Goal: Task Accomplishment & Management: Manage account settings

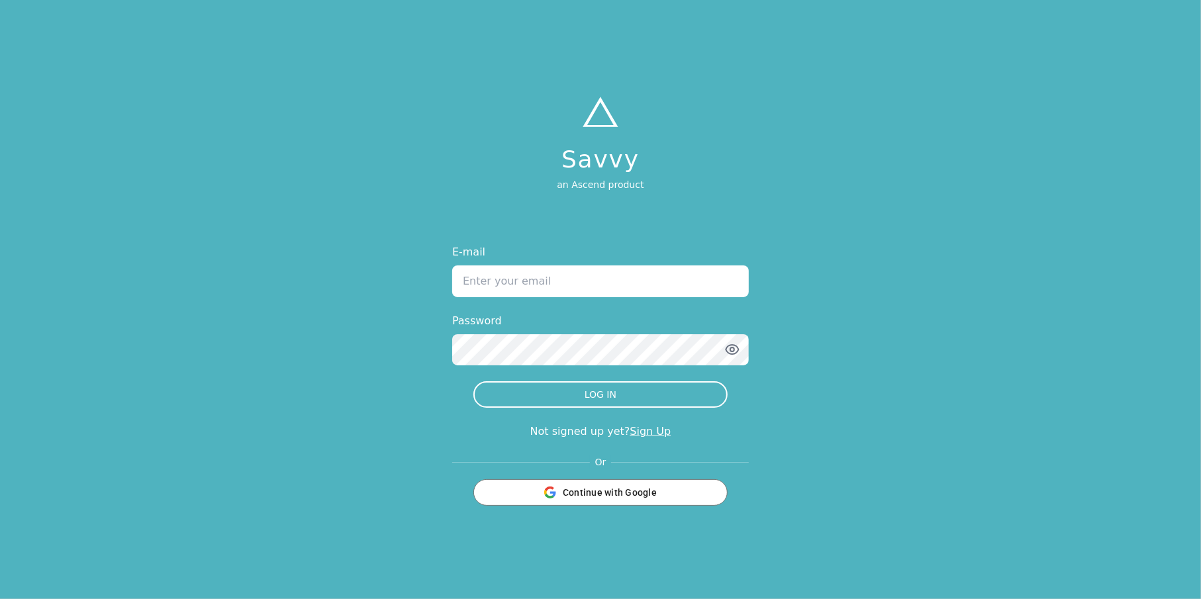
click at [525, 285] on input "E-mail" at bounding box center [600, 282] width 297 height 32
type input "[EMAIL_ADDRESS][DOMAIN_NAME]"
click at [473, 381] on button "LOG IN" at bounding box center [600, 394] width 254 height 26
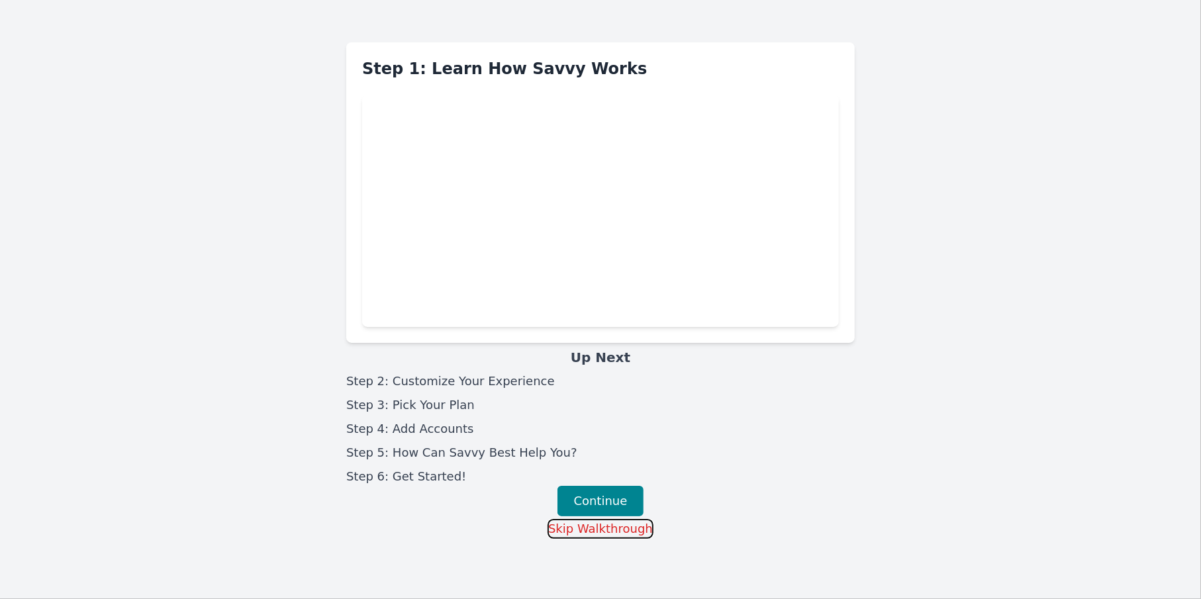
click at [583, 525] on button "Skip Walkthrough" at bounding box center [601, 529] width 106 height 20
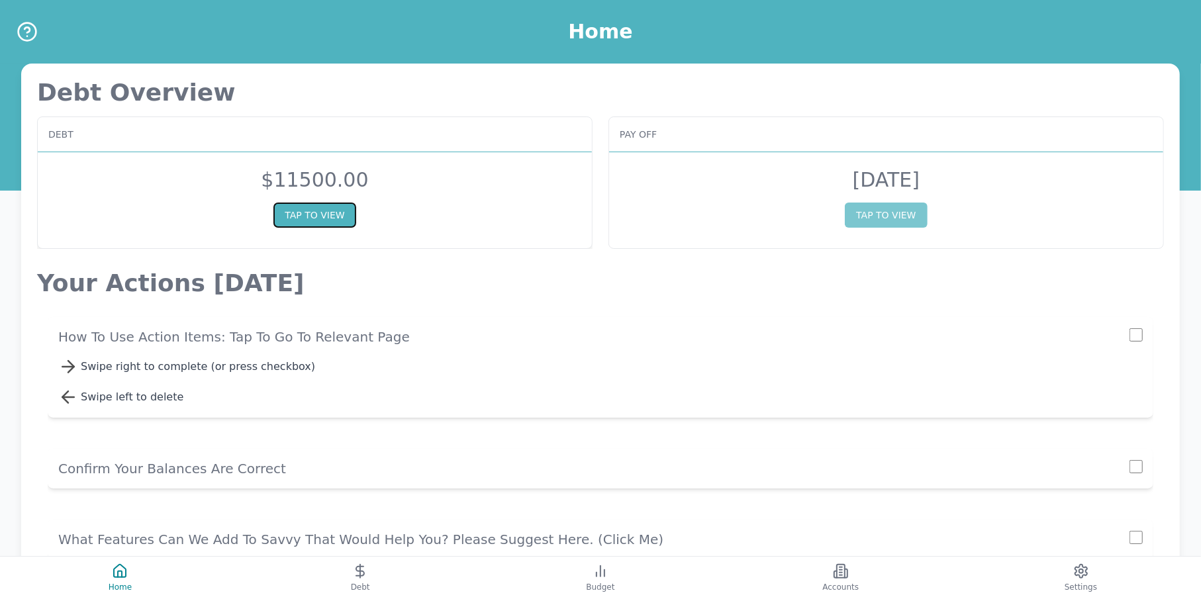
click at [342, 215] on button "TAP TO VIEW" at bounding box center [314, 215] width 82 height 25
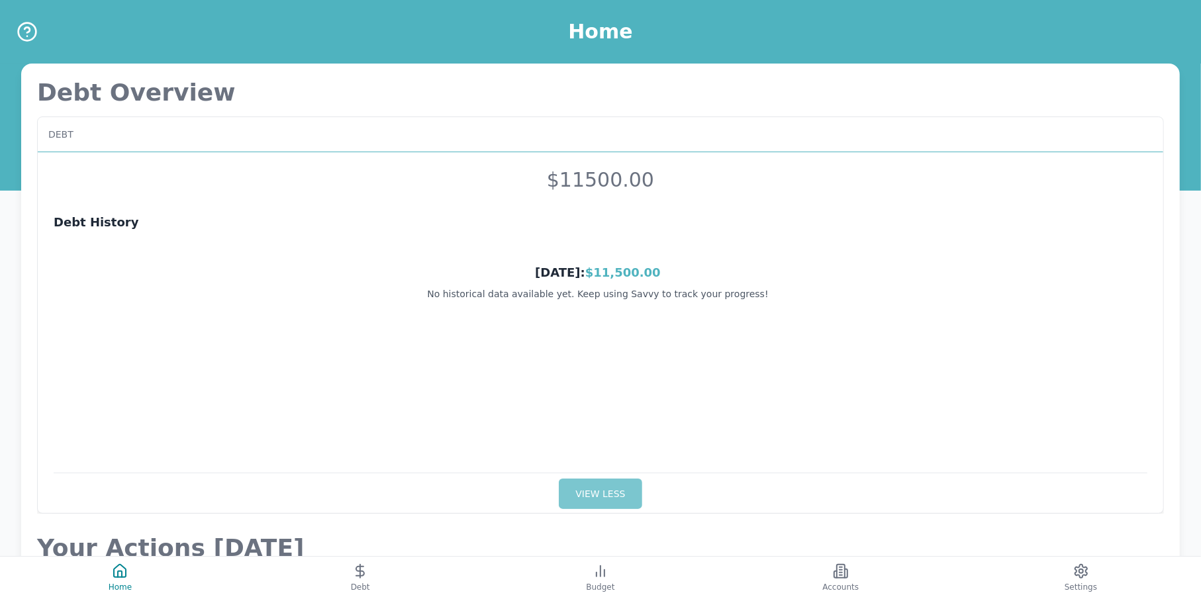
click at [611, 267] on span "$11,500.00" at bounding box center [622, 273] width 75 height 14
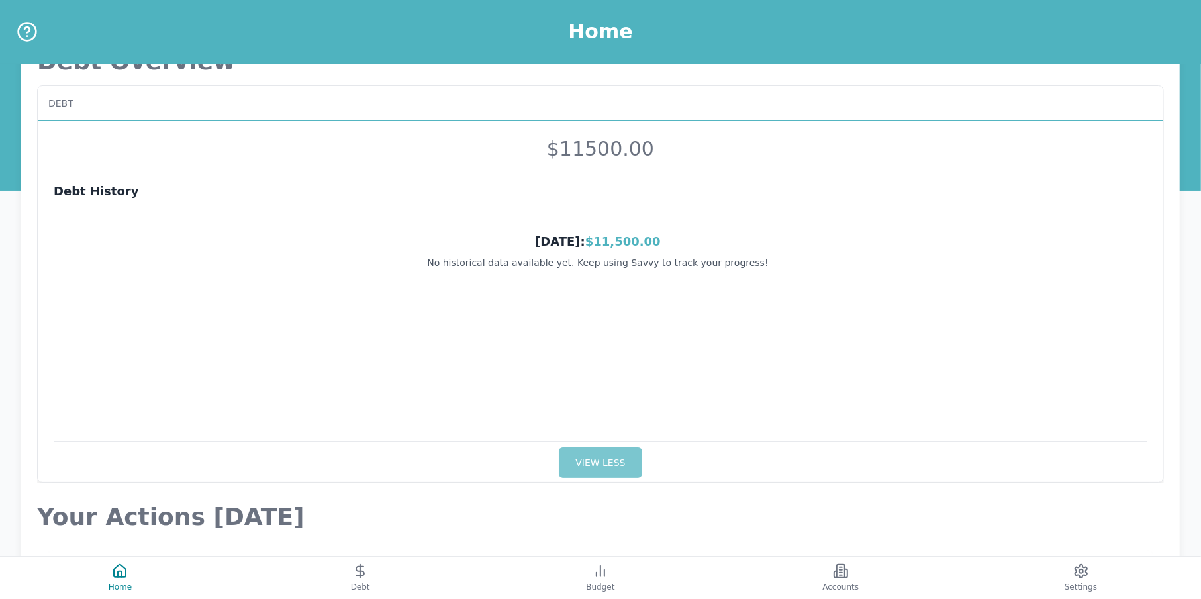
scroll to position [366, 0]
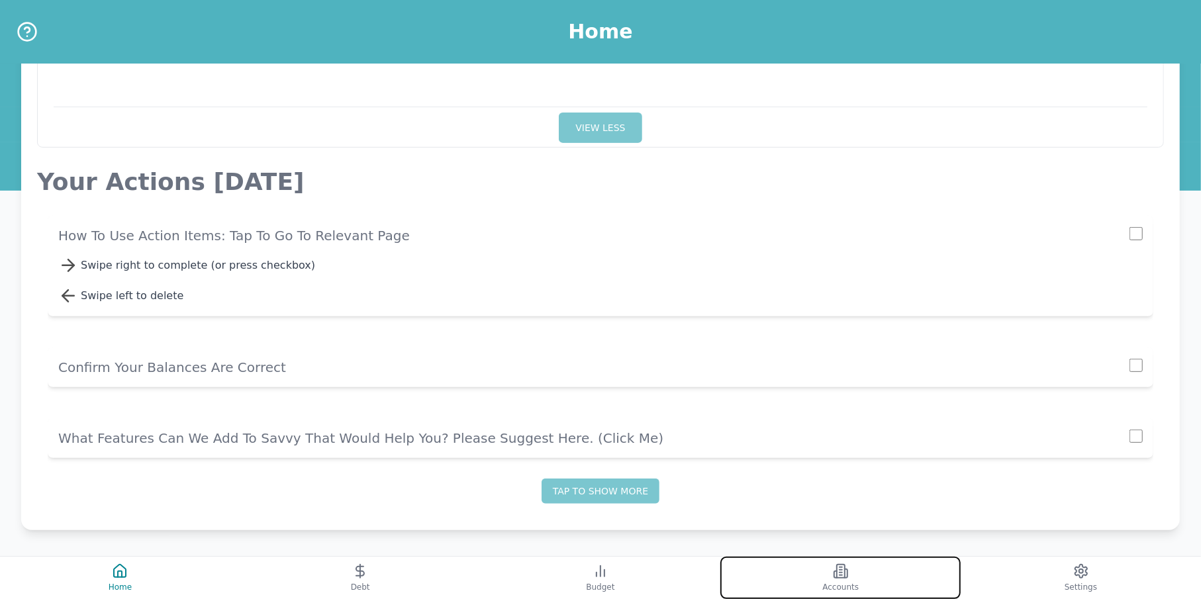
click at [837, 569] on icon at bounding box center [841, 571] width 8 height 13
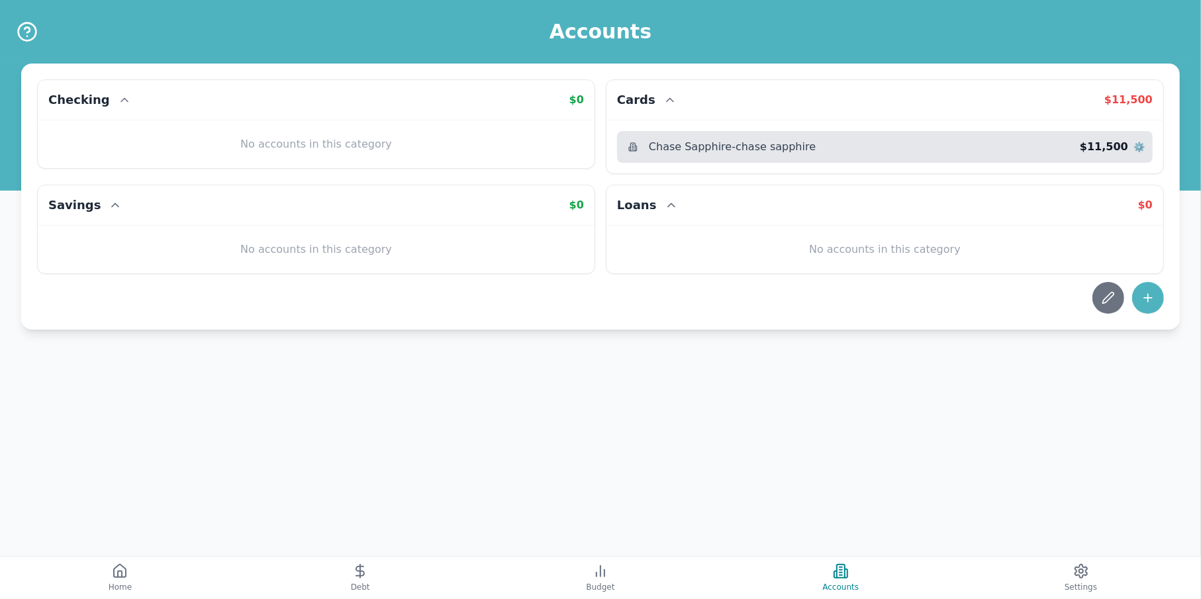
click at [1141, 144] on span "⚙️" at bounding box center [1139, 146] width 11 height 13
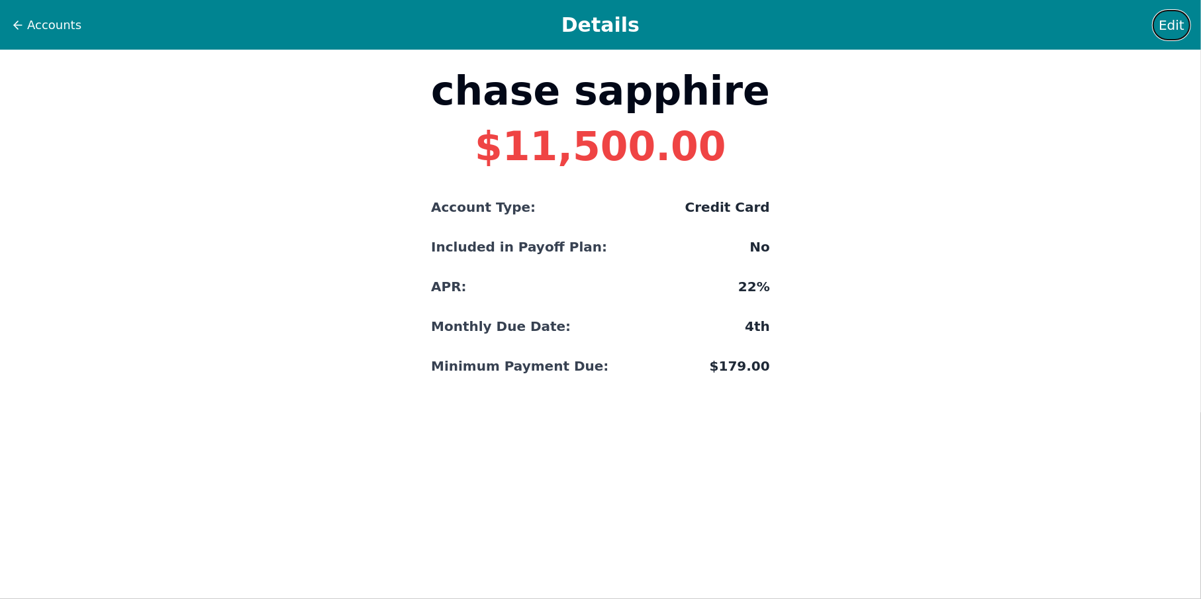
click at [1173, 25] on span "Edit" at bounding box center [1172, 25] width 26 height 19
select select "credit"
select select "No"
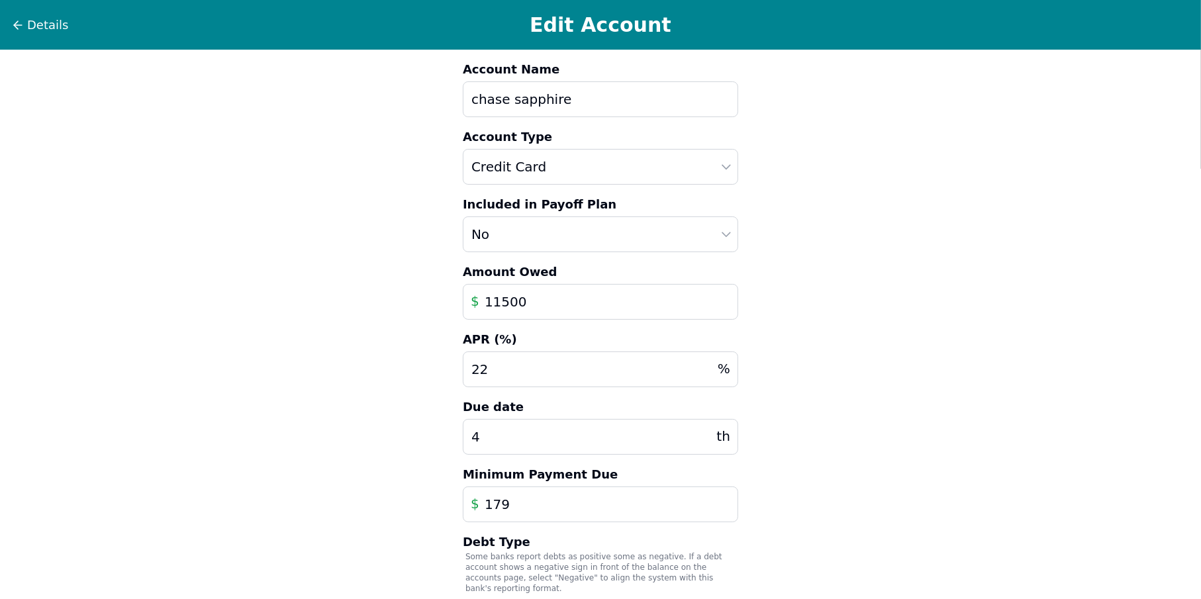
click at [527, 100] on input "chase sapphire" at bounding box center [600, 99] width 275 height 36
drag, startPoint x: 573, startPoint y: 101, endPoint x: 361, endPoint y: 101, distance: 212.6
click at [361, 101] on div "Details Edit Account Account Name chase sapphire Account Type Auto Loan Home Lo…" at bounding box center [600, 391] width 1201 height 783
type input "Chase Sapphire"
click at [542, 229] on select "Yes No" at bounding box center [600, 235] width 275 height 36
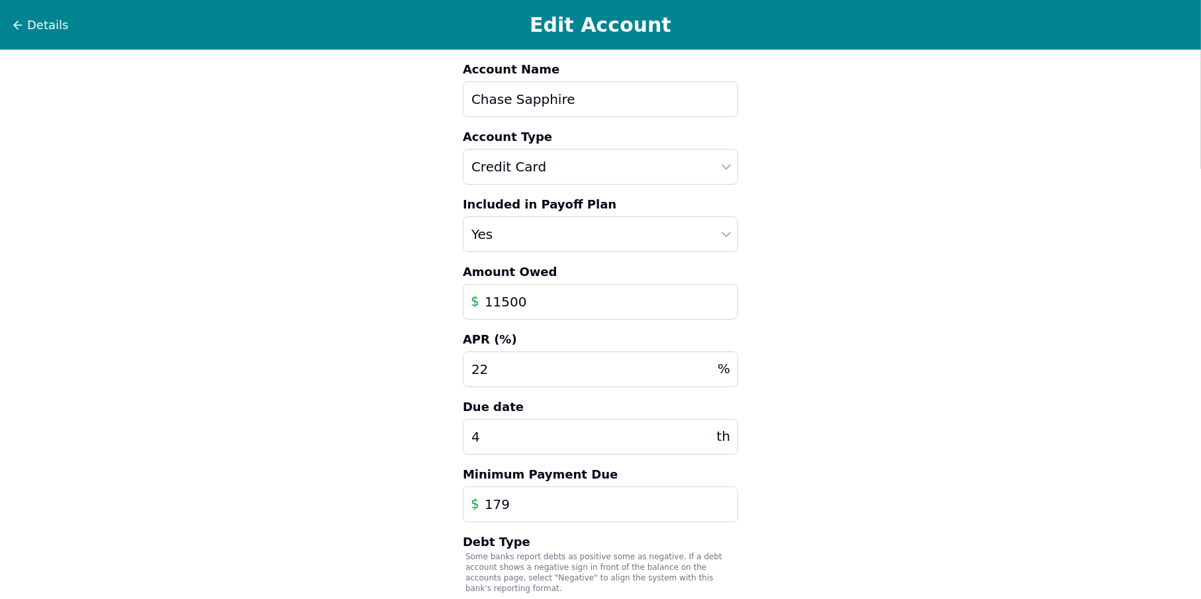
click at [463, 217] on select "Yes No" at bounding box center [600, 235] width 275 height 36
drag, startPoint x: 638, startPoint y: 221, endPoint x: 630, endPoint y: 221, distance: 7.3
click at [637, 221] on select "Yes No" at bounding box center [600, 235] width 275 height 36
click at [624, 224] on select "Yes No" at bounding box center [600, 235] width 275 height 36
click at [785, 224] on div "Details Edit Account Account Name Chase Sapphire Account Type Auto Loan Home Lo…" at bounding box center [600, 391] width 1201 height 783
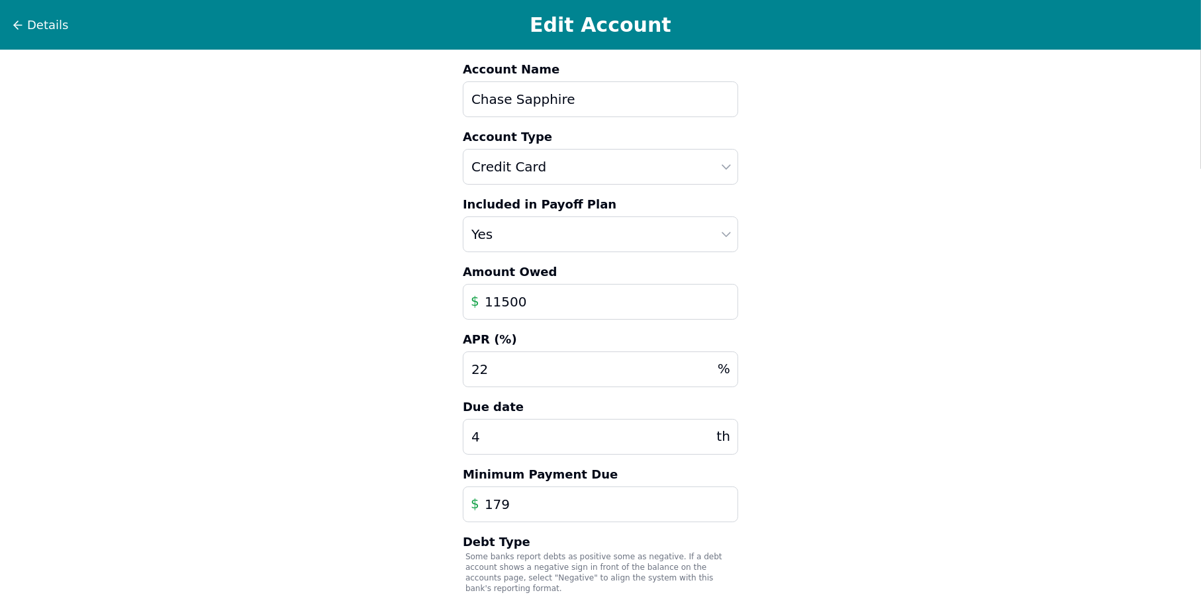
drag, startPoint x: 685, startPoint y: 235, endPoint x: 616, endPoint y: 250, distance: 71.0
click at [685, 235] on select "Yes No" at bounding box center [600, 235] width 275 height 36
select select "No"
click at [463, 217] on select "Yes No" at bounding box center [600, 235] width 275 height 36
click at [366, 291] on div "Details Edit Account Account Name Chase Sapphire Account Type Auto Loan Home Lo…" at bounding box center [600, 391] width 1201 height 783
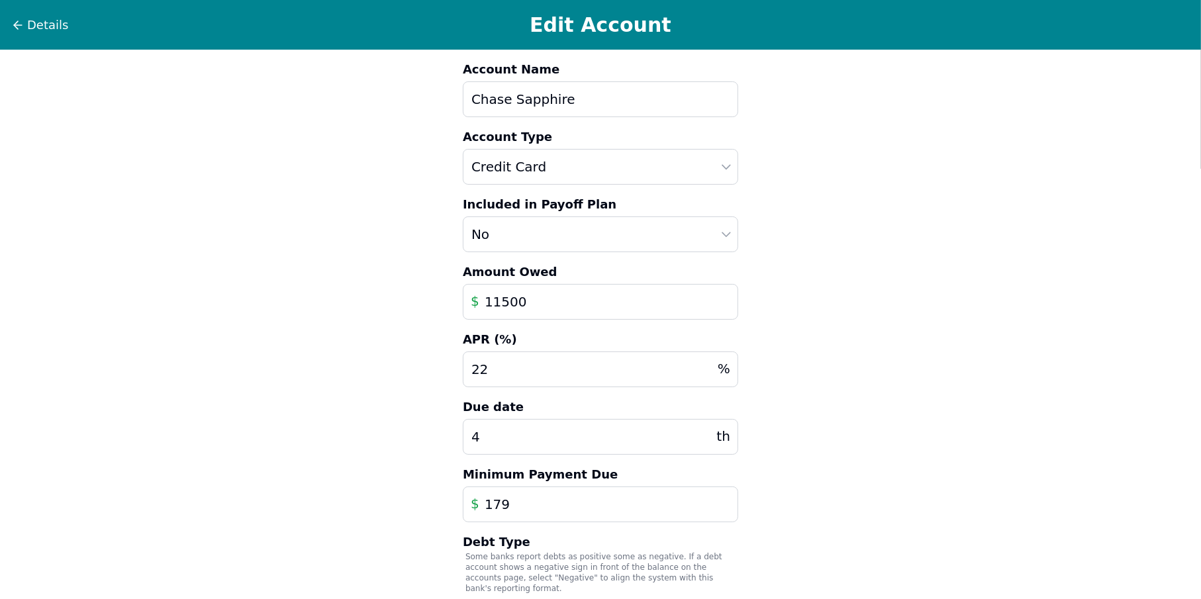
click at [556, 295] on input "11500" at bounding box center [600, 302] width 275 height 36
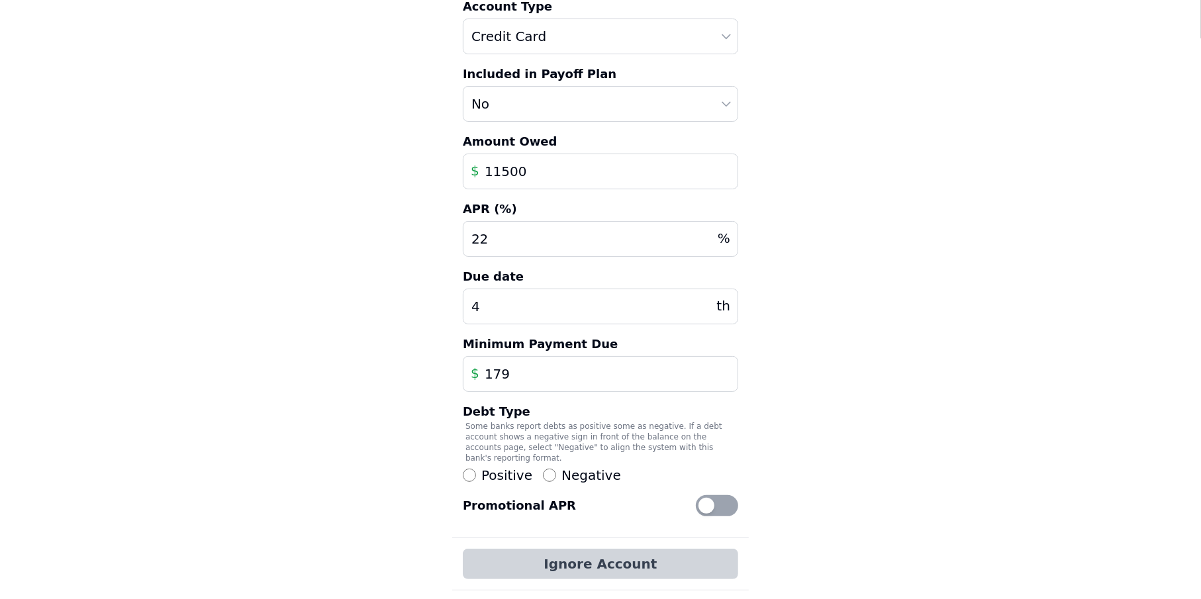
scroll to position [131, 0]
drag, startPoint x: 541, startPoint y: 180, endPoint x: 355, endPoint y: 170, distance: 186.4
click at [355, 170] on div "Details Edit Account Account Name Chase Sapphire Account Type Auto Loan Home Lo…" at bounding box center [600, 260] width 1201 height 783
type input "4"
type input "11629"
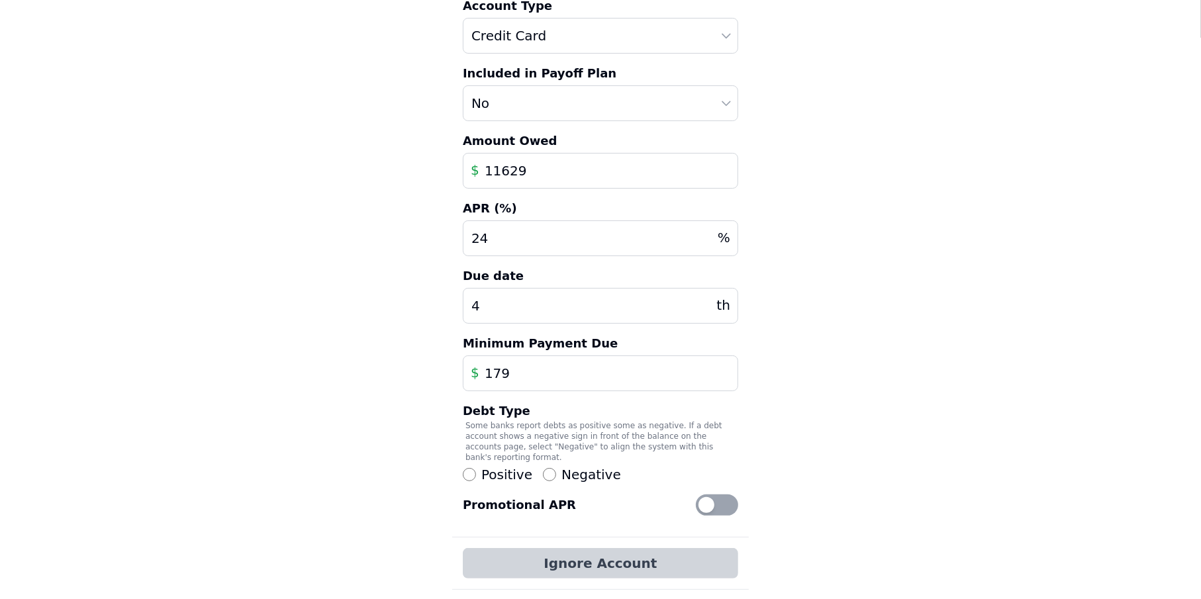
type input "24"
click at [522, 370] on input "179" at bounding box center [600, 374] width 275 height 36
click at [524, 375] on input "179" at bounding box center [600, 374] width 275 height 36
type input "1"
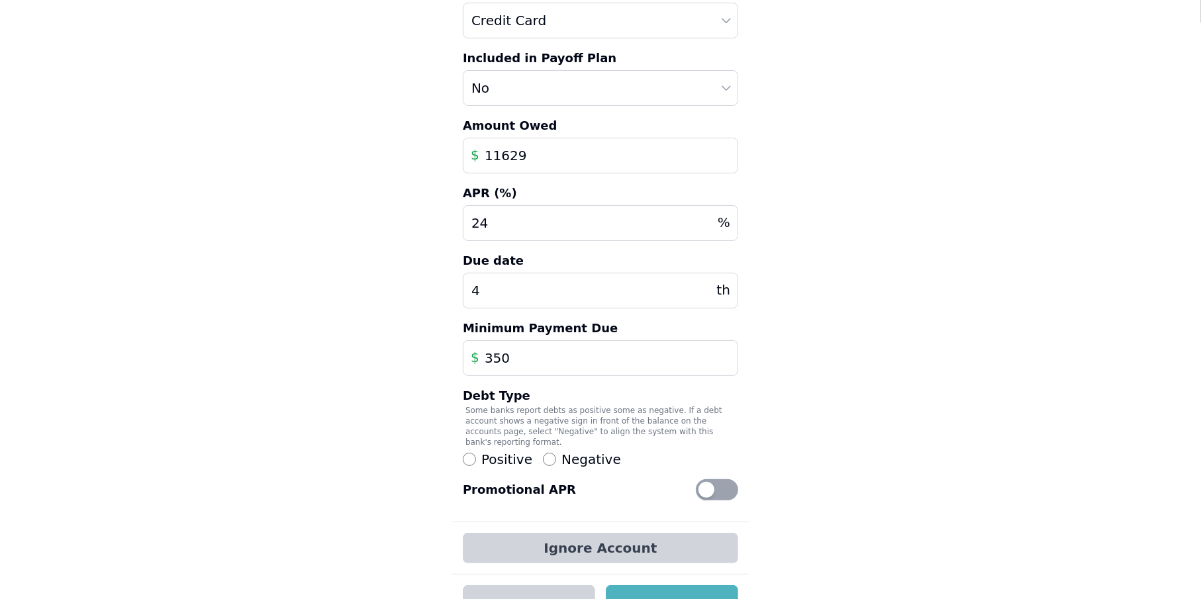
scroll to position [172, 0]
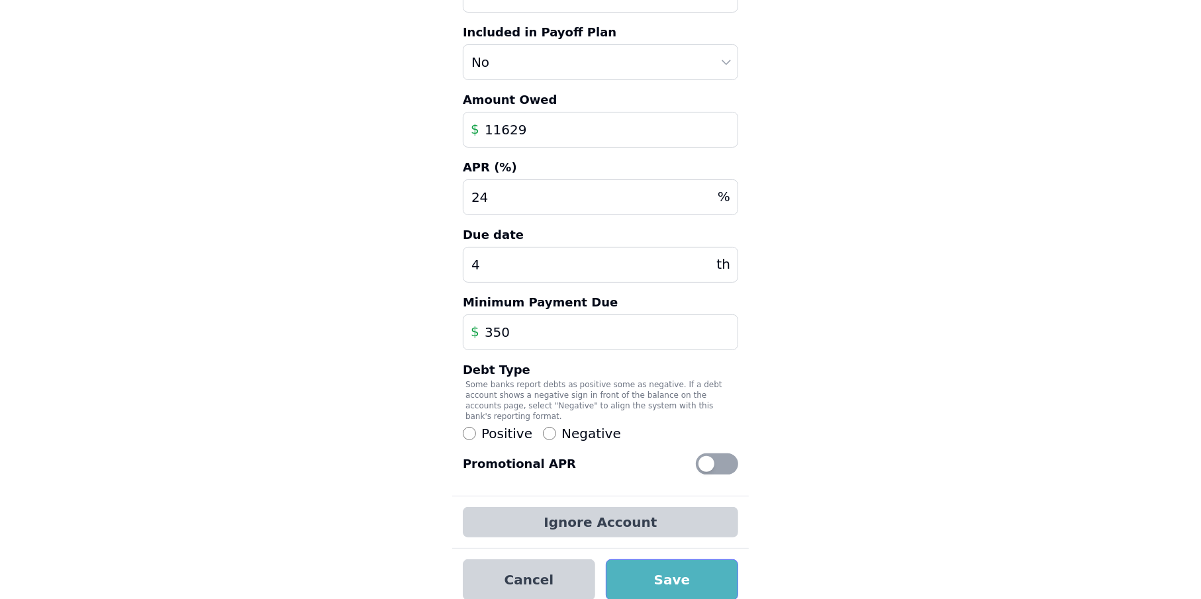
type input "350"
click at [647, 565] on button "Save" at bounding box center [672, 580] width 132 height 41
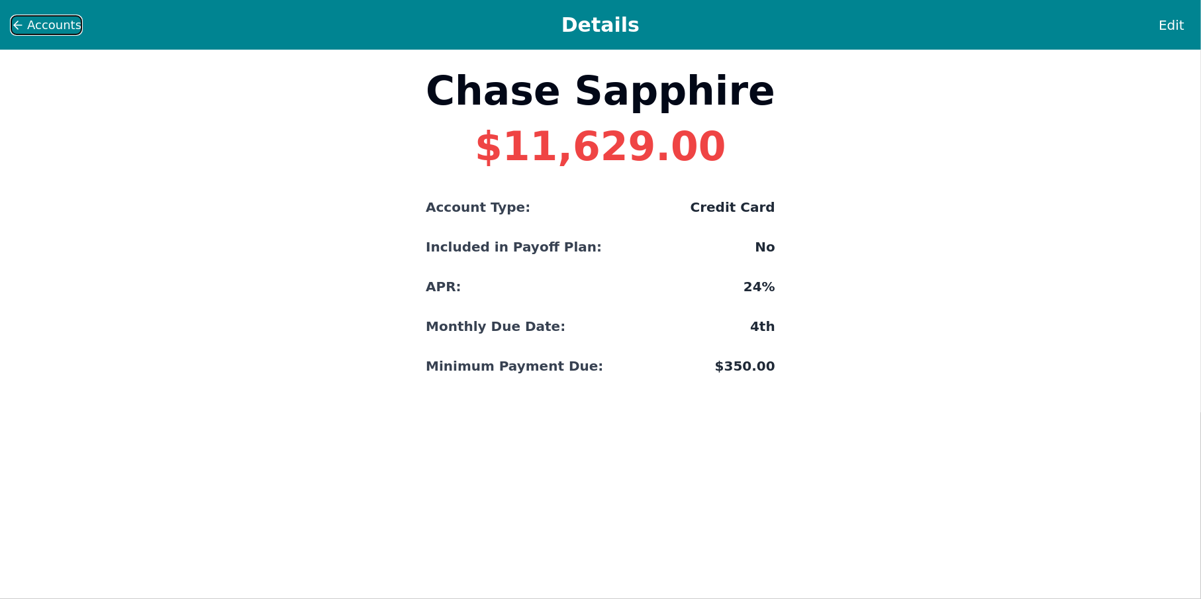
click at [41, 20] on span "Accounts" at bounding box center [54, 25] width 54 height 19
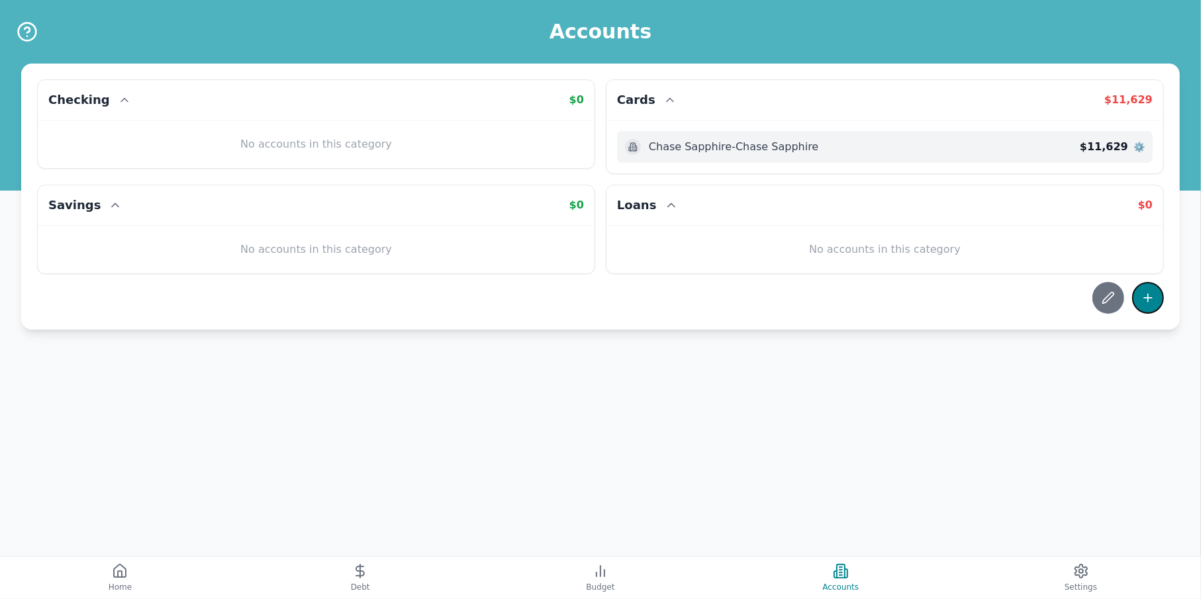
click at [1144, 297] on icon at bounding box center [1148, 297] width 13 height 13
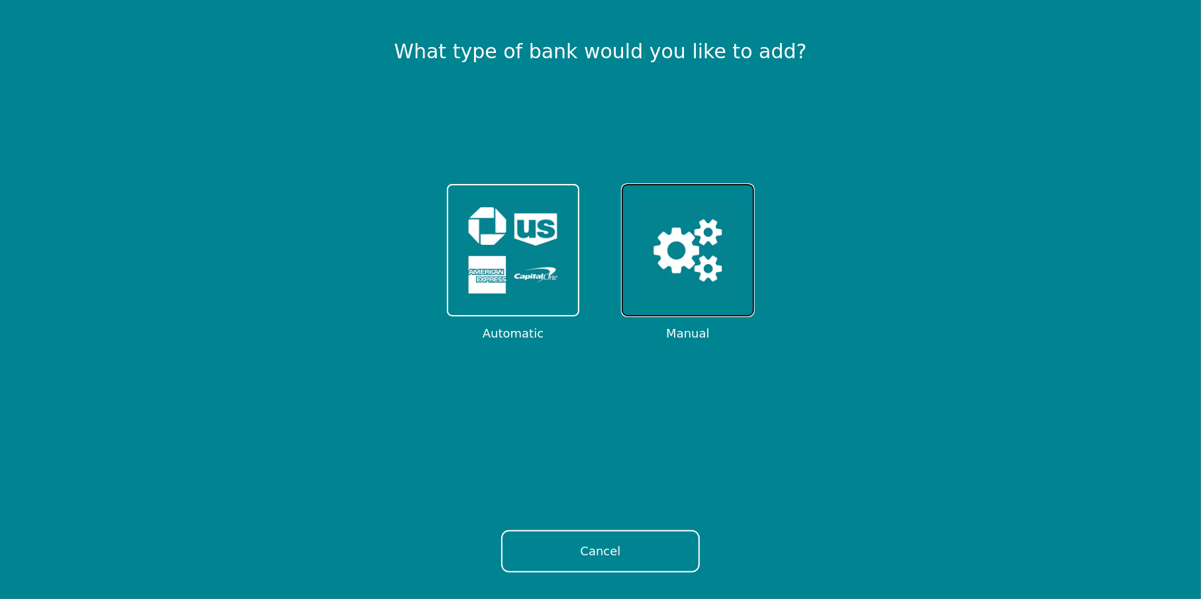
click at [681, 238] on img at bounding box center [687, 250] width 103 height 103
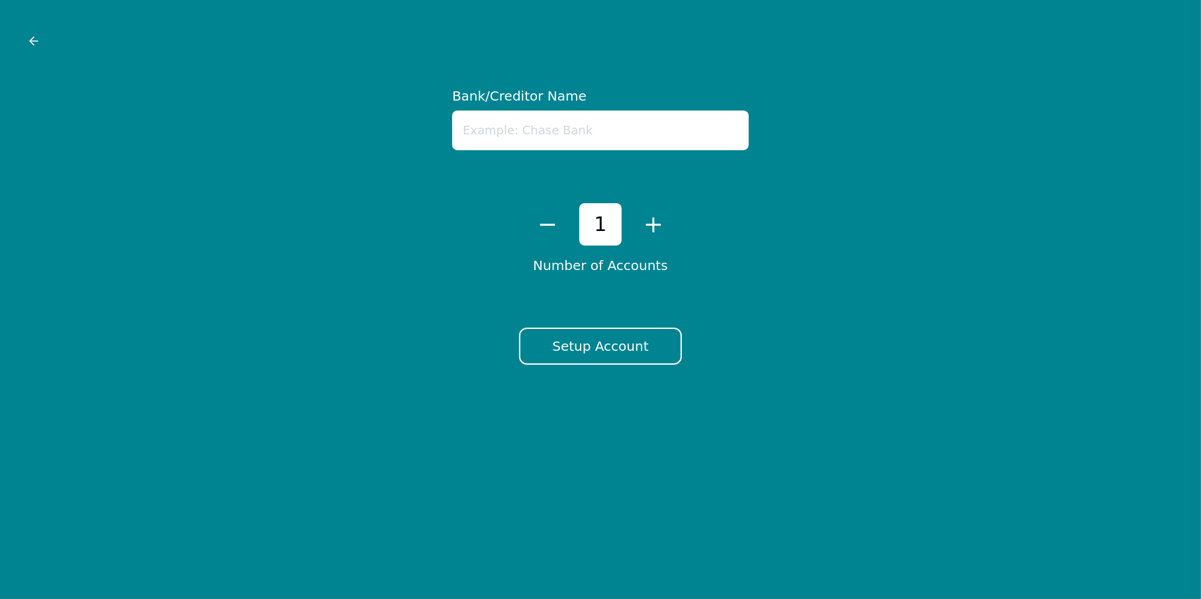
click at [590, 140] on input "text" at bounding box center [600, 131] width 297 height 40
type input "[PERSON_NAME]"
click at [650, 339] on button "Setup Account" at bounding box center [600, 346] width 162 height 37
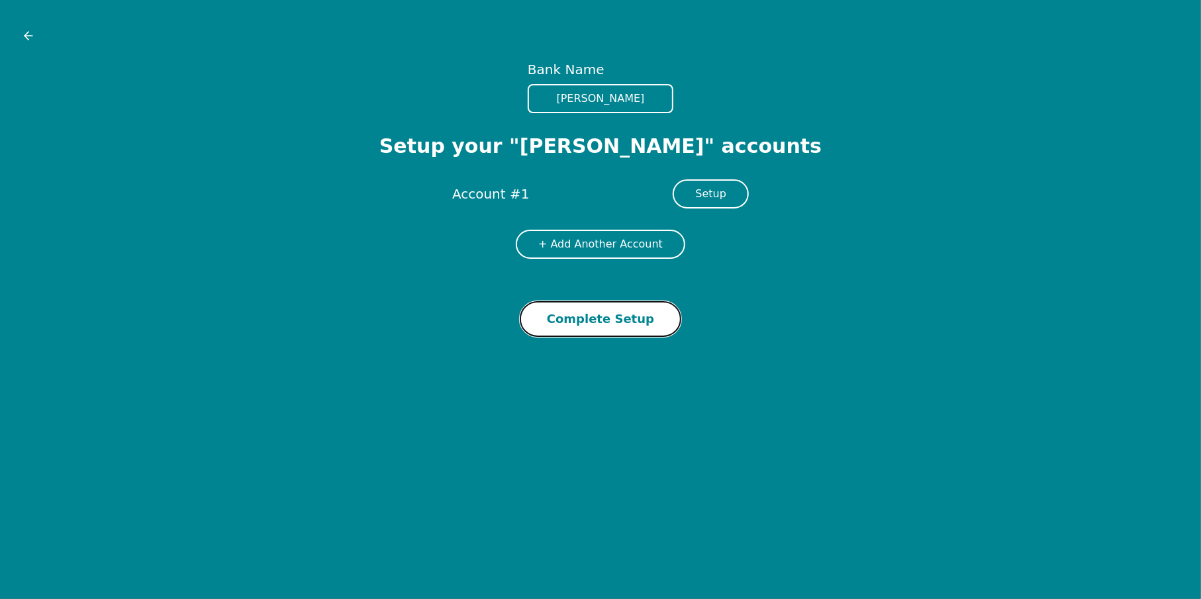
click at [622, 326] on button "Complete Setup" at bounding box center [601, 319] width 162 height 36
click at [715, 180] on button "Setup" at bounding box center [711, 193] width 76 height 29
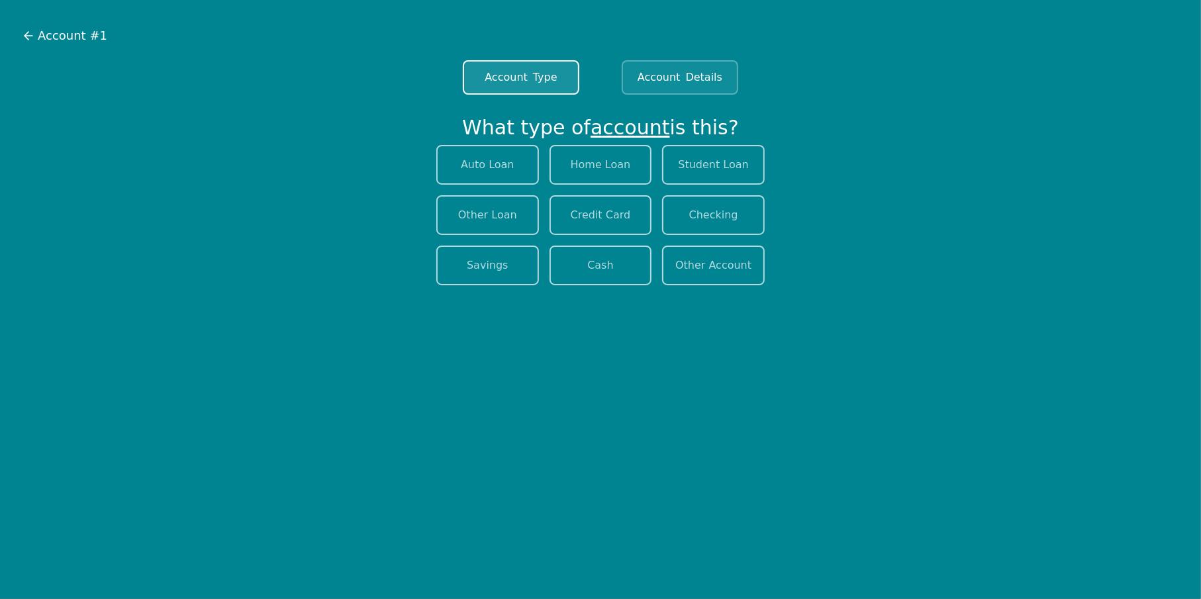
click at [713, 190] on div "Auto Loan Home Loan Student Loan Other Loan Credit Card Checking Savings Cash O…" at bounding box center [600, 215] width 339 height 140
click at [597, 216] on button "Credit Card" at bounding box center [601, 215] width 103 height 40
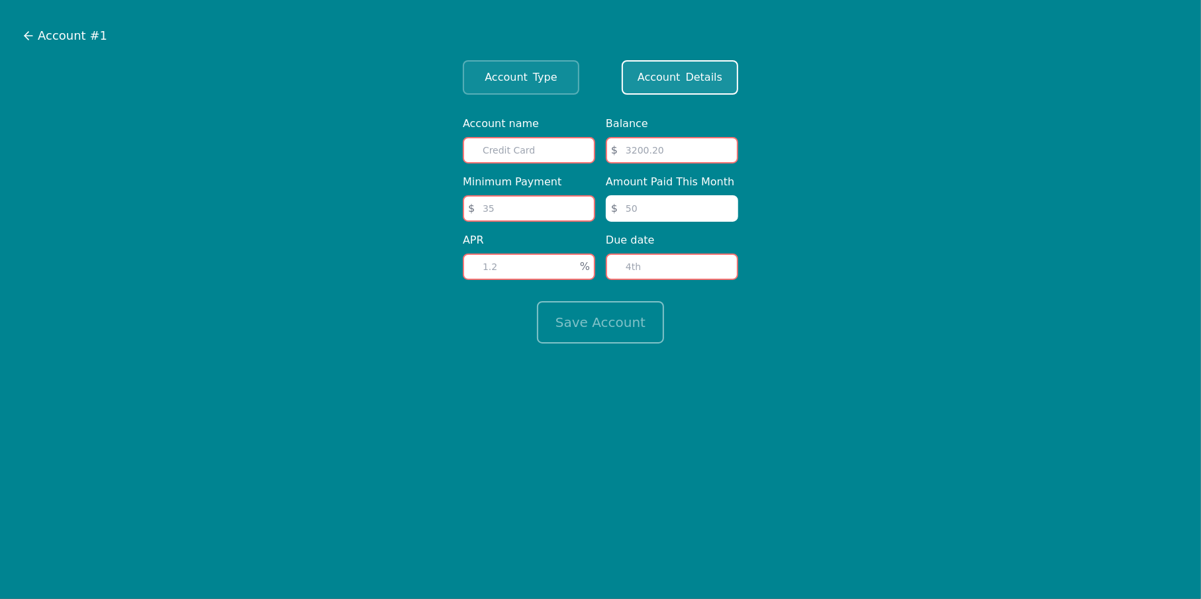
click at [566, 153] on input "text" at bounding box center [529, 150] width 132 height 26
type input "[PERSON_NAME]"
click at [679, 70] on span "Account" at bounding box center [659, 78] width 43 height 16
click at [507, 85] on span "Account" at bounding box center [506, 78] width 43 height 16
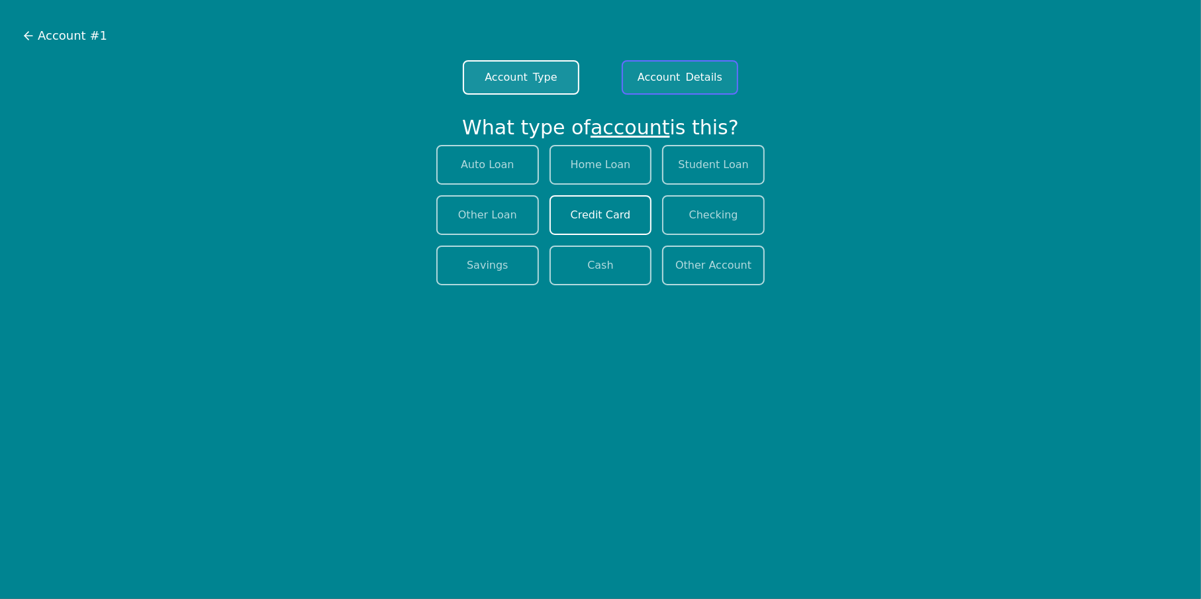
click at [695, 68] on button "Account Details" at bounding box center [680, 77] width 117 height 34
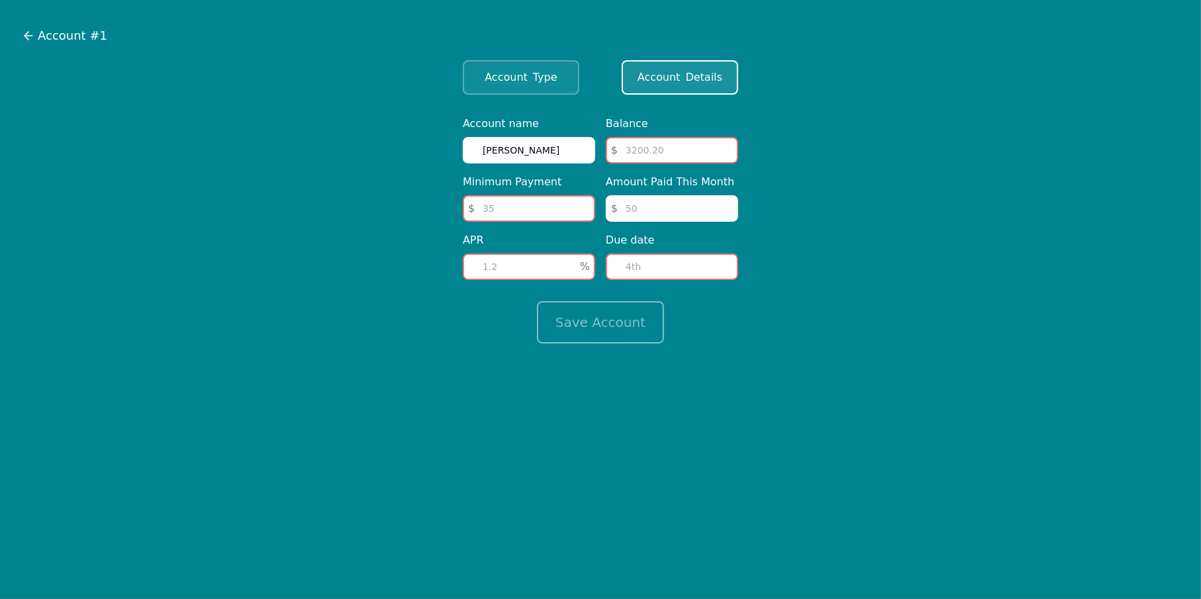
click at [654, 156] on input "number" at bounding box center [672, 150] width 132 height 26
type input "8"
type input "7978"
click at [554, 213] on input "number" at bounding box center [529, 208] width 132 height 26
type input "400"
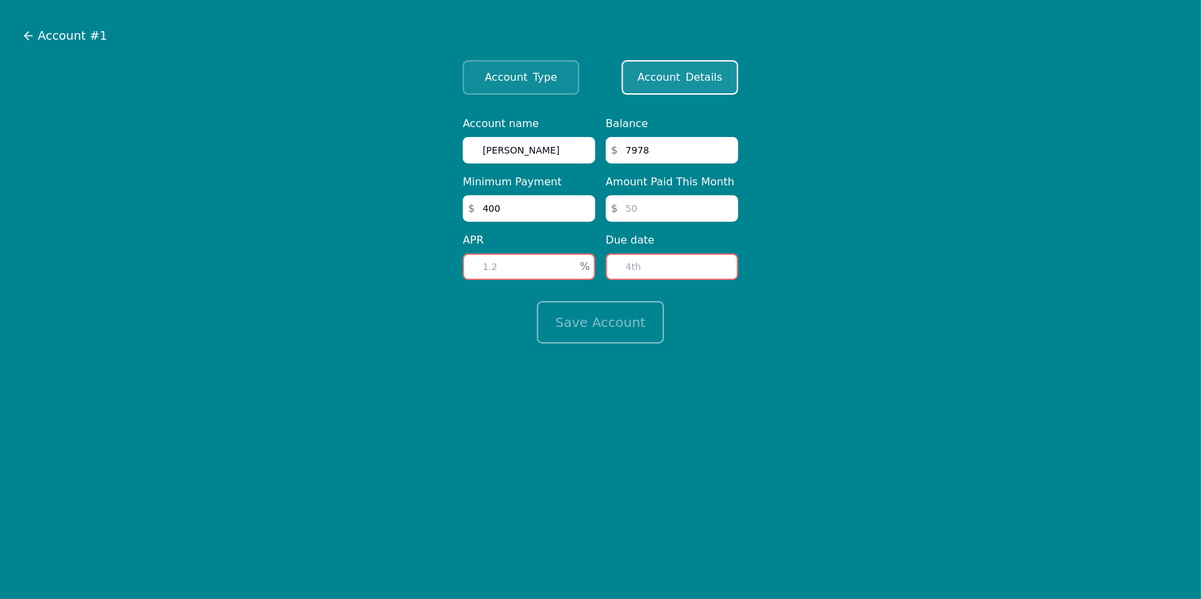
click at [662, 209] on input "number" at bounding box center [672, 208] width 132 height 26
type input "400"
click at [520, 264] on input "number" at bounding box center [529, 267] width 132 height 26
type input "0"
click at [637, 265] on input "number" at bounding box center [672, 267] width 132 height 26
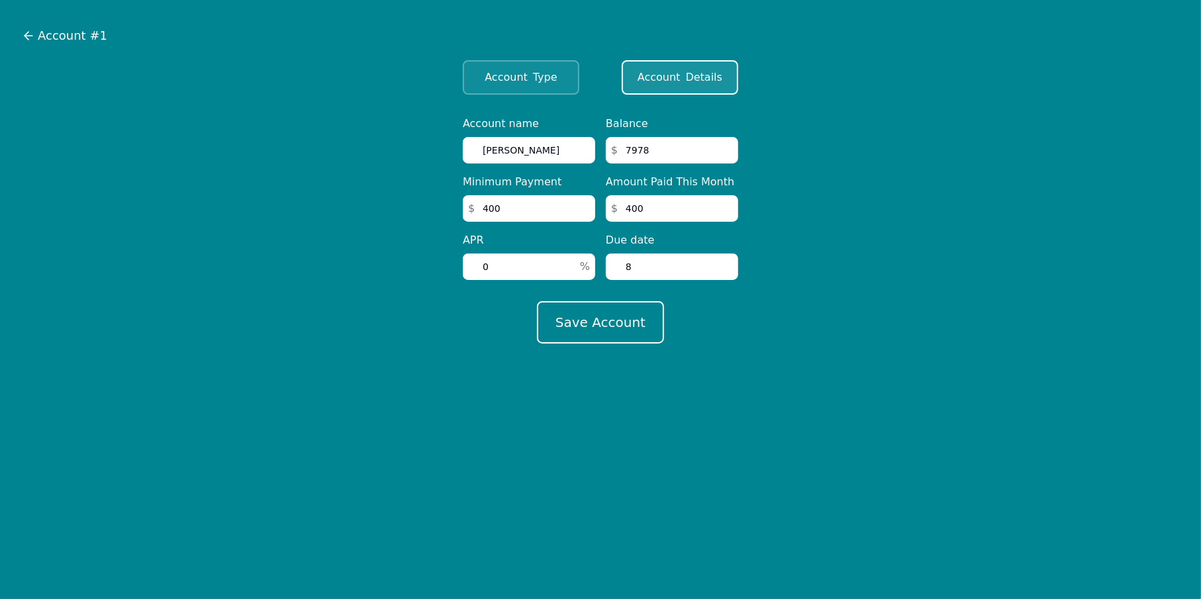
type input "8"
click at [537, 301] on button "Save Account" at bounding box center [600, 322] width 127 height 42
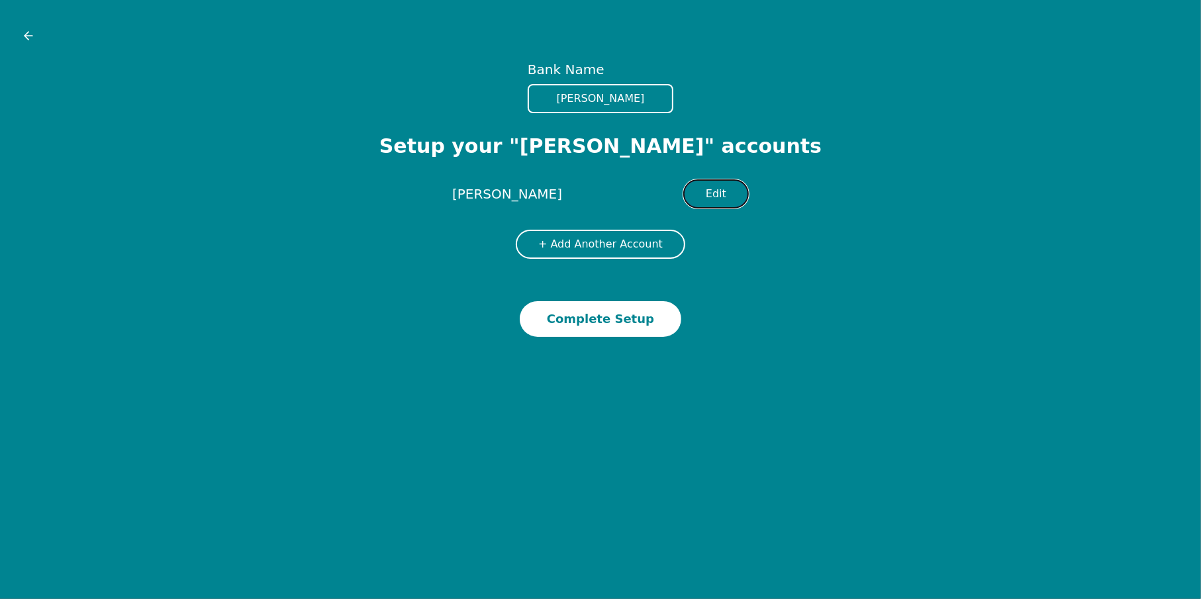
click at [712, 181] on button "Edit" at bounding box center [716, 193] width 66 height 29
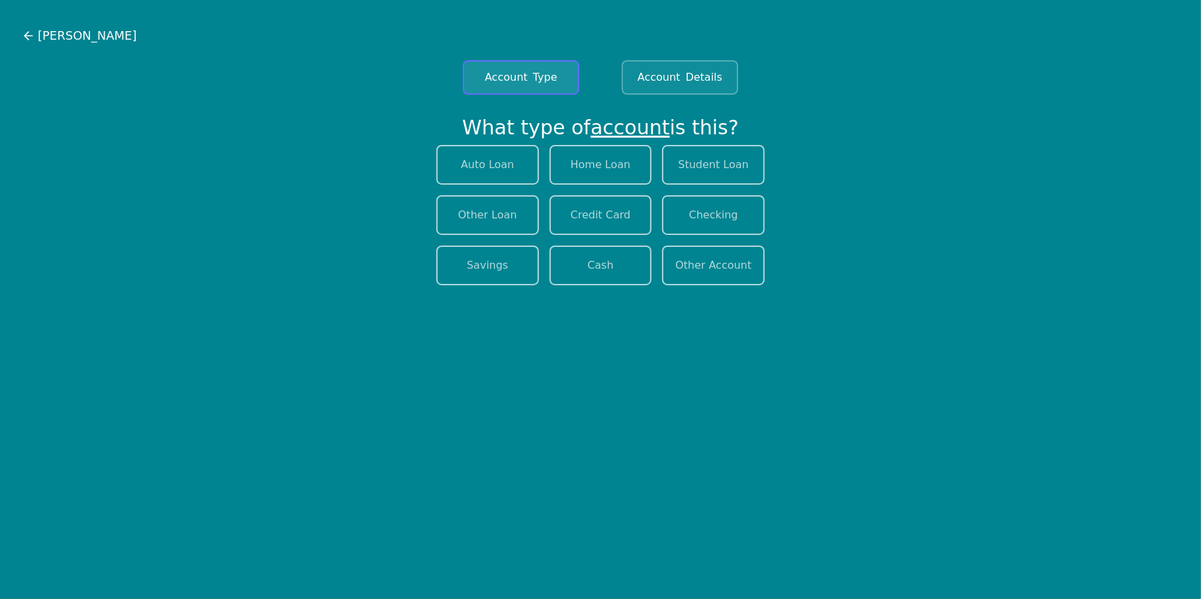
click at [527, 85] on div "Account Type" at bounding box center [521, 78] width 93 height 16
click at [21, 34] on button "[PERSON_NAME]" at bounding box center [79, 36] width 117 height 20
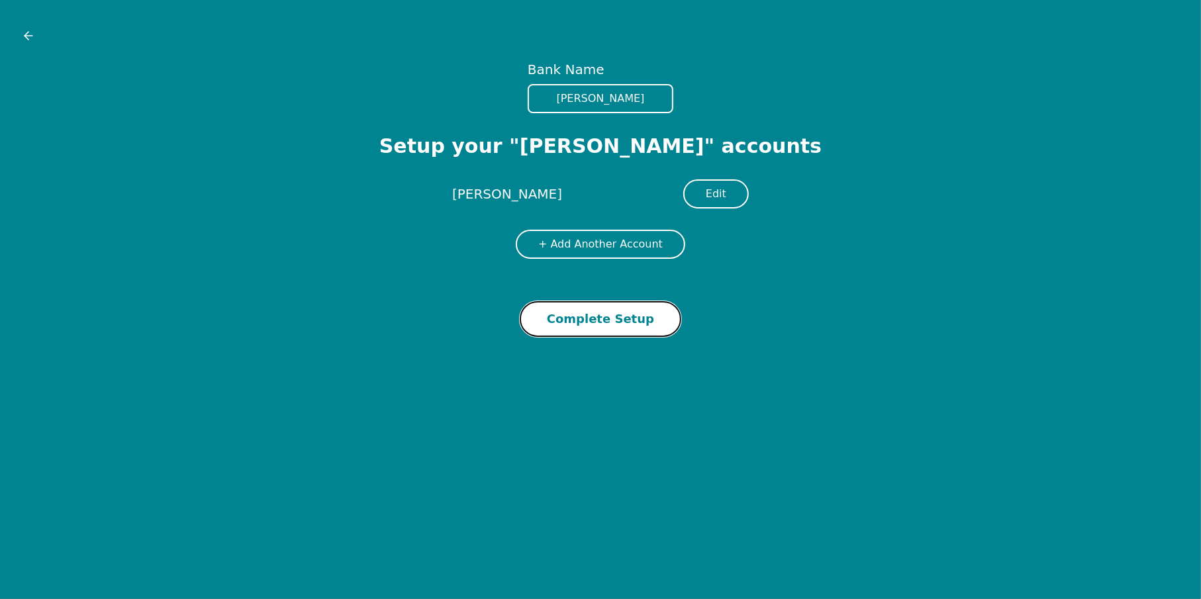
click at [595, 317] on button "Complete Setup" at bounding box center [601, 319] width 162 height 36
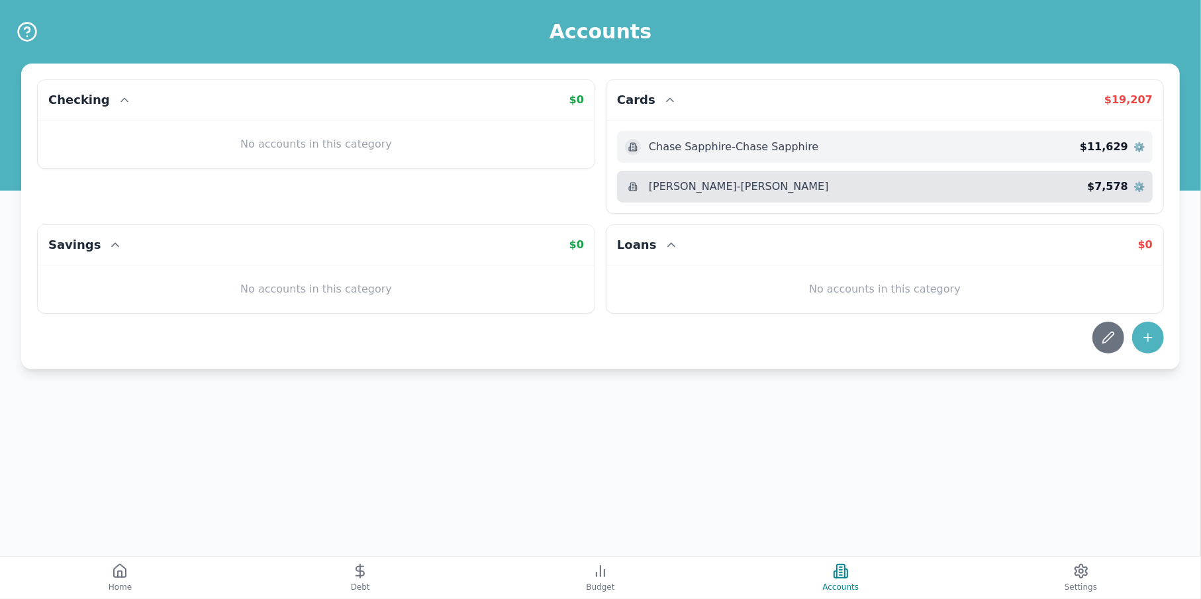
click at [1140, 183] on span "⚙️" at bounding box center [1139, 186] width 11 height 13
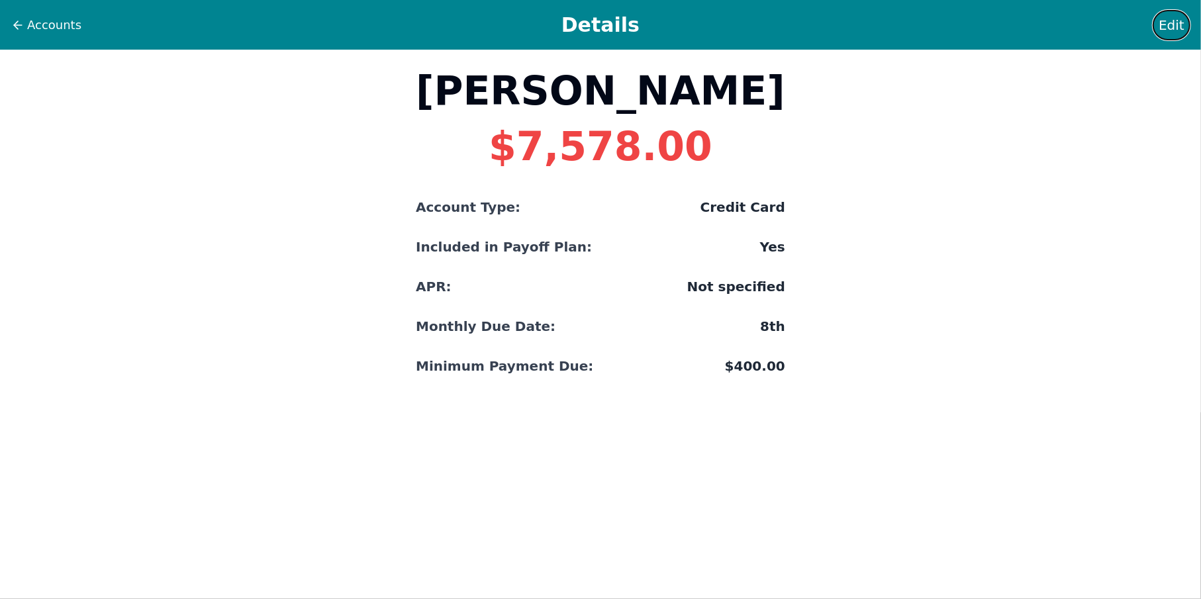
click at [1166, 30] on span "Edit" at bounding box center [1172, 25] width 26 height 19
select select "credit"
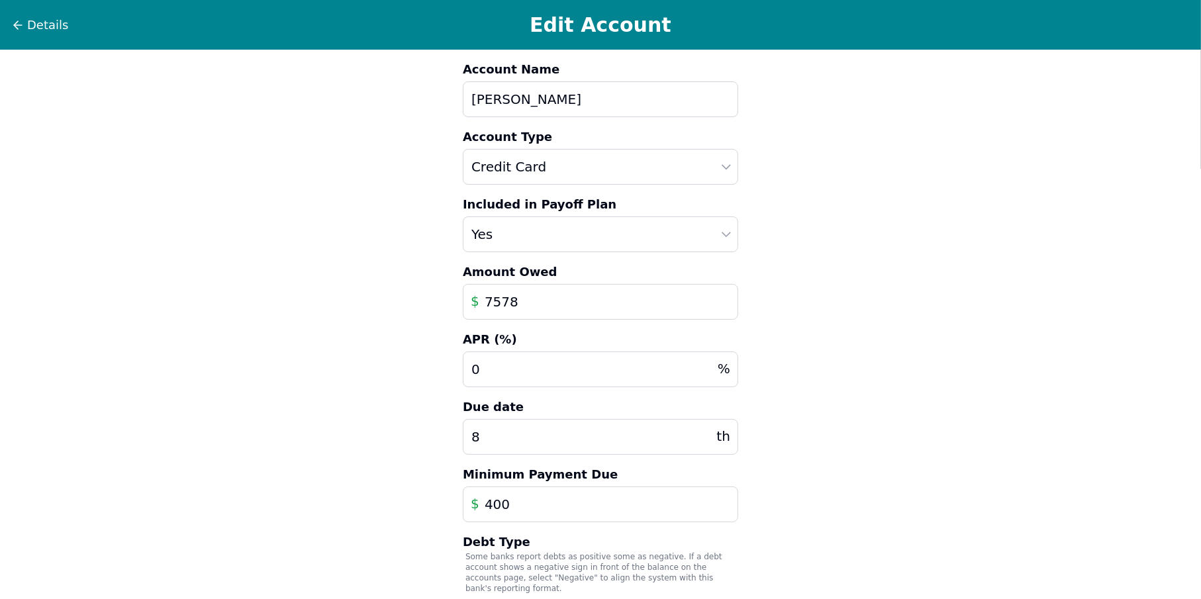
drag, startPoint x: 583, startPoint y: 304, endPoint x: 454, endPoint y: 311, distance: 129.3
click at [454, 311] on div "Account Name [PERSON_NAME] Slate Account Type Auto Loan Home Loan Student Loan …" at bounding box center [600, 359] width 297 height 618
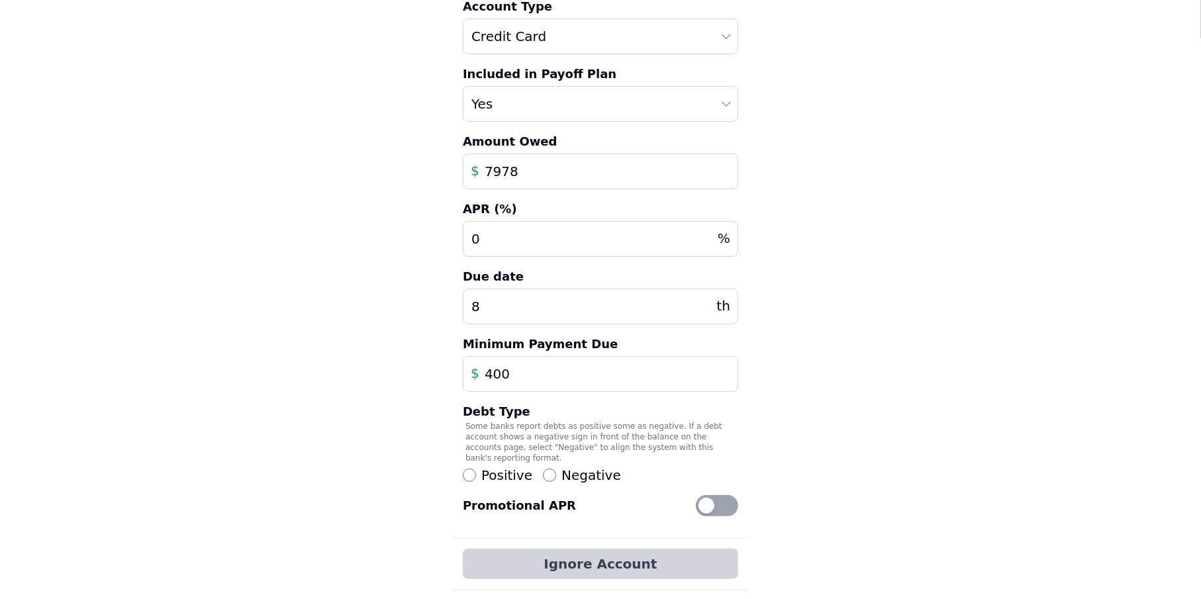
scroll to position [131, 0]
type input "7978"
click at [518, 380] on input "400" at bounding box center [600, 374] width 275 height 36
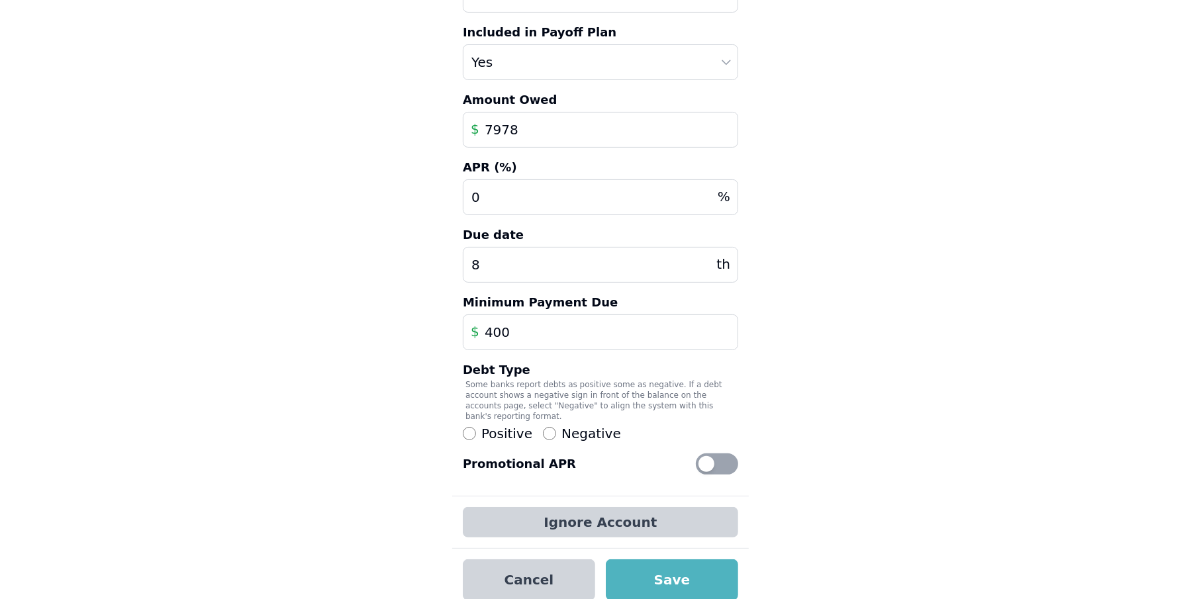
click at [711, 456] on div at bounding box center [707, 464] width 16 height 16
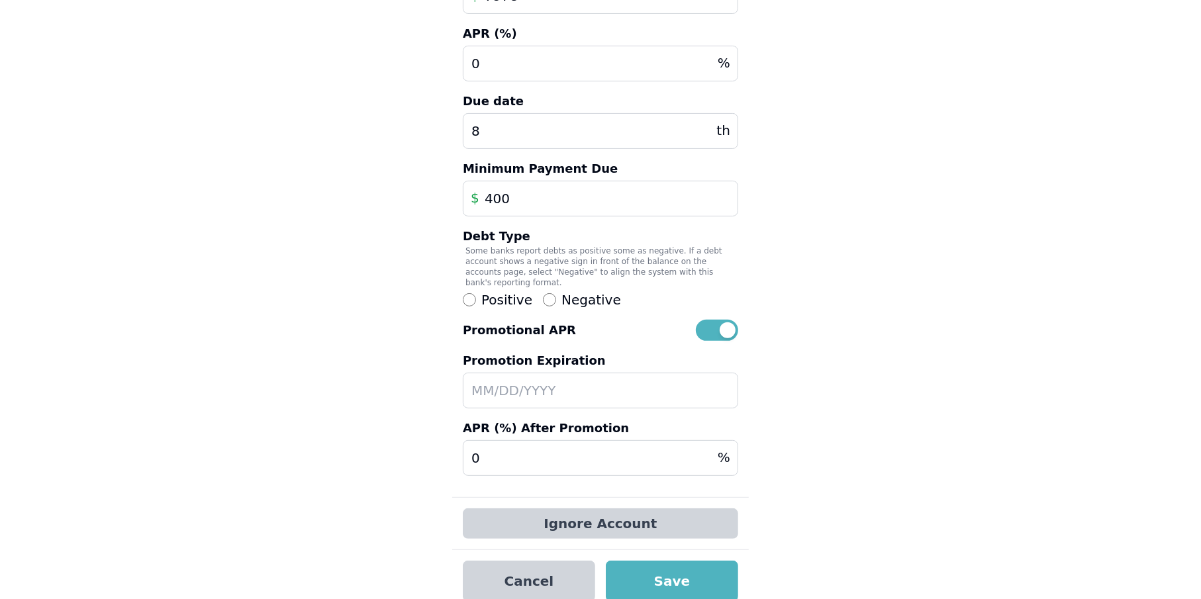
scroll to position [307, 0]
click at [510, 374] on input "text" at bounding box center [600, 389] width 275 height 36
type input "[DATE]"
click at [499, 439] on input "0" at bounding box center [600, 457] width 275 height 36
drag, startPoint x: 499, startPoint y: 446, endPoint x: 428, endPoint y: 439, distance: 70.6
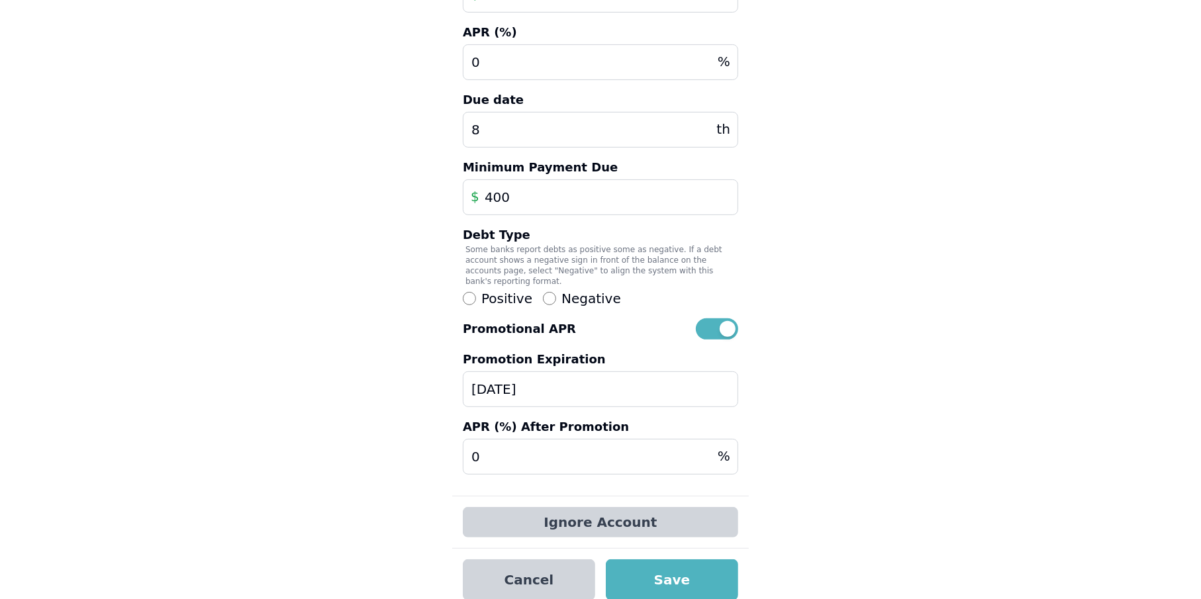
click at [428, 439] on div "Details Edit Account Account Name [PERSON_NAME] Slate Account Type Auto Loan Ho…" at bounding box center [600, 152] width 1201 height 918
type input "24"
click at [696, 565] on button "Save" at bounding box center [672, 580] width 132 height 41
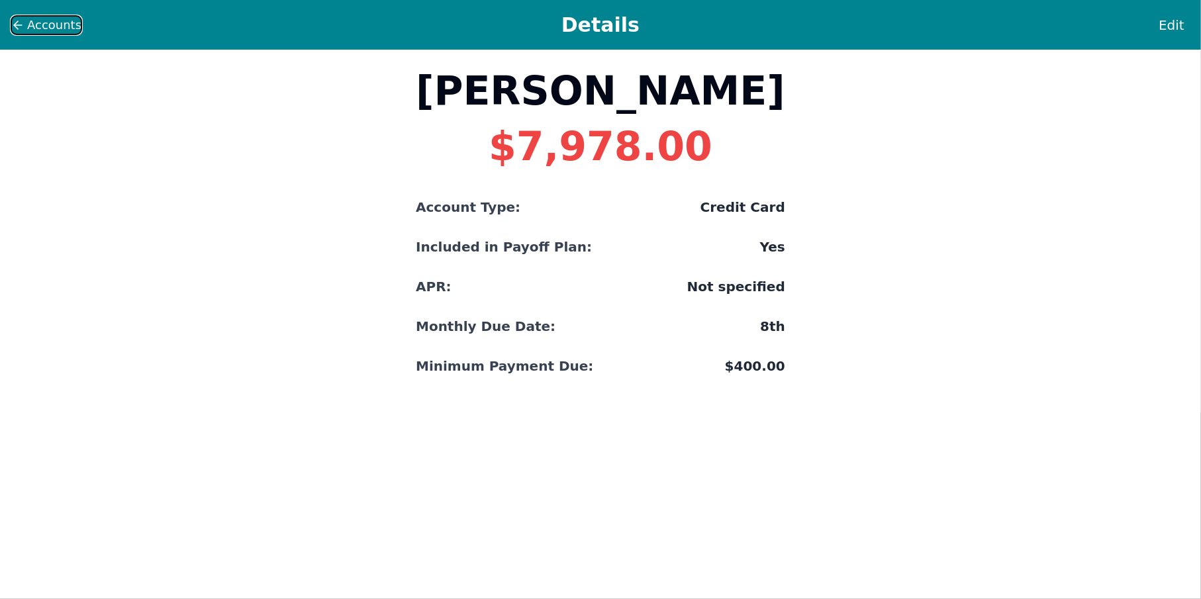
click at [68, 19] on span "Accounts" at bounding box center [54, 25] width 54 height 19
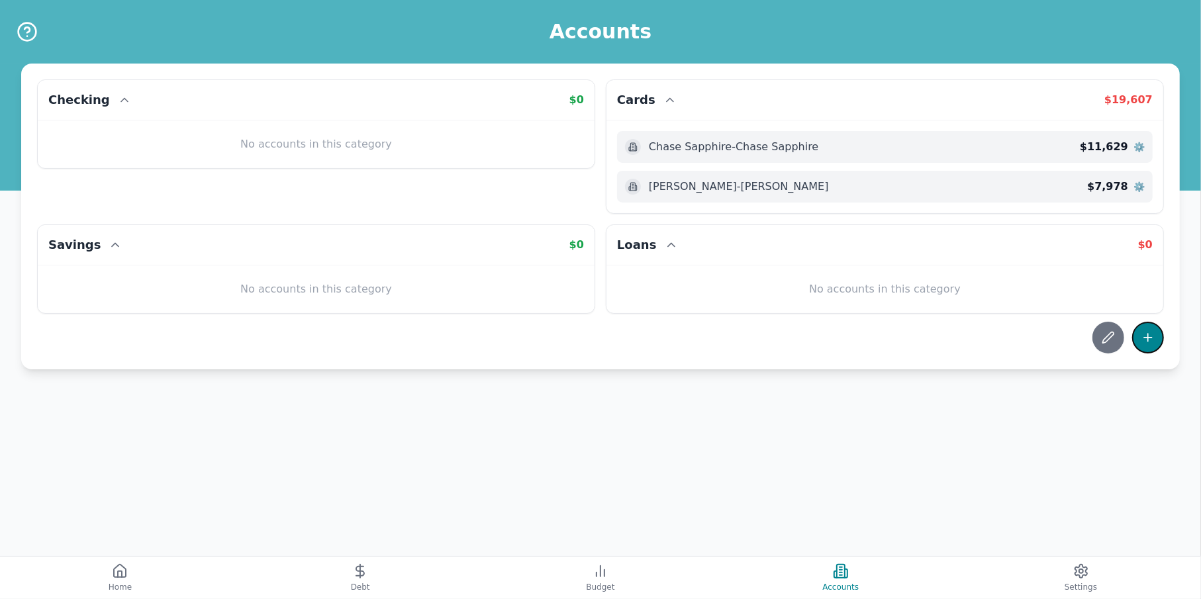
click at [1146, 339] on icon at bounding box center [1148, 337] width 13 height 13
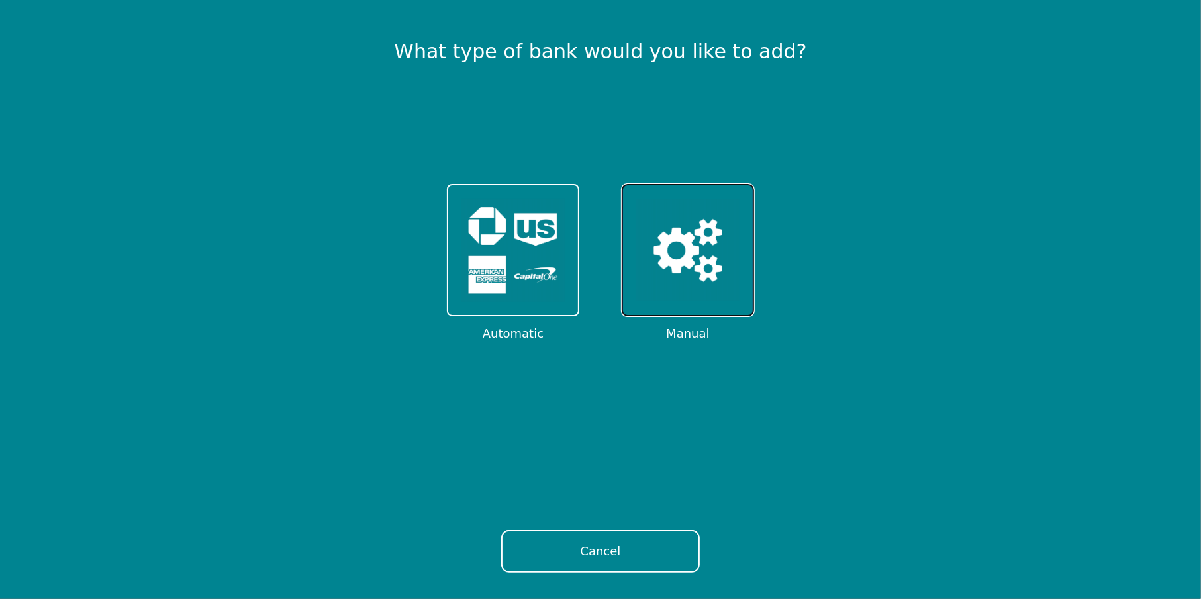
click at [680, 242] on img at bounding box center [687, 250] width 103 height 103
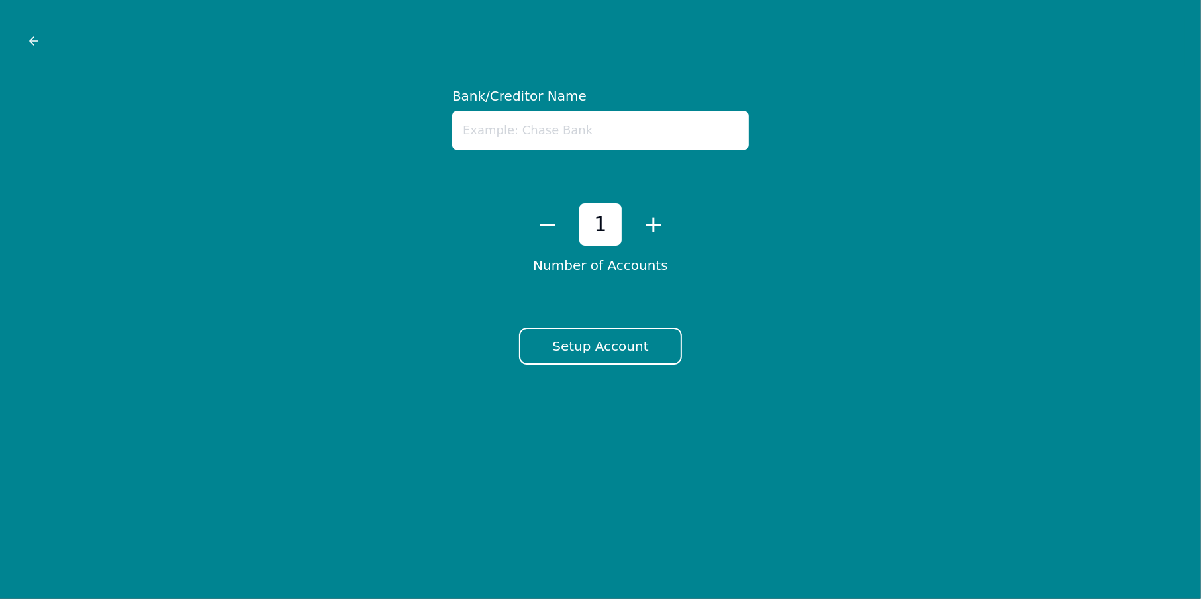
click at [583, 126] on input "text" at bounding box center [600, 131] width 297 height 40
type input "Discover"
click at [634, 343] on button "Setup Account" at bounding box center [600, 346] width 162 height 37
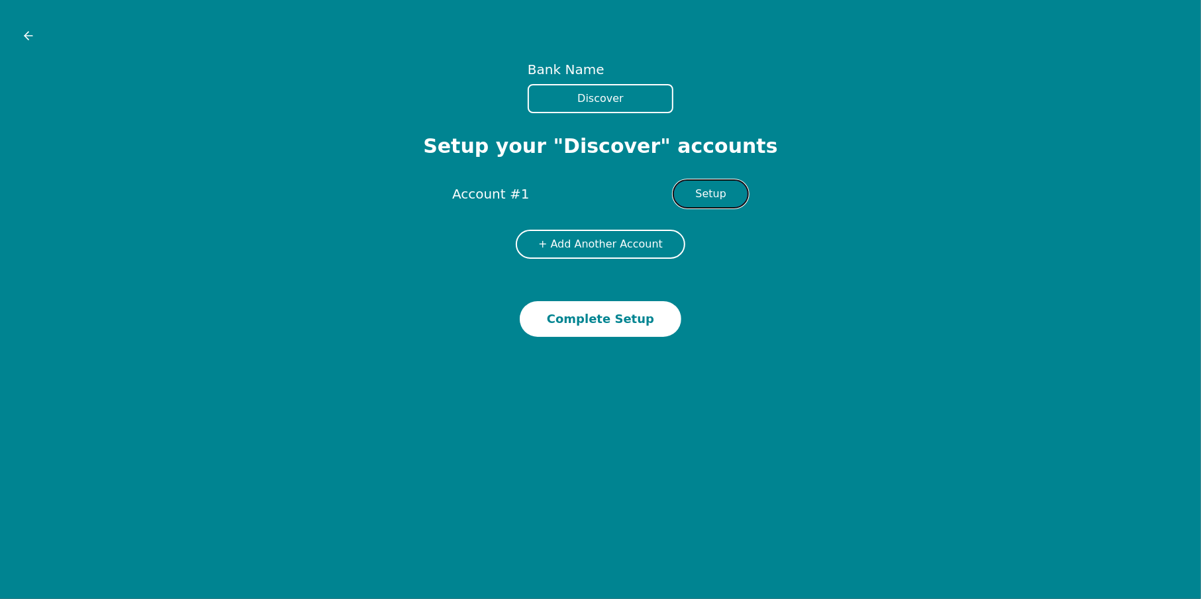
click at [724, 194] on button "Setup" at bounding box center [711, 193] width 76 height 29
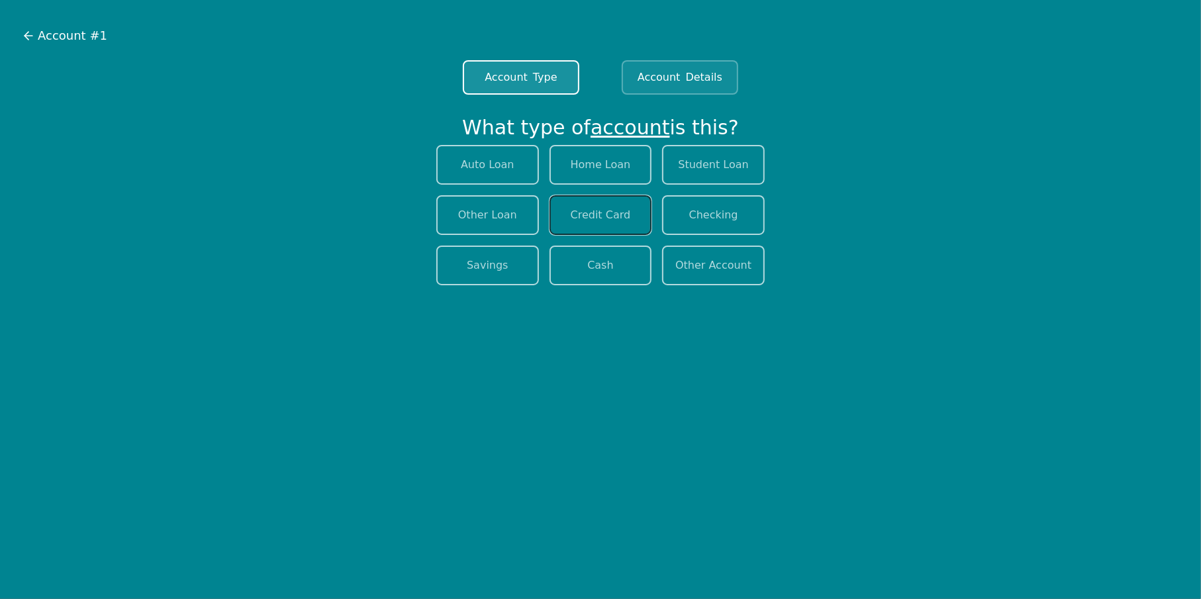
click at [604, 216] on button "Credit Card" at bounding box center [601, 215] width 103 height 40
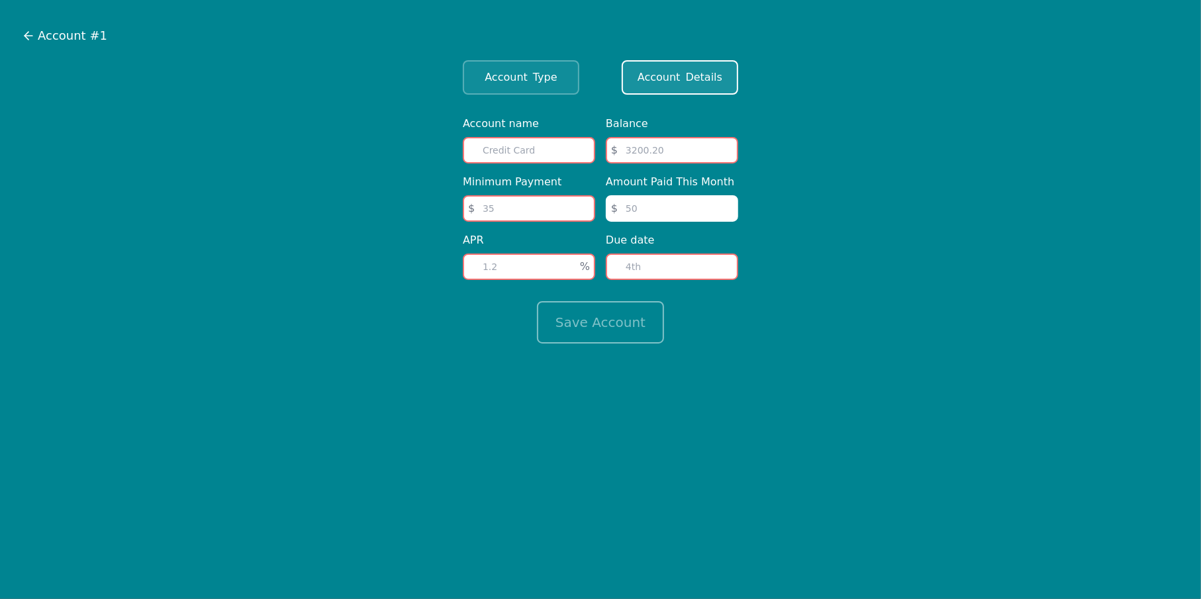
click at [539, 156] on input "text" at bounding box center [529, 150] width 132 height 26
type input "Discover"
click at [675, 150] on input "number" at bounding box center [672, 150] width 132 height 26
type input "11880"
click at [499, 212] on input "number" at bounding box center [529, 208] width 132 height 26
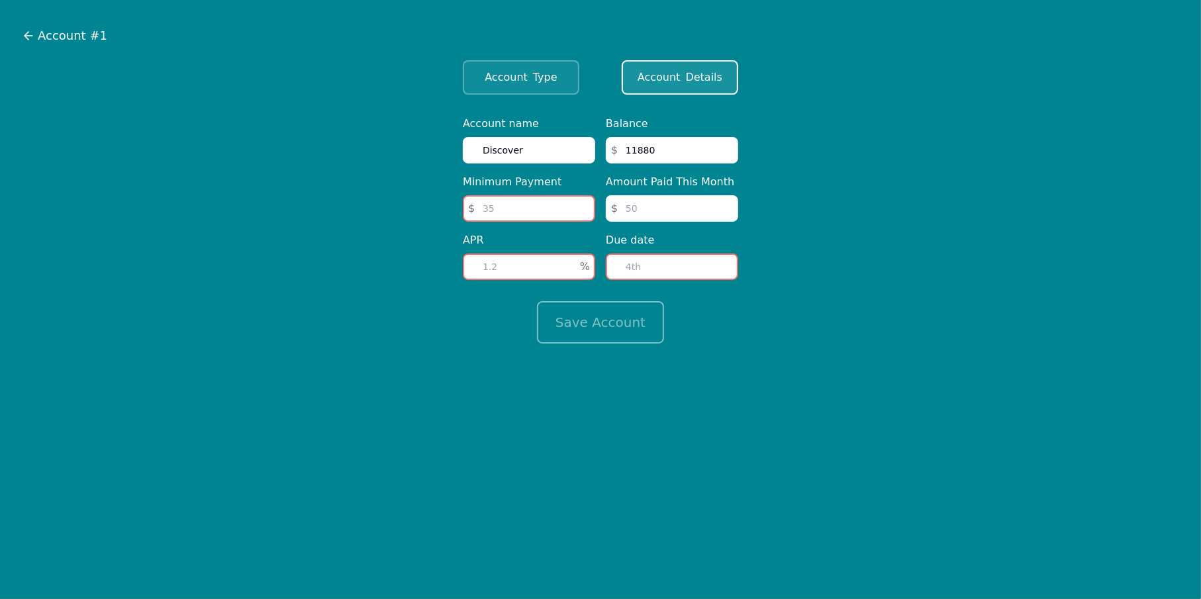
type input "0"
type input "280"
type input "0"
drag, startPoint x: 516, startPoint y: 264, endPoint x: 457, endPoint y: 265, distance: 58.9
click at [457, 265] on div "Account name Discover Minimum Payment $ 280 APR 0 % Balance $ 11880 Amount Paid…" at bounding box center [600, 230] width 297 height 228
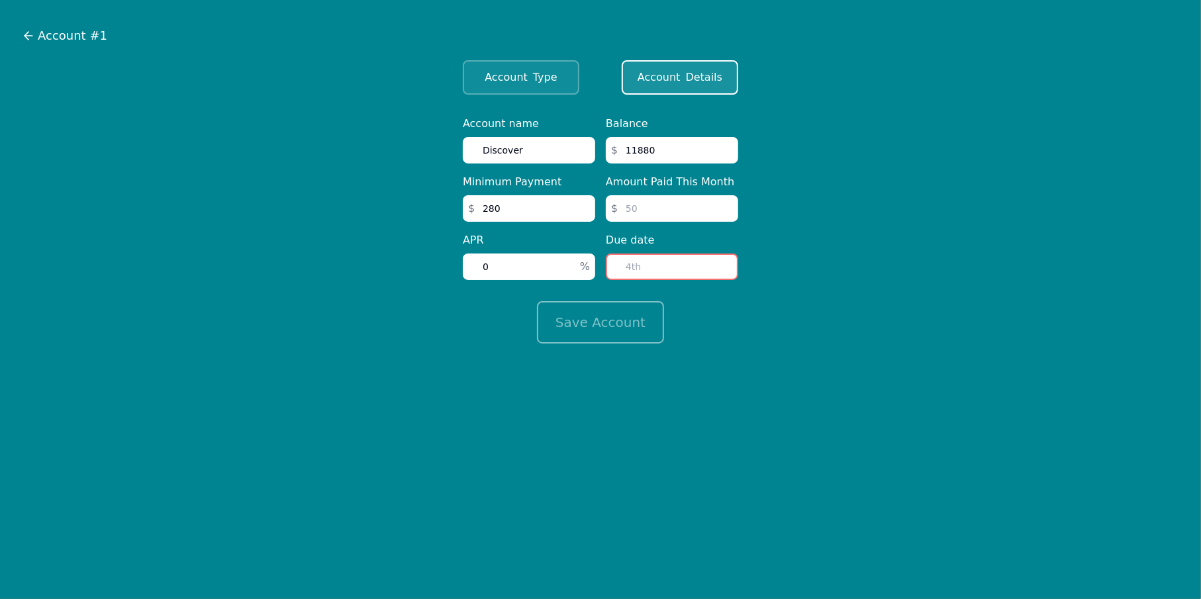
click at [636, 207] on input "number" at bounding box center [672, 208] width 132 height 26
type input "280"
click at [673, 264] on input "number" at bounding box center [672, 267] width 132 height 26
type input "9"
click at [611, 328] on button "Save Account" at bounding box center [600, 322] width 127 height 42
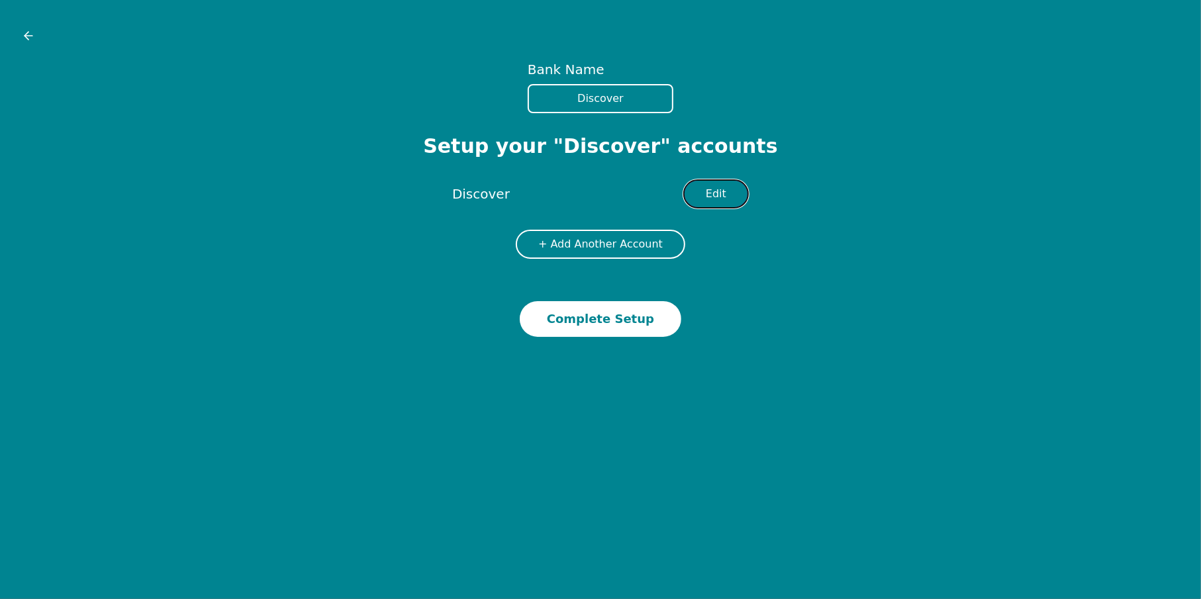
click at [738, 187] on button "Edit" at bounding box center [716, 193] width 66 height 29
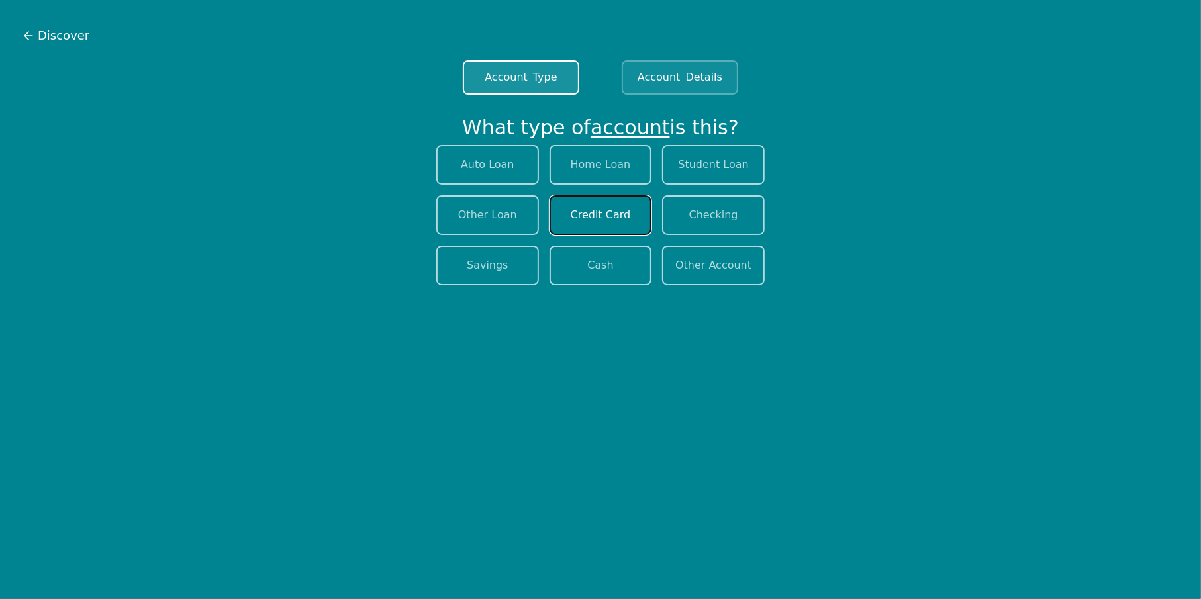
click at [616, 209] on button "Credit Card" at bounding box center [601, 215] width 103 height 40
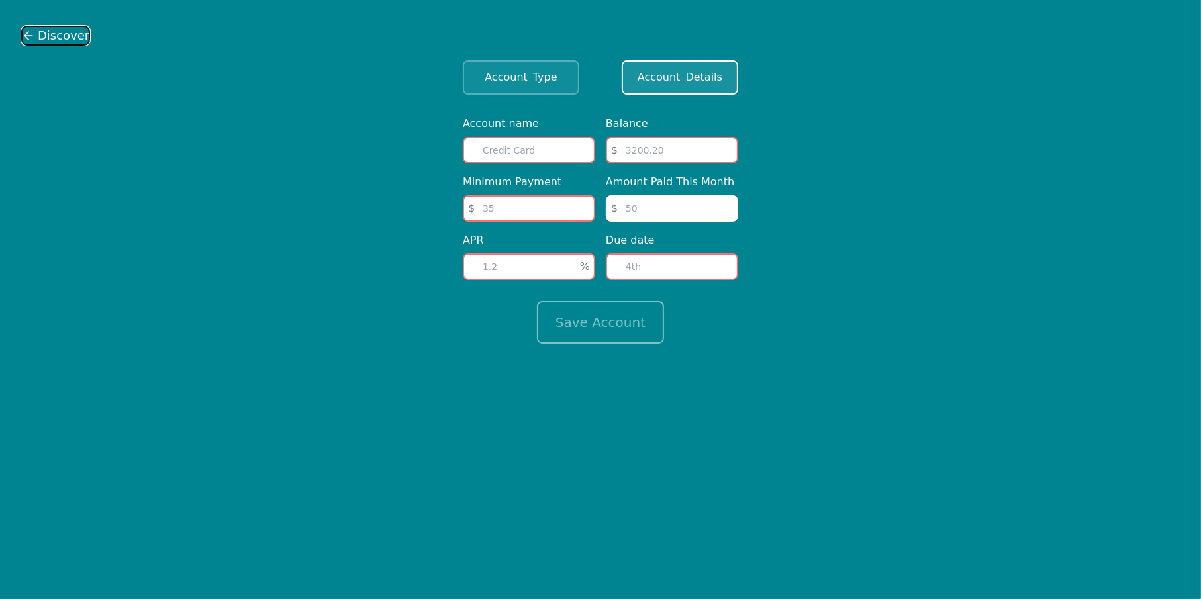
click at [31, 33] on icon at bounding box center [28, 35] width 13 height 13
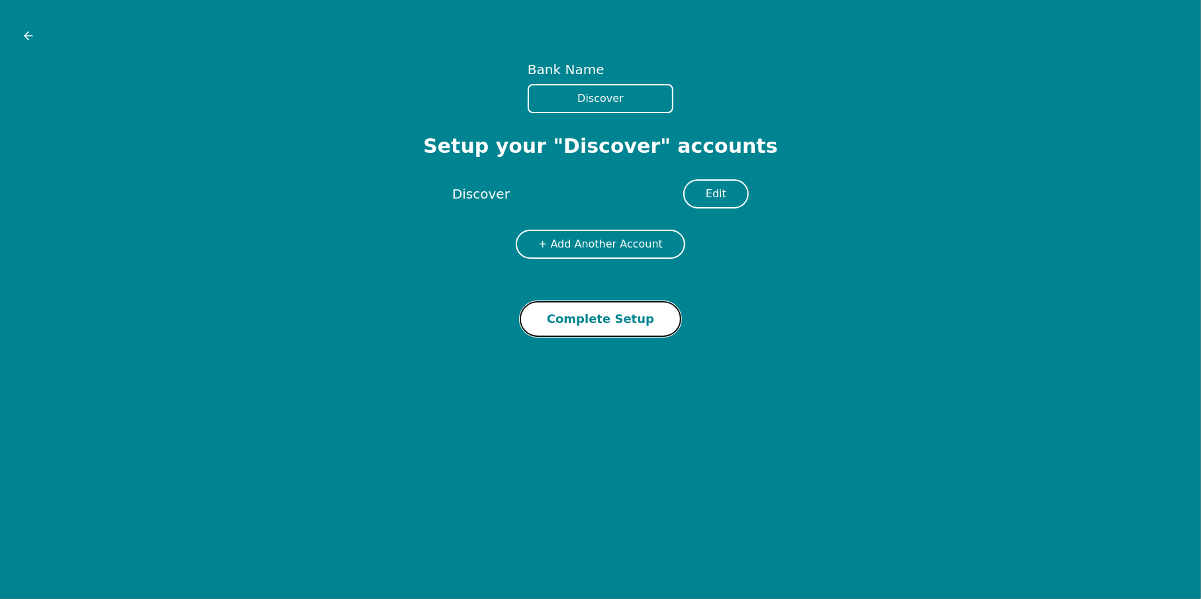
click at [623, 315] on button "Complete Setup" at bounding box center [601, 319] width 162 height 36
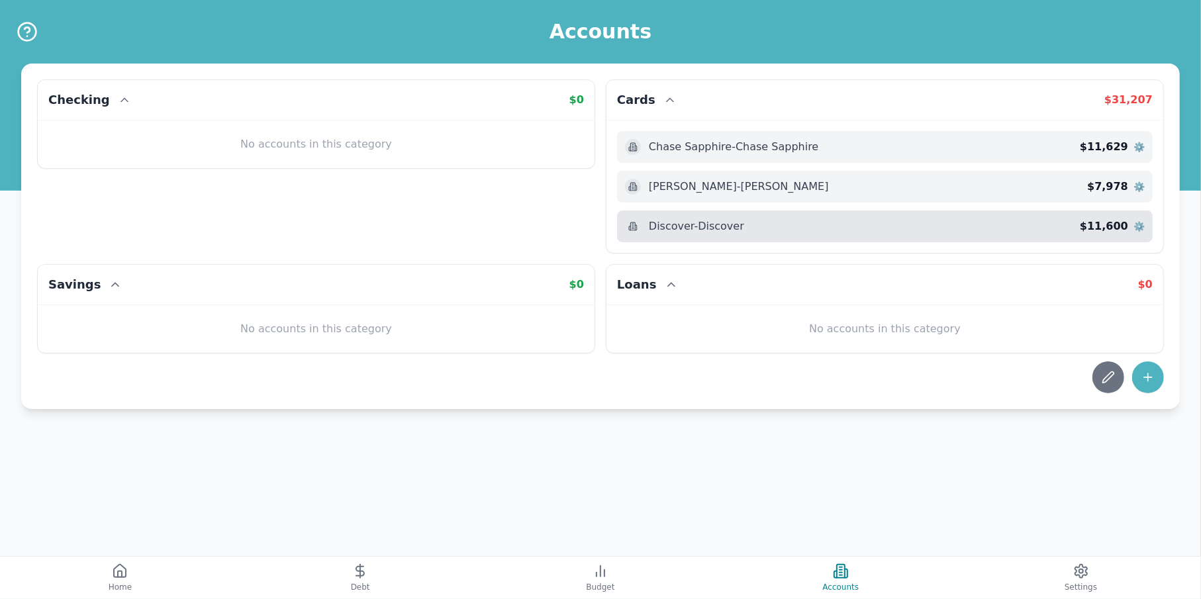
click at [1135, 223] on span "⚙️" at bounding box center [1139, 226] width 11 height 13
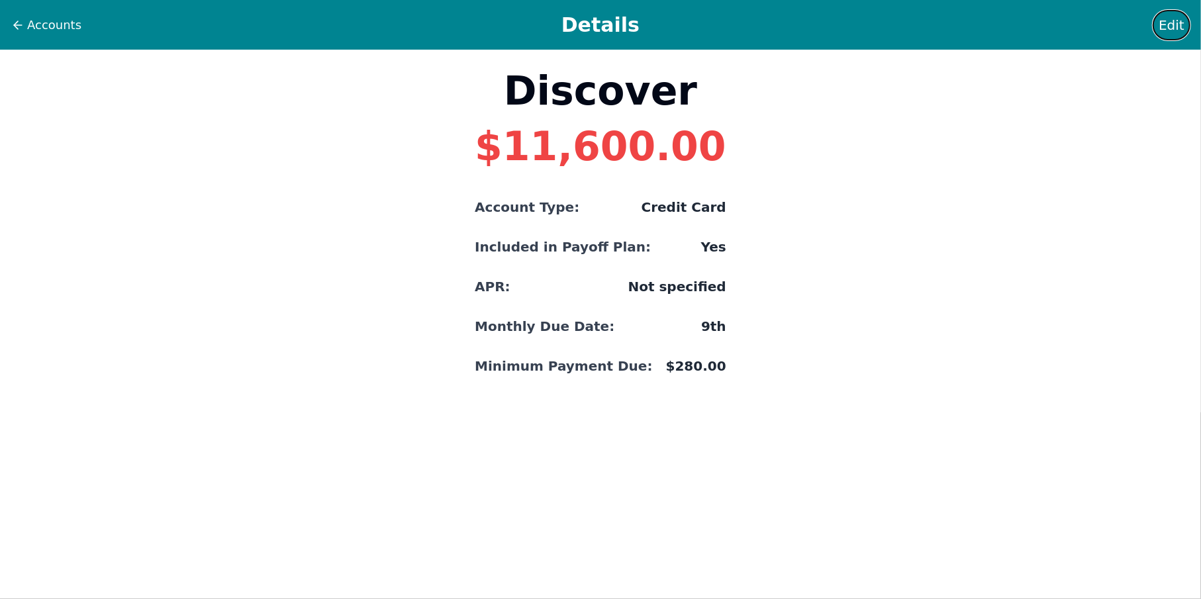
click at [1175, 23] on span "Edit" at bounding box center [1172, 25] width 26 height 19
select select "credit"
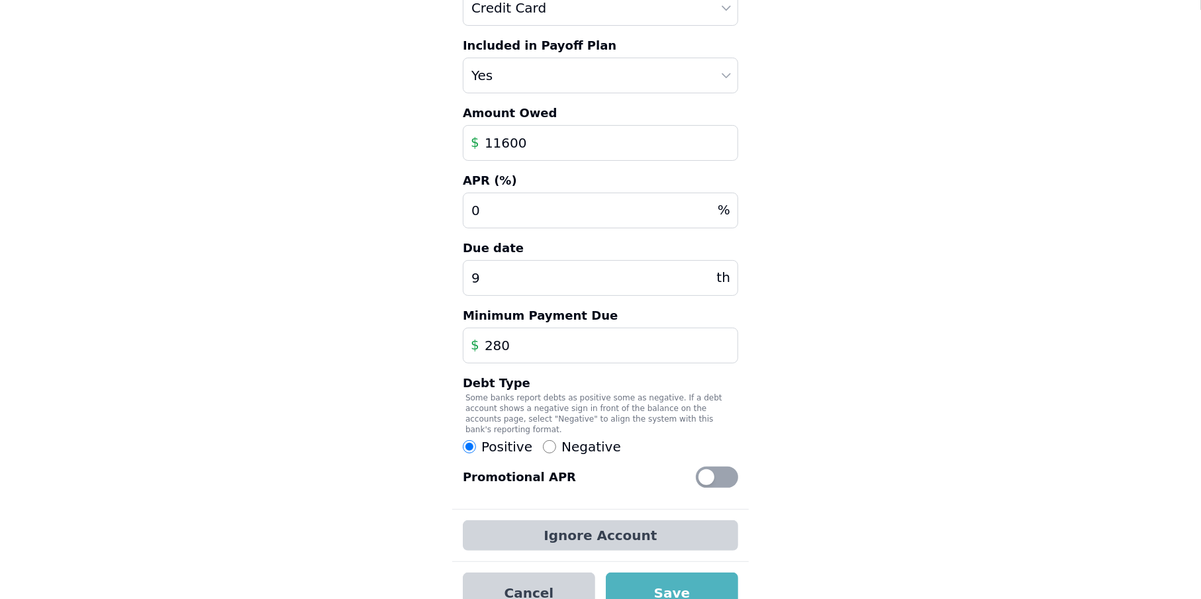
scroll to position [172, 0]
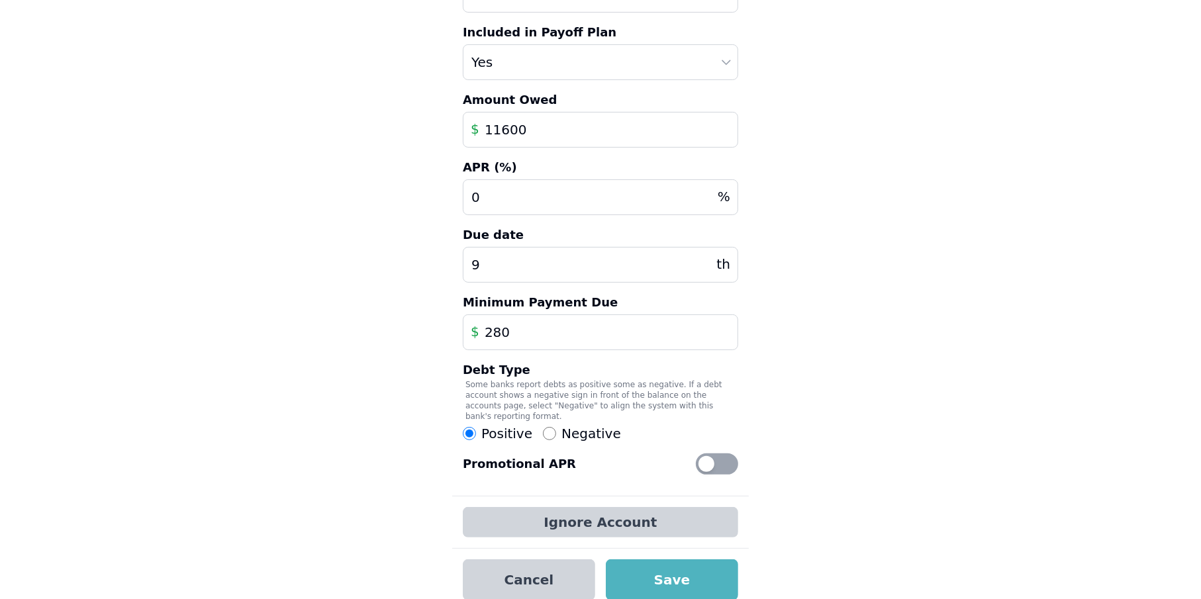
click at [695, 454] on div "Promotional APR" at bounding box center [600, 464] width 275 height 21
click at [707, 456] on div at bounding box center [707, 464] width 16 height 16
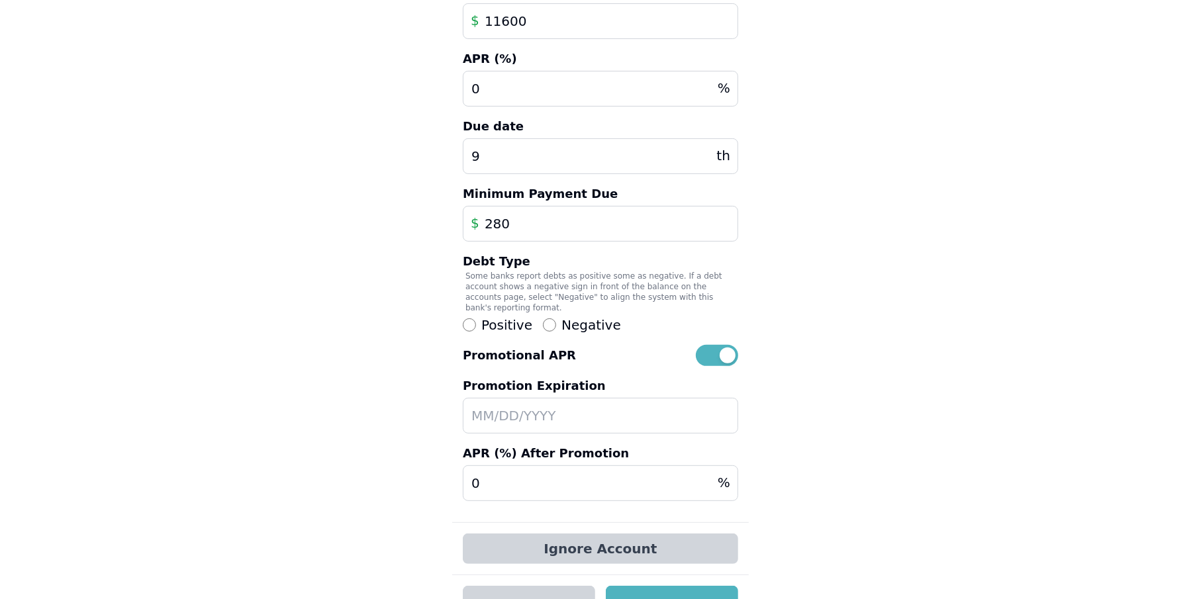
click at [489, 416] on input "text" at bounding box center [600, 416] width 275 height 36
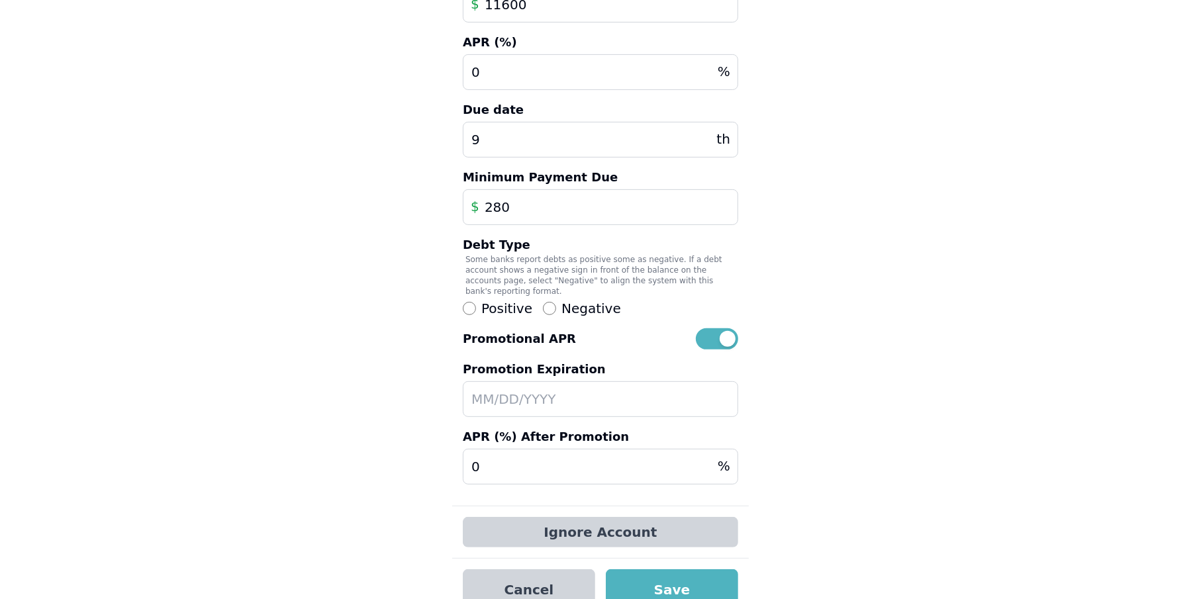
scroll to position [299, 0]
click at [535, 383] on input "text" at bounding box center [600, 398] width 275 height 36
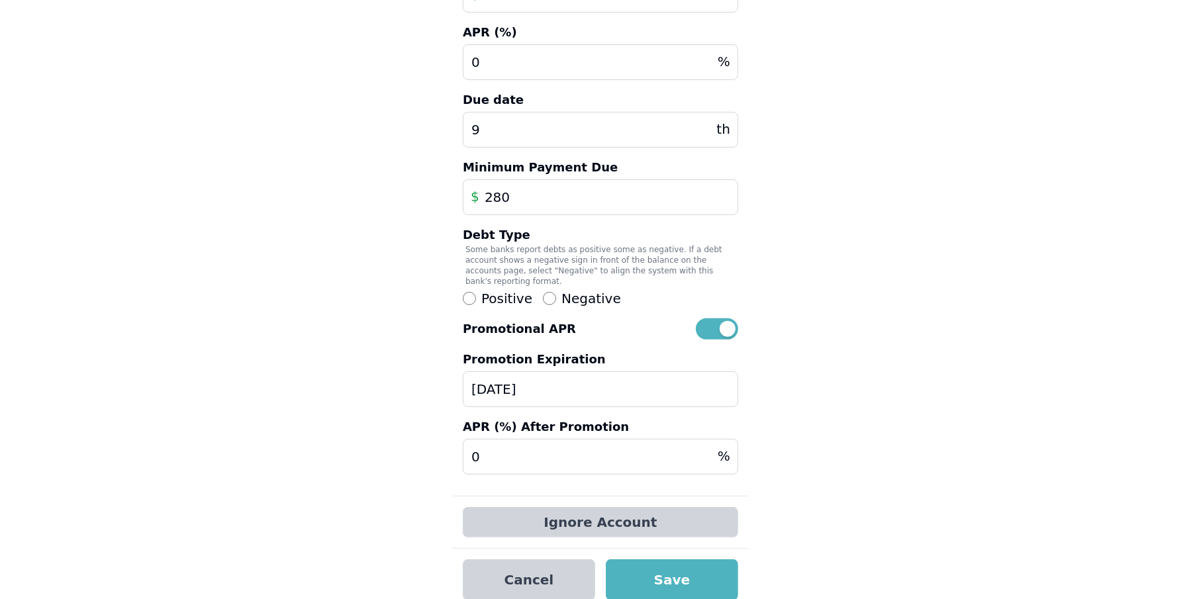
type input "[DATE]"
drag, startPoint x: 502, startPoint y: 445, endPoint x: 417, endPoint y: 444, distance: 85.4
click at [417, 444] on div "Details Edit Account Account Name Discover Account Type Auto Loan Home Loan Stu…" at bounding box center [600, 152] width 1201 height 918
type input "18.24"
click at [675, 564] on button "Save" at bounding box center [672, 580] width 132 height 41
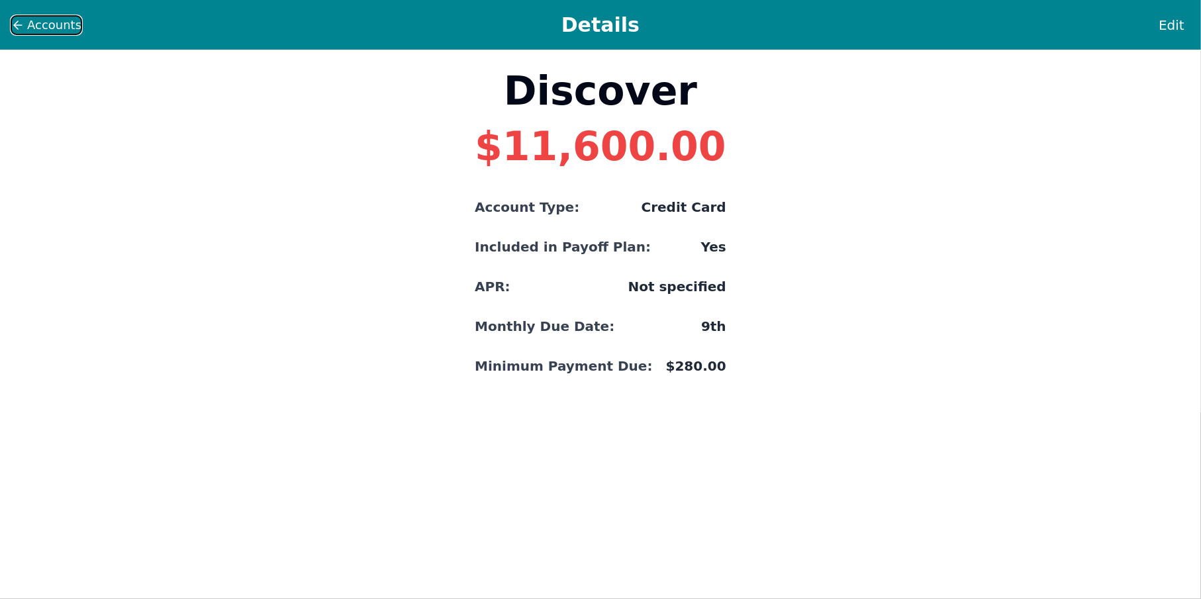
click at [56, 25] on span "Accounts" at bounding box center [54, 25] width 54 height 19
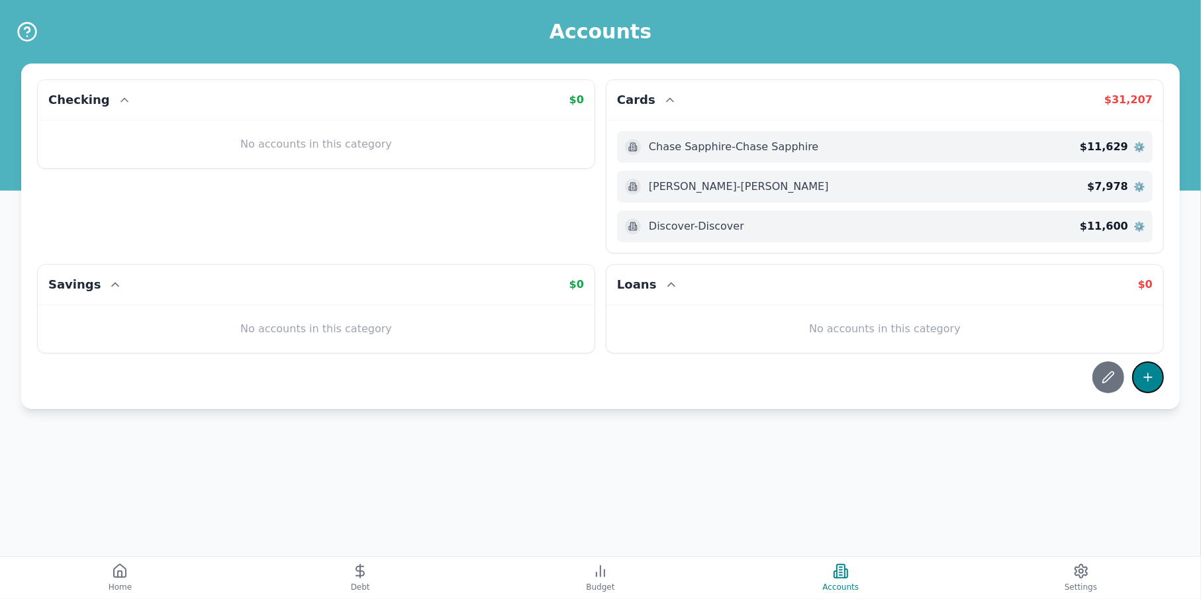
click at [1146, 379] on icon at bounding box center [1148, 377] width 13 height 13
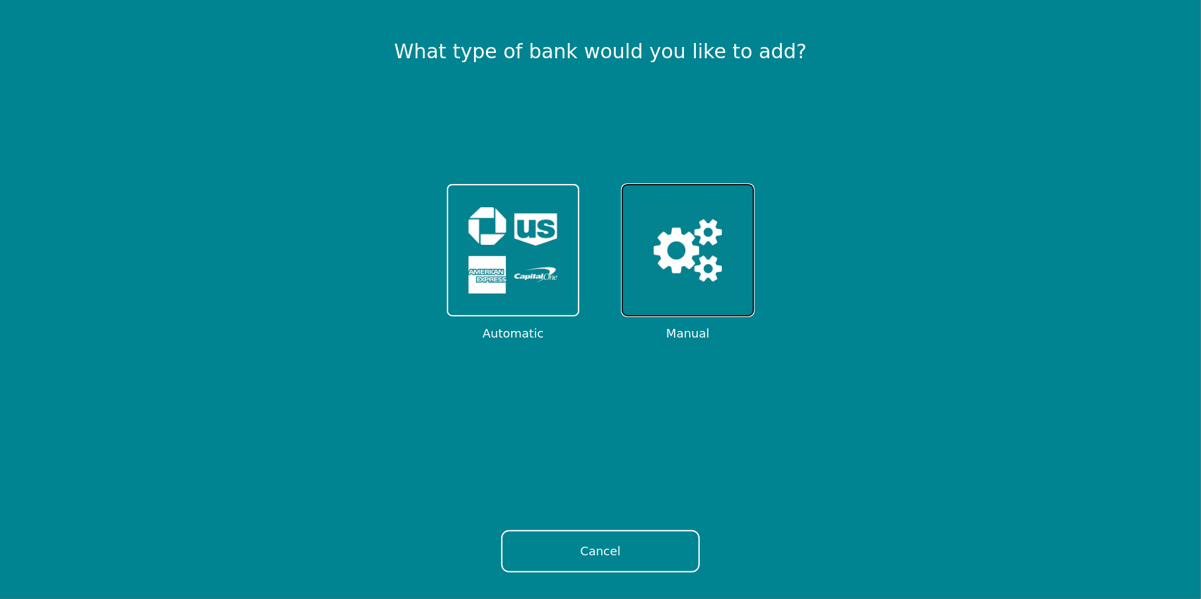
click at [693, 262] on img at bounding box center [687, 250] width 103 height 103
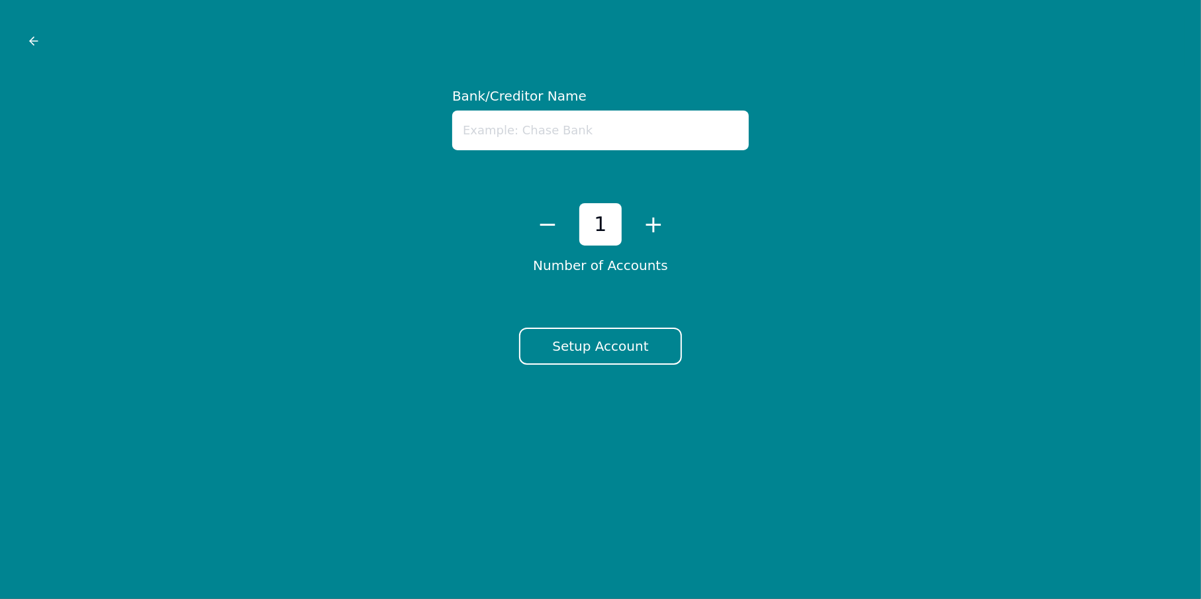
click at [606, 128] on input "text" at bounding box center [600, 131] width 297 height 40
click at [524, 123] on input "text" at bounding box center [600, 131] width 297 height 40
type input "USAA"
click at [624, 341] on button "Setup Account" at bounding box center [600, 346] width 162 height 37
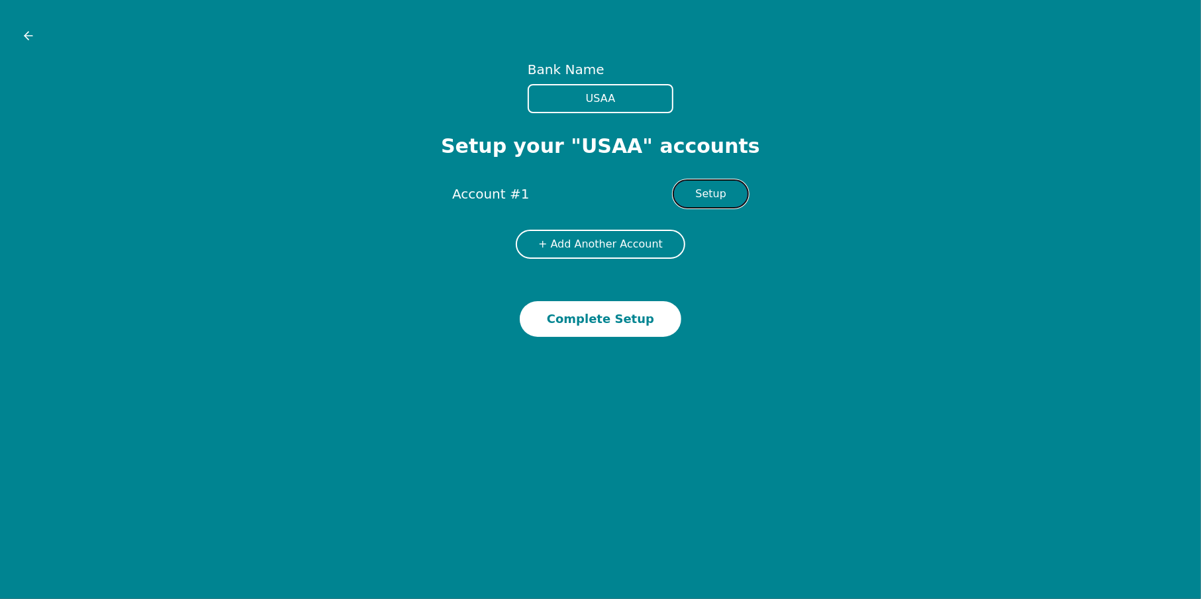
click at [722, 194] on button "Setup" at bounding box center [711, 193] width 76 height 29
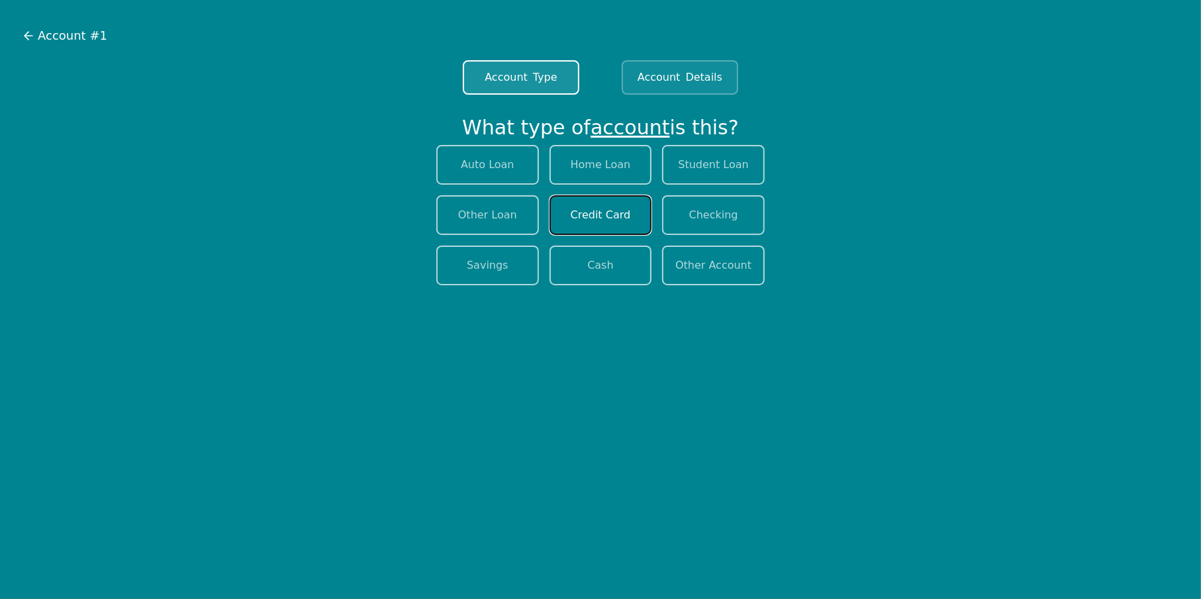
click at [619, 205] on button "Credit Card" at bounding box center [601, 215] width 103 height 40
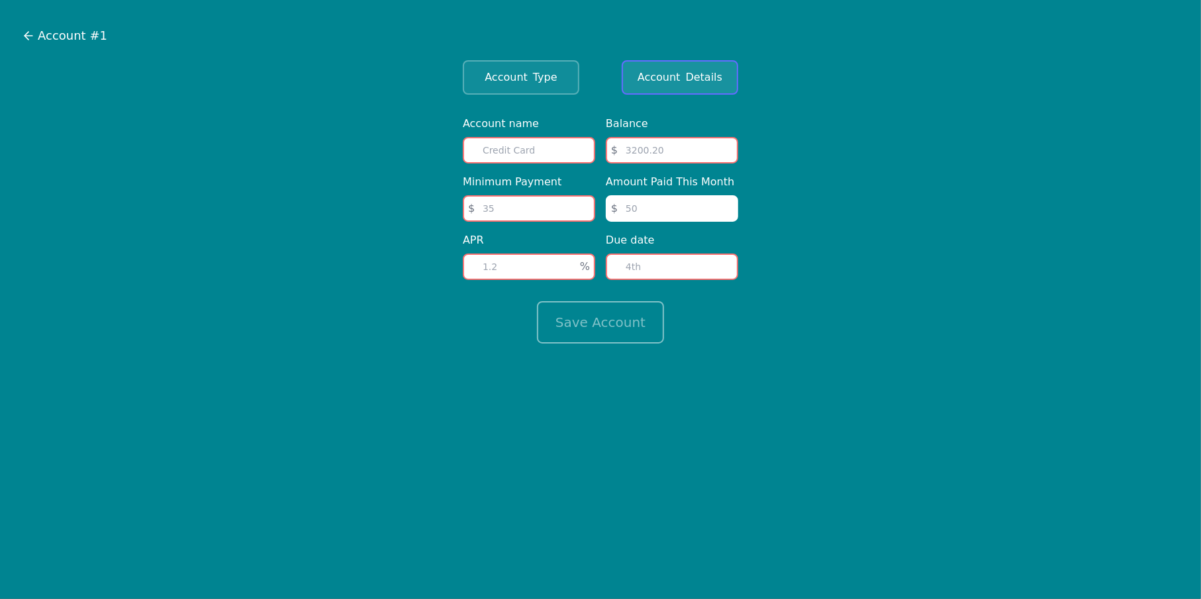
click at [669, 77] on span "Account" at bounding box center [659, 78] width 43 height 16
click at [526, 81] on span "Account" at bounding box center [506, 78] width 43 height 16
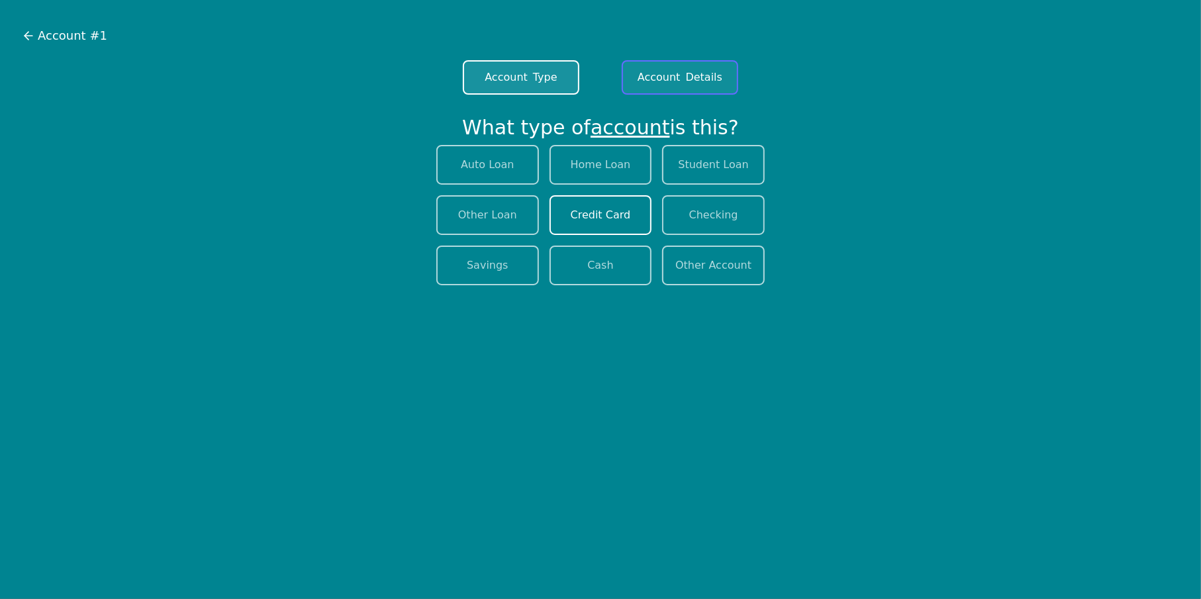
click at [652, 75] on span "Account" at bounding box center [659, 78] width 43 height 16
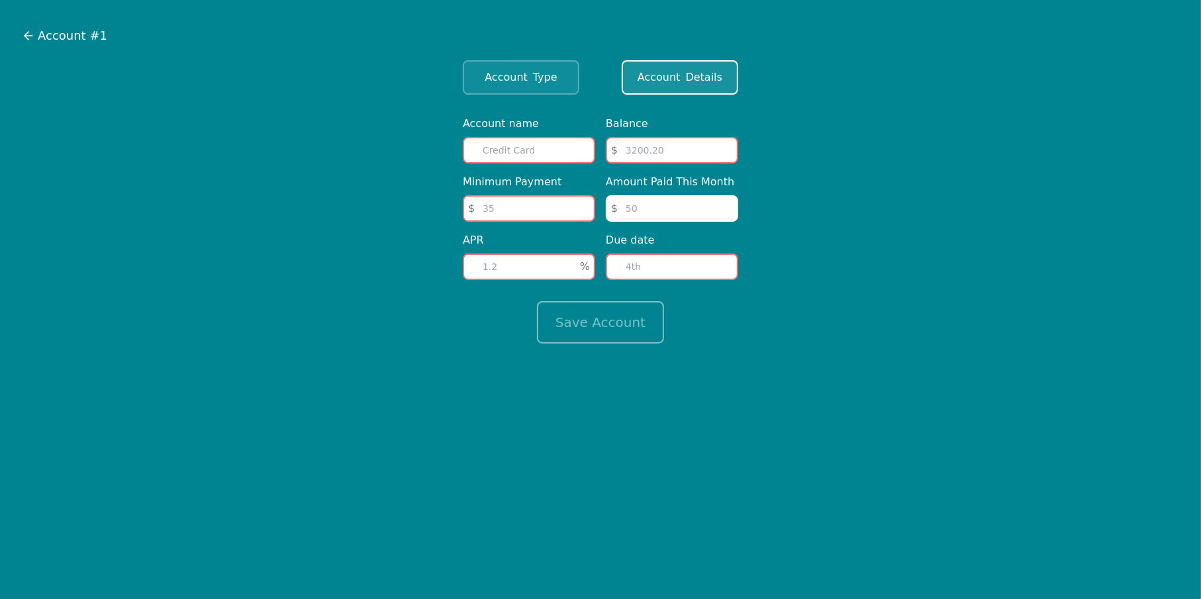
click at [573, 132] on div "Account name" at bounding box center [529, 140] width 132 height 48
click at [559, 140] on input "text" at bounding box center [529, 150] width 132 height 26
type input "USAA"
click at [530, 215] on input "number" at bounding box center [529, 208] width 132 height 26
type input "128"
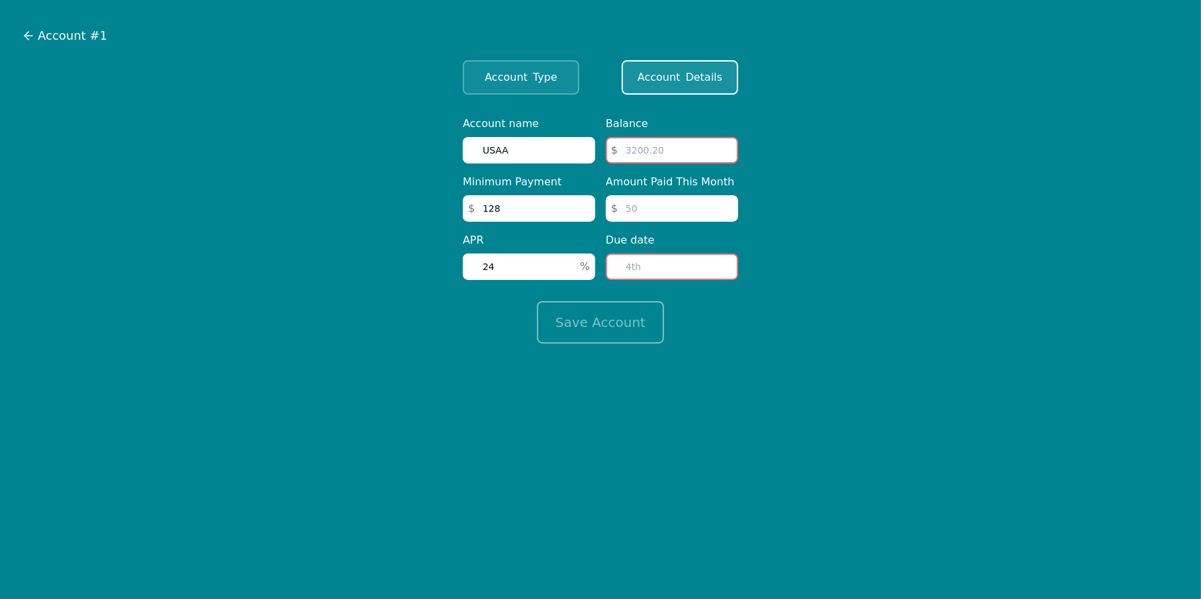
type input "24"
type input "8500"
type input "128"
type input "4"
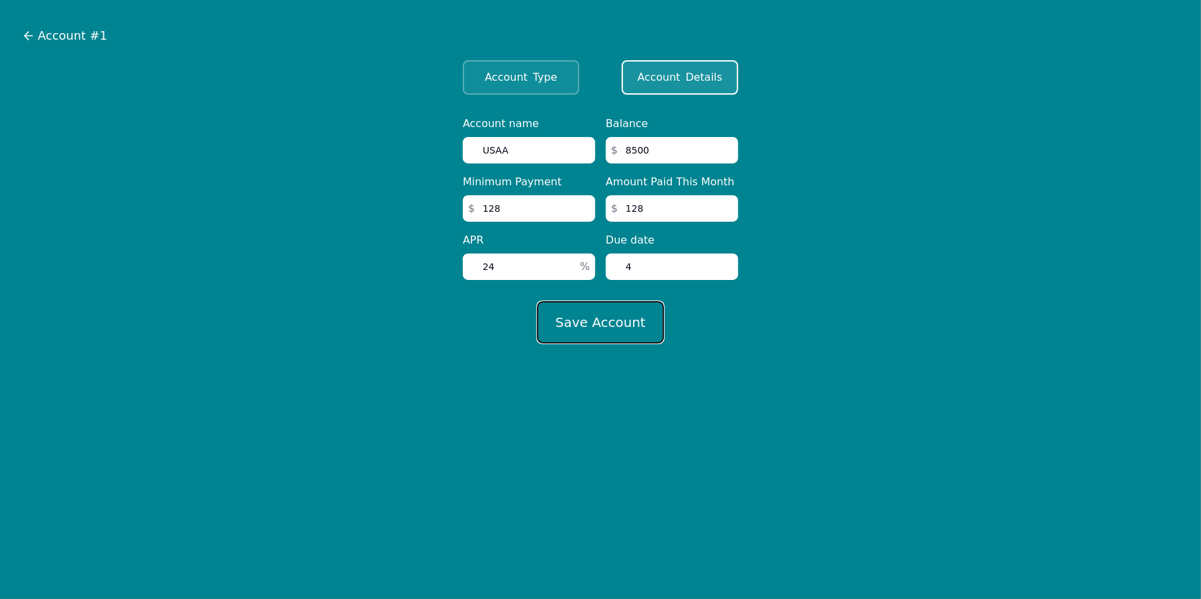
click at [589, 342] on button "Save Account" at bounding box center [600, 322] width 127 height 42
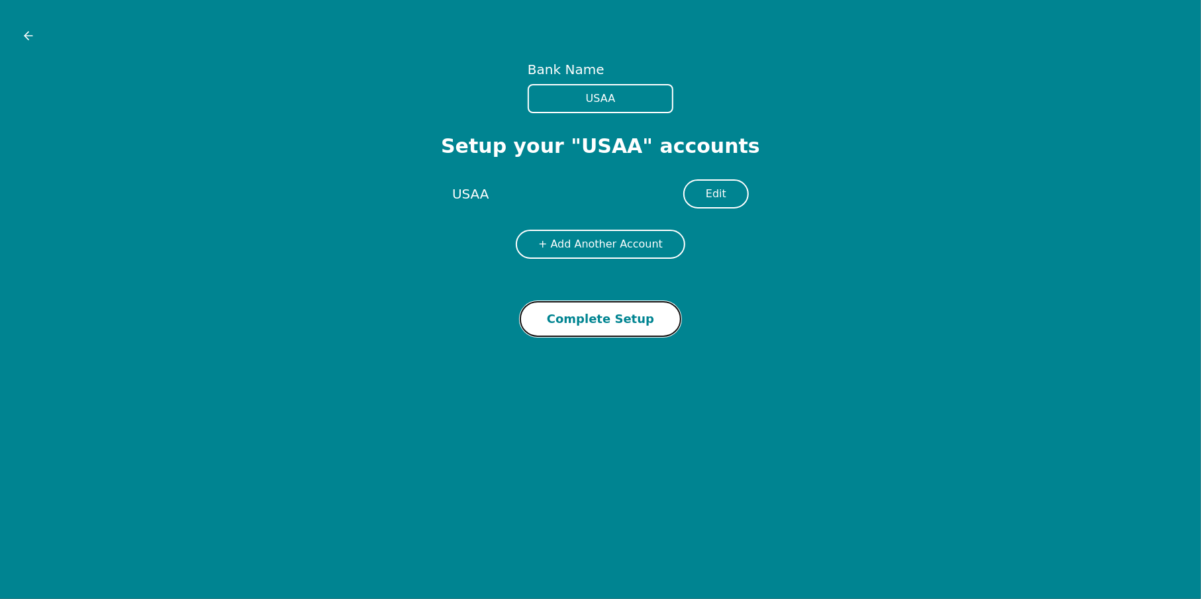
click at [585, 327] on button "Complete Setup" at bounding box center [601, 319] width 162 height 36
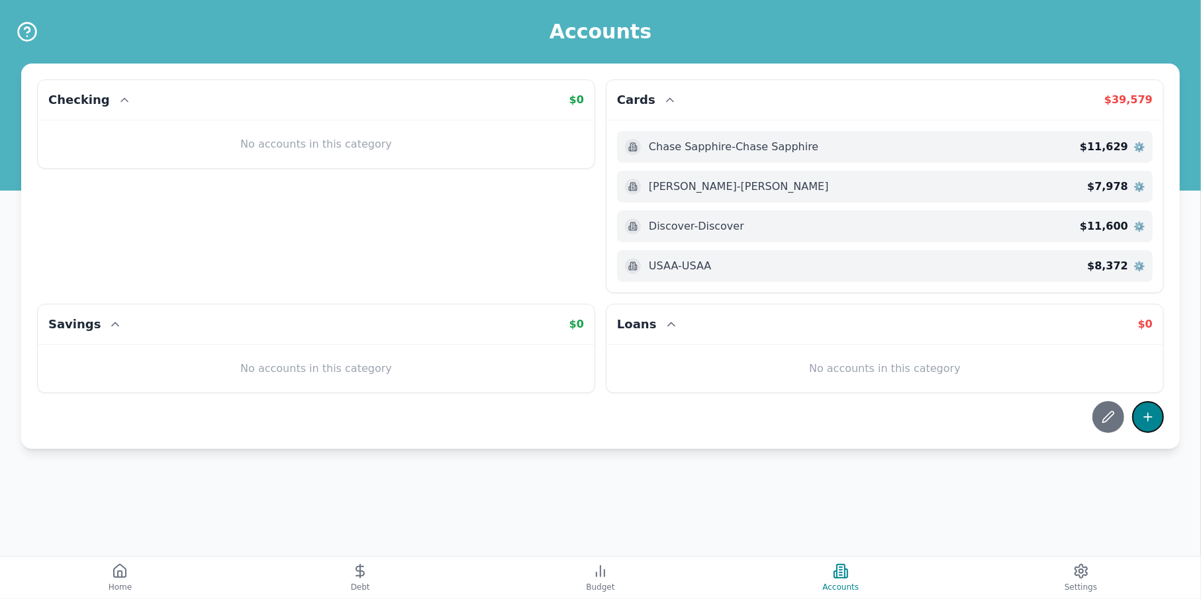
click at [1152, 417] on icon at bounding box center [1148, 417] width 8 height 0
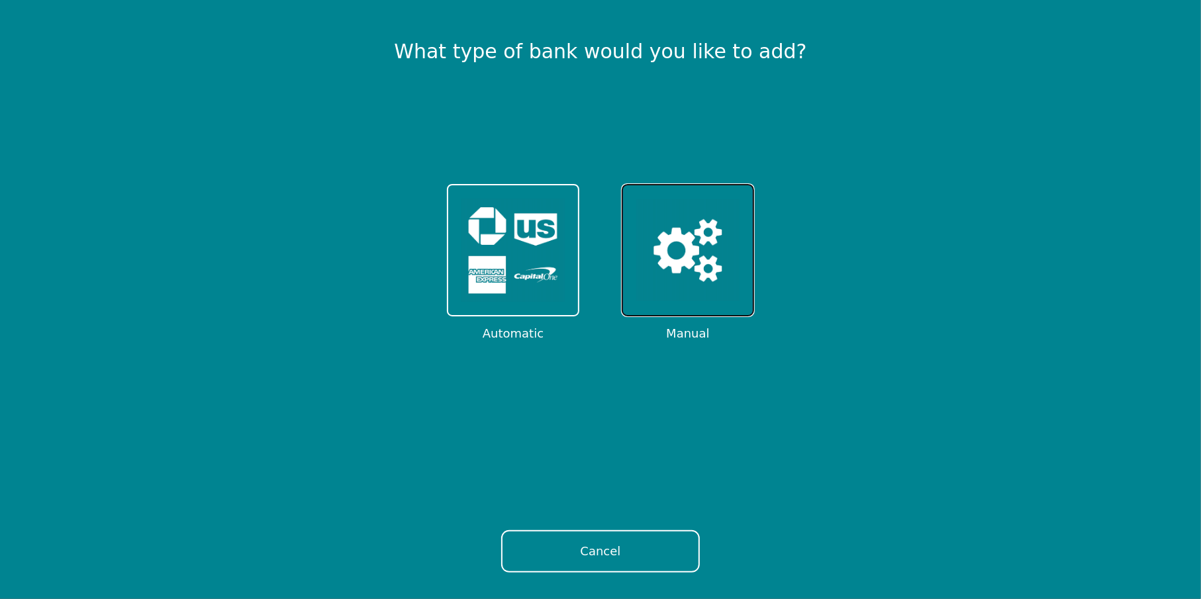
click at [709, 247] on img at bounding box center [687, 250] width 103 height 103
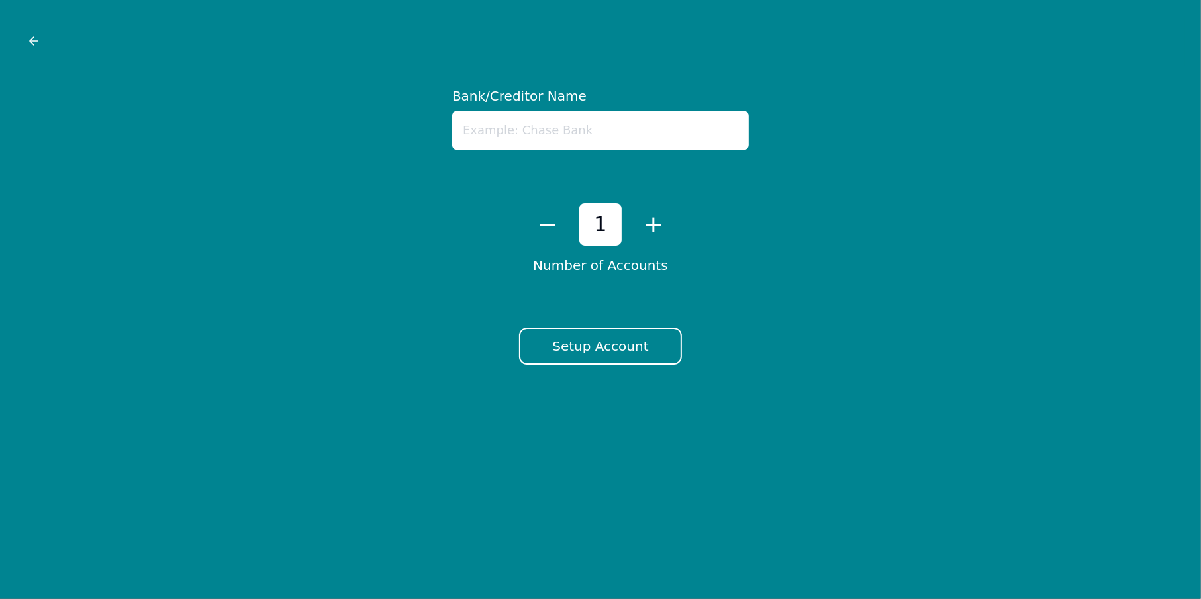
click at [559, 130] on input "text" at bounding box center [600, 131] width 297 height 40
type input "US Bank"
click at [650, 234] on button "+" at bounding box center [653, 225] width 21 height 28
click at [632, 352] on button "Setup Account" at bounding box center [600, 346] width 162 height 37
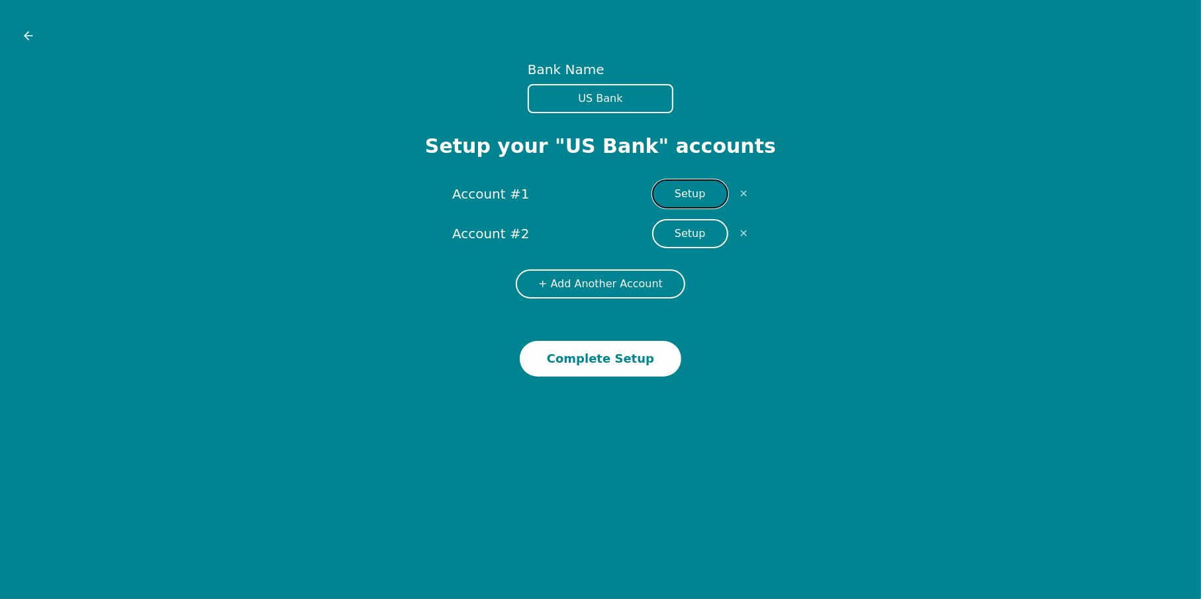
click at [692, 187] on button "Setup" at bounding box center [690, 193] width 76 height 29
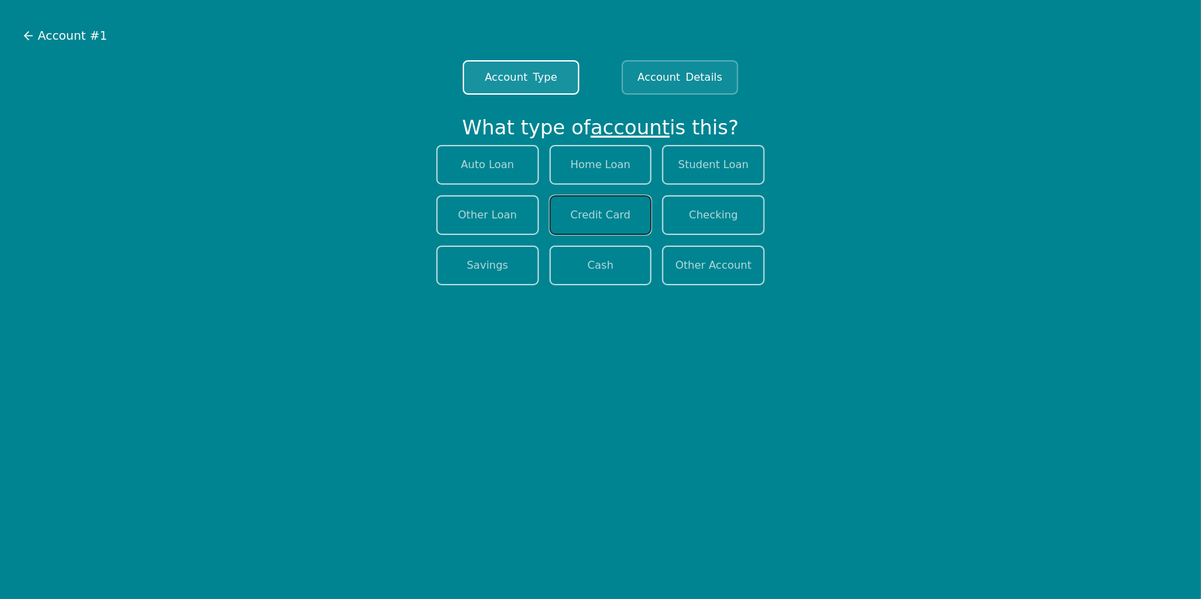
drag, startPoint x: 611, startPoint y: 205, endPoint x: 603, endPoint y: 186, distance: 20.4
click at [610, 203] on button "Credit Card" at bounding box center [601, 215] width 103 height 40
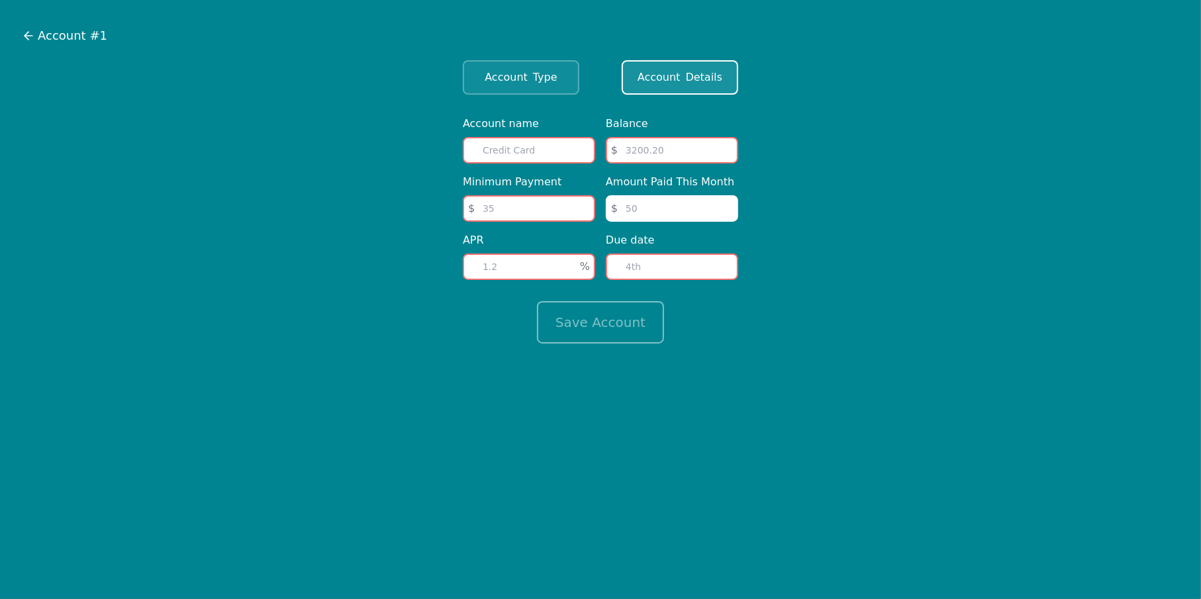
click at [538, 146] on input "text" at bounding box center [529, 150] width 132 height 26
click at [680, 145] on input "number" at bounding box center [672, 150] width 132 height 26
type input "7052"
click at [528, 150] on input "text" at bounding box center [529, 150] width 132 height 26
type input "Platinum"
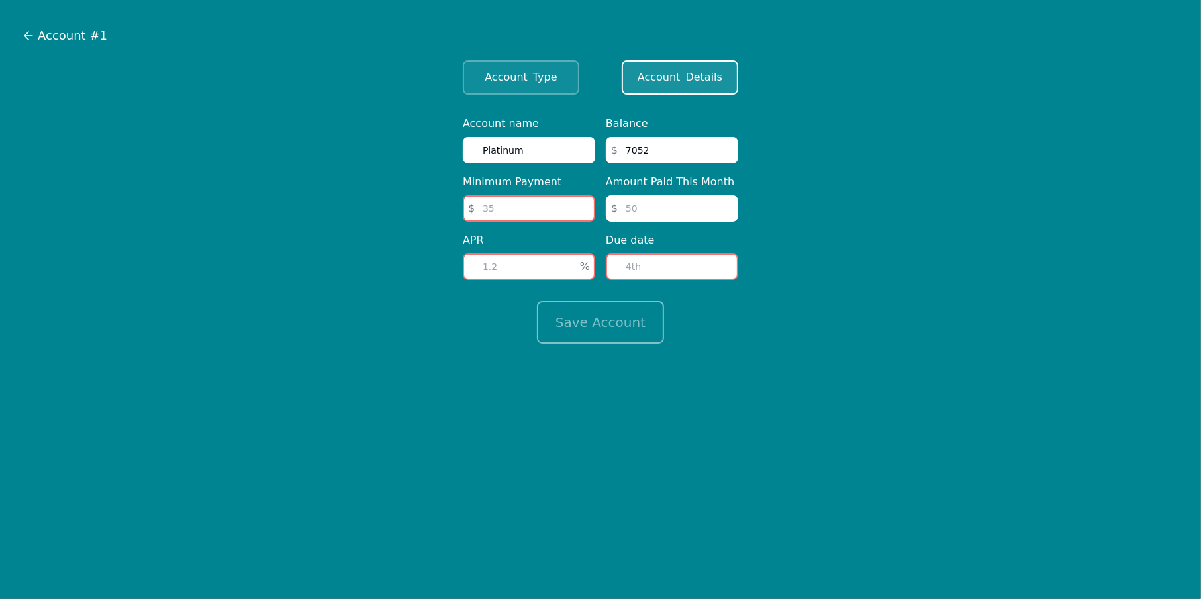
click at [629, 260] on input "number" at bounding box center [672, 267] width 132 height 26
type input "6"
click at [638, 211] on input "number" at bounding box center [672, 208] width 132 height 26
click at [501, 198] on input "number" at bounding box center [529, 208] width 132 height 26
type input "300"
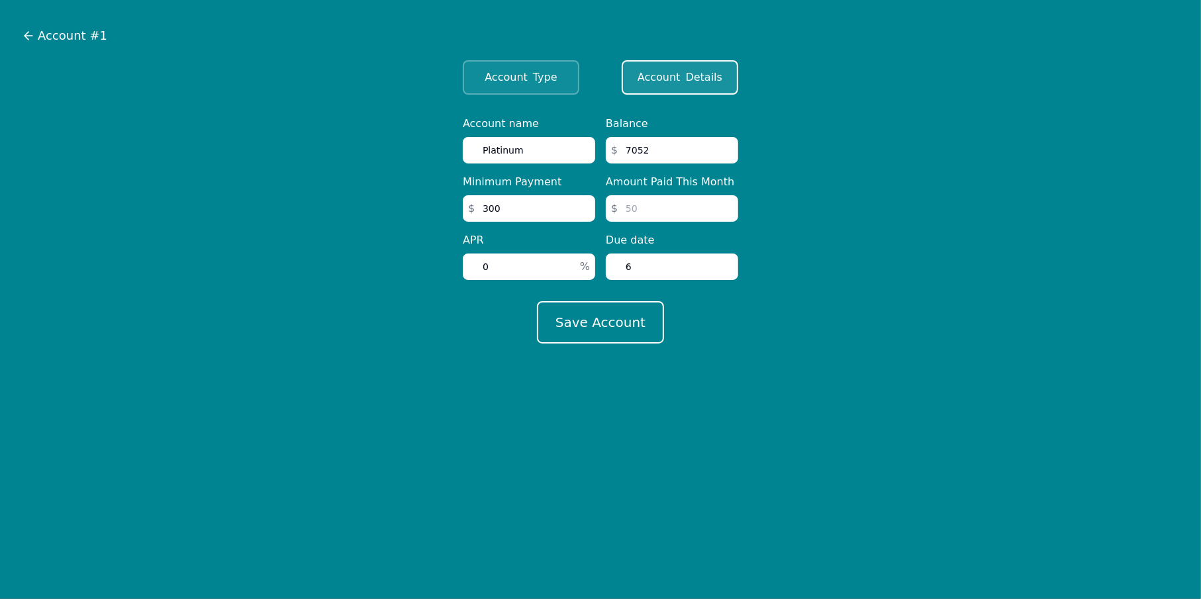
type input "0"
click at [515, 264] on input "0" at bounding box center [529, 267] width 132 height 26
click at [630, 207] on input "number" at bounding box center [672, 208] width 132 height 26
type input "300"
click at [599, 320] on button "Save Account" at bounding box center [600, 322] width 127 height 42
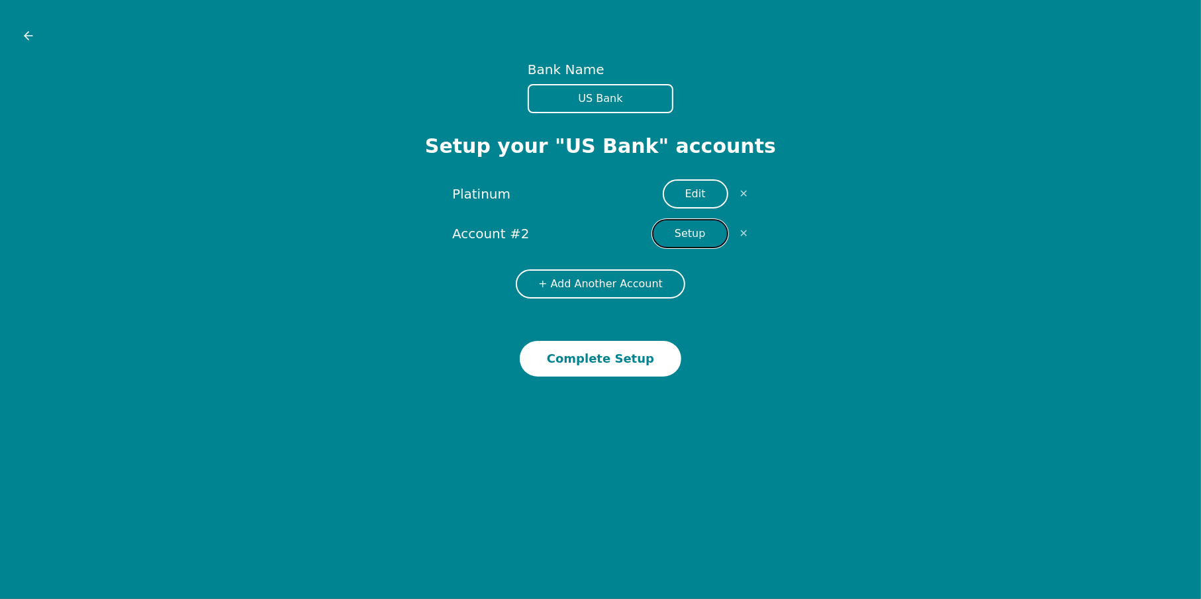
click at [696, 228] on button "Setup" at bounding box center [690, 233] width 76 height 29
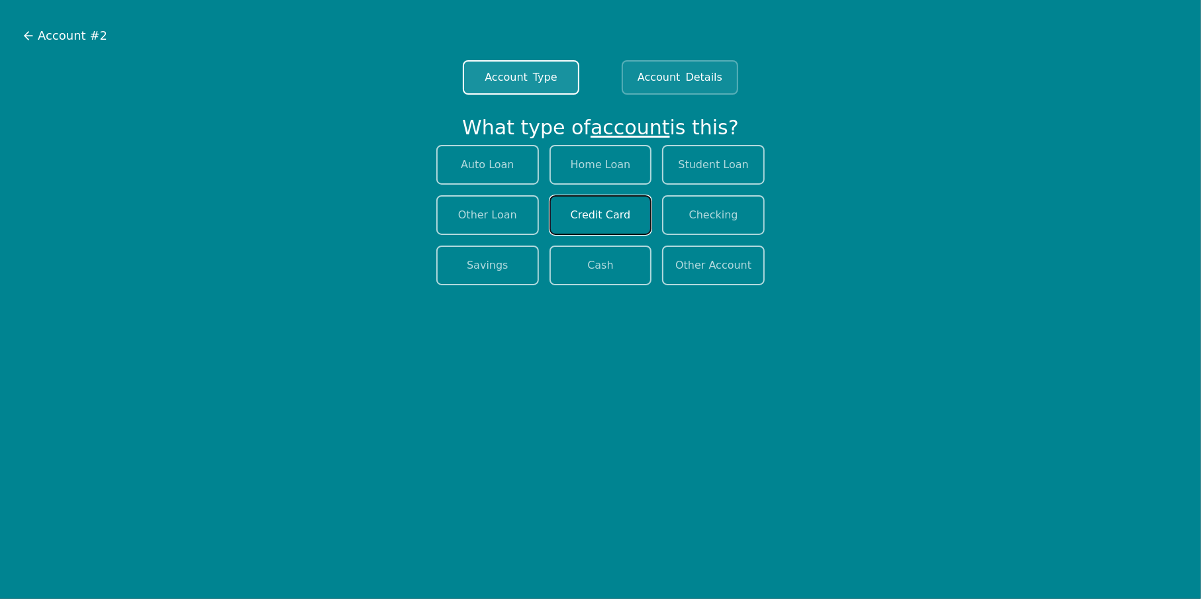
click at [596, 212] on button "Credit Card" at bounding box center [601, 215] width 103 height 40
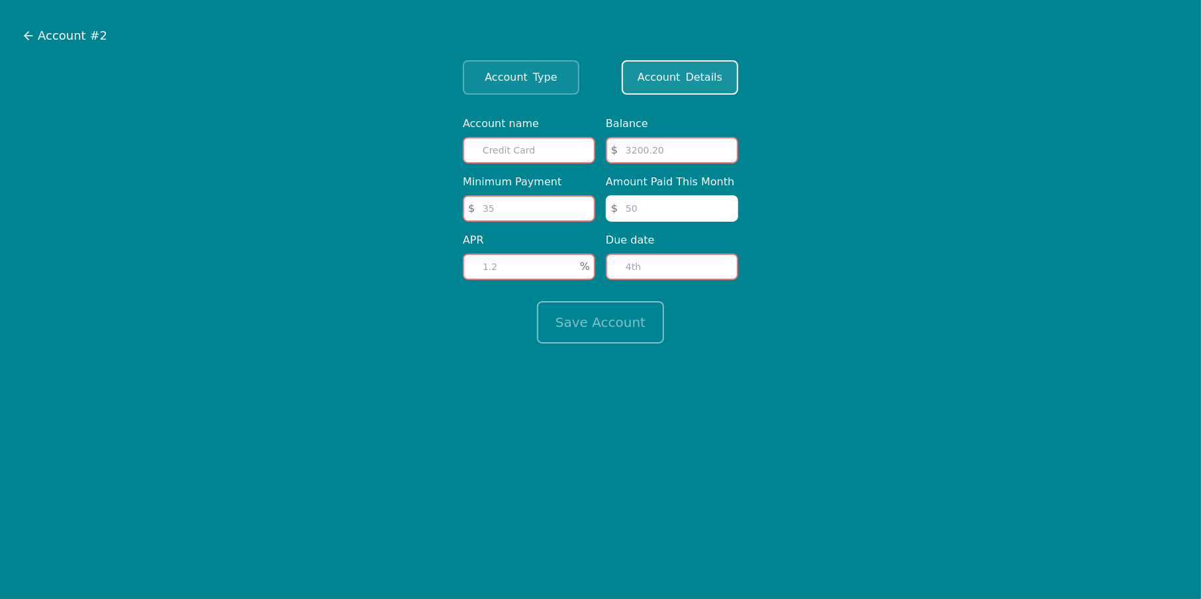
click at [503, 153] on input "text" at bounding box center [529, 150] width 132 height 26
click at [536, 141] on input "text" at bounding box center [529, 150] width 132 height 26
type input "Shield"
type input "1"
click at [516, 197] on input "1" at bounding box center [529, 208] width 132 height 26
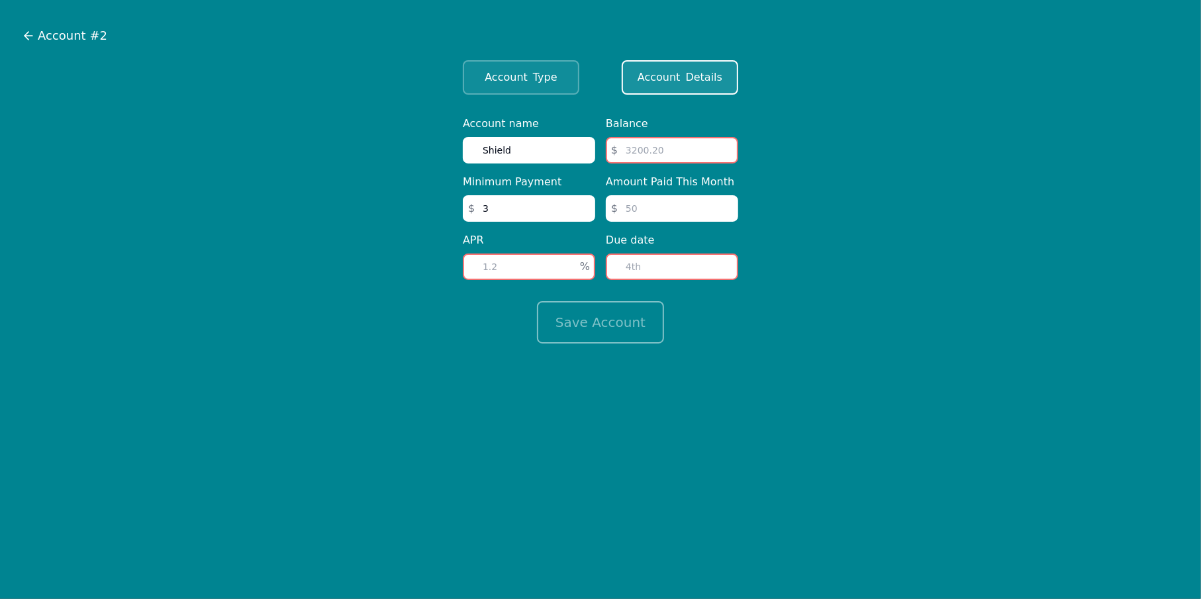
type input "4"
type input "40"
click at [648, 207] on input "number" at bounding box center [672, 208] width 132 height 26
type input "0"
click at [497, 260] on input "number" at bounding box center [529, 267] width 132 height 26
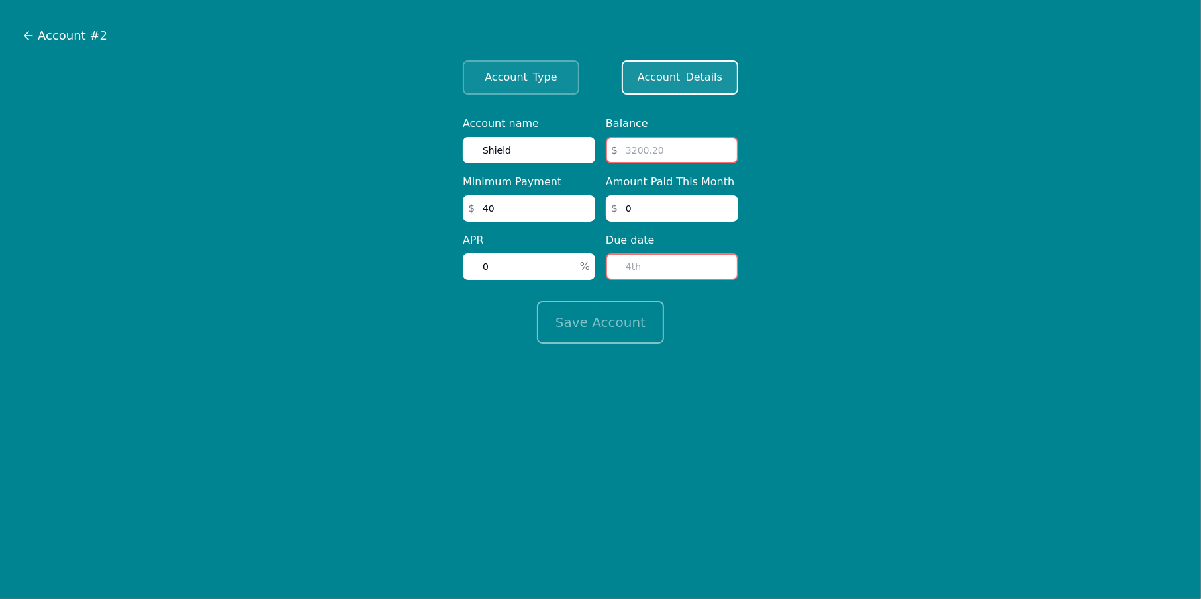
type input "0"
drag, startPoint x: 660, startPoint y: 268, endPoint x: 54, endPoint y: 328, distance: 608.9
click at [659, 268] on input "number" at bounding box center [672, 267] width 132 height 26
type input "11"
click at [441, 339] on form "Account name Shield Minimum Payment $ 40 APR 0 % Balance $ Amount Paid This Mon…" at bounding box center [601, 230] width 1180 height 228
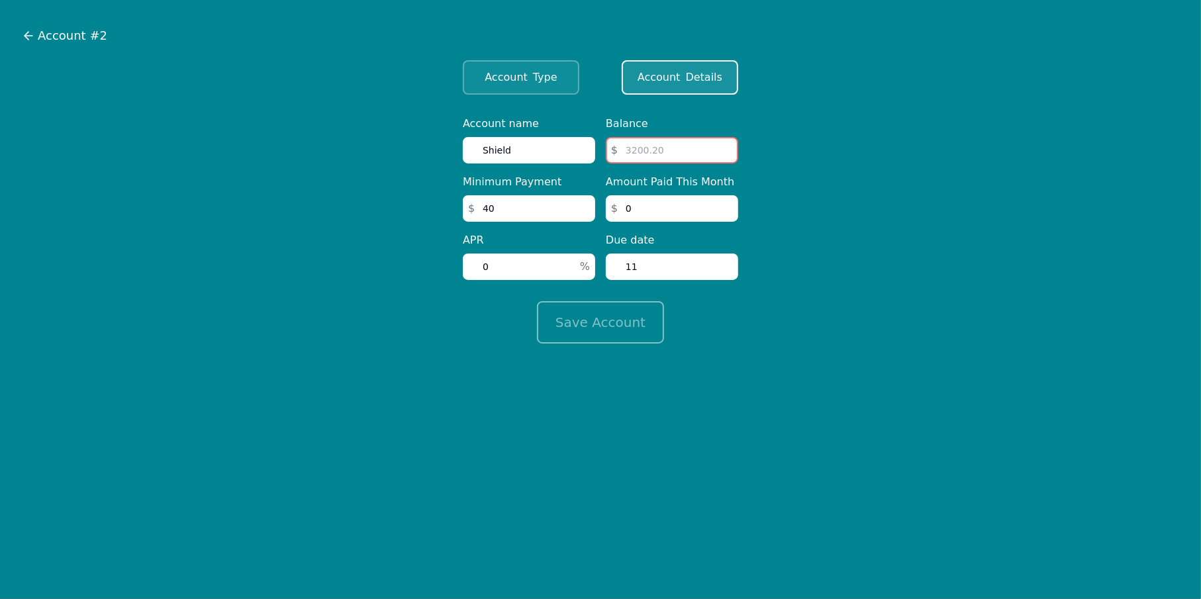
click at [619, 144] on input "number" at bounding box center [672, 150] width 132 height 26
click at [663, 152] on input "number" at bounding box center [672, 150] width 132 height 26
type input "3437"
click at [537, 301] on button "Save Account" at bounding box center [600, 322] width 127 height 42
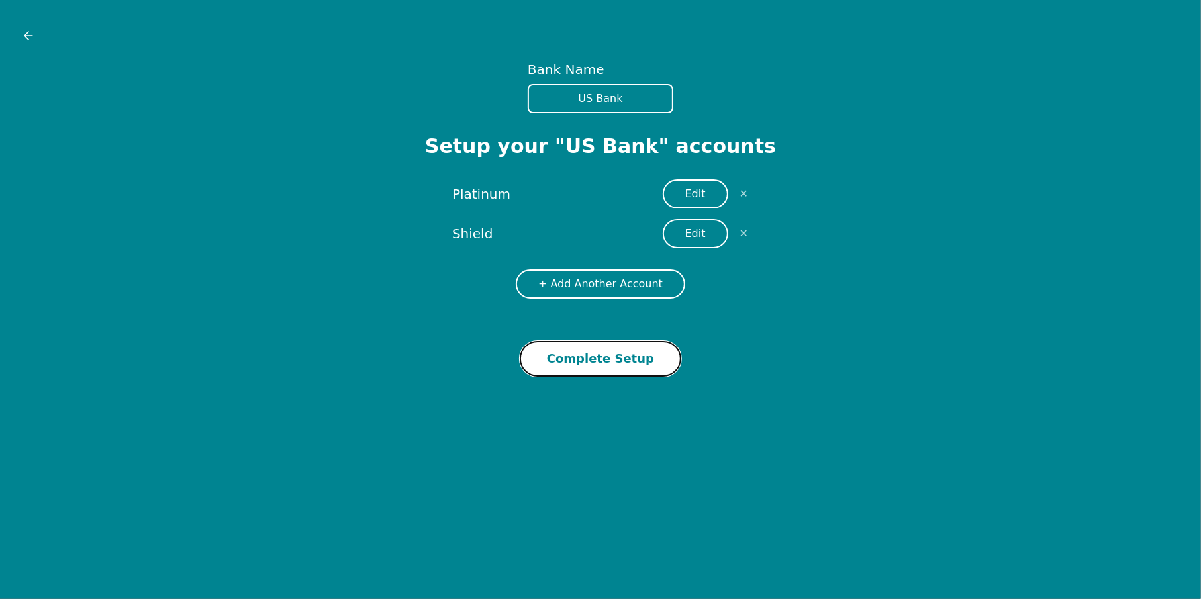
click at [614, 354] on button "Complete Setup" at bounding box center [601, 359] width 162 height 36
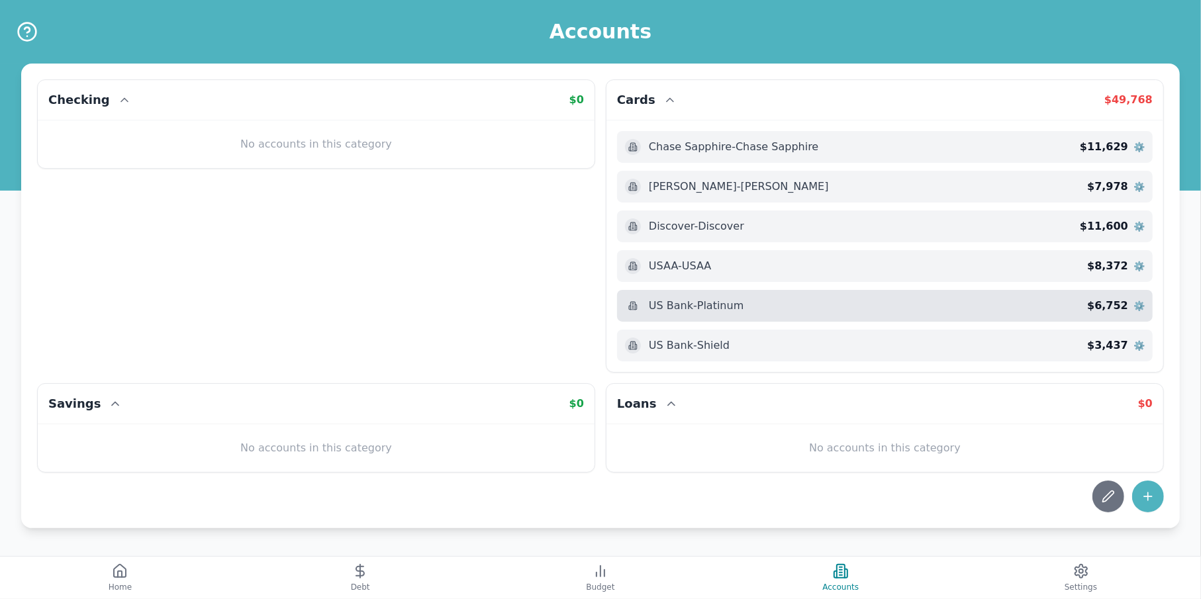
click at [1141, 306] on span "⚙️" at bounding box center [1139, 305] width 11 height 13
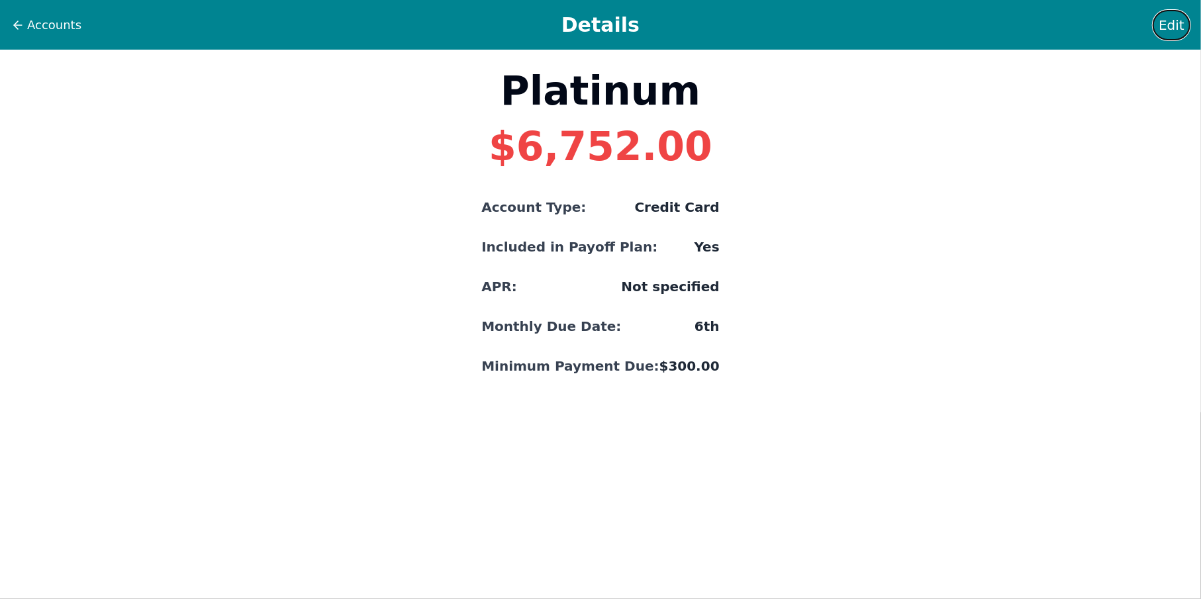
click at [1164, 23] on span "Edit" at bounding box center [1172, 25] width 26 height 19
select select "credit"
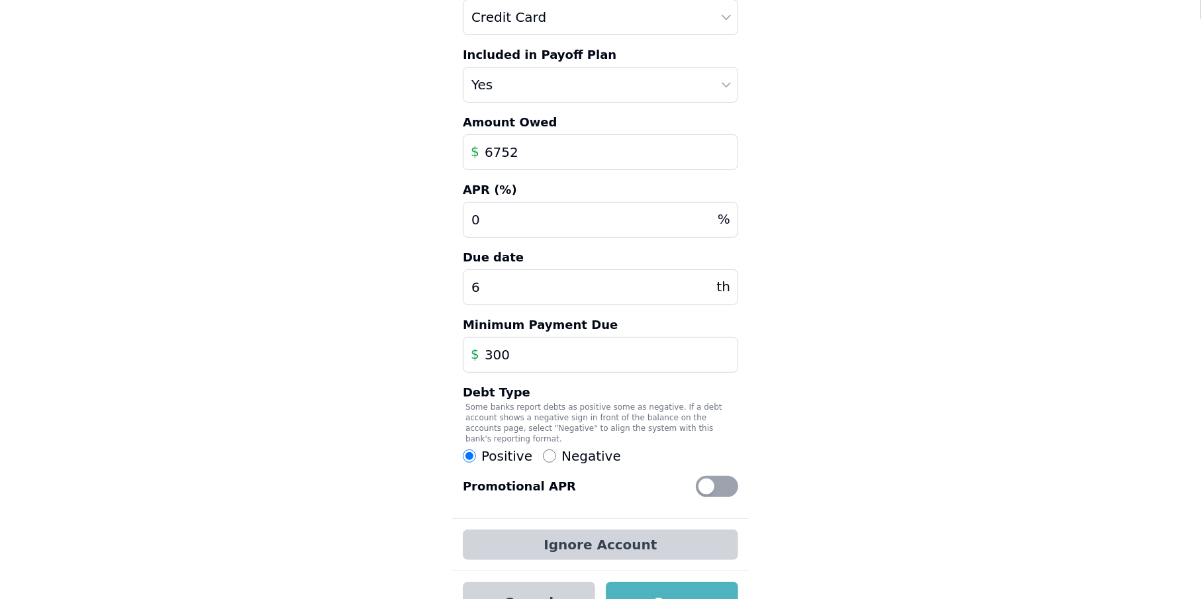
scroll to position [172, 0]
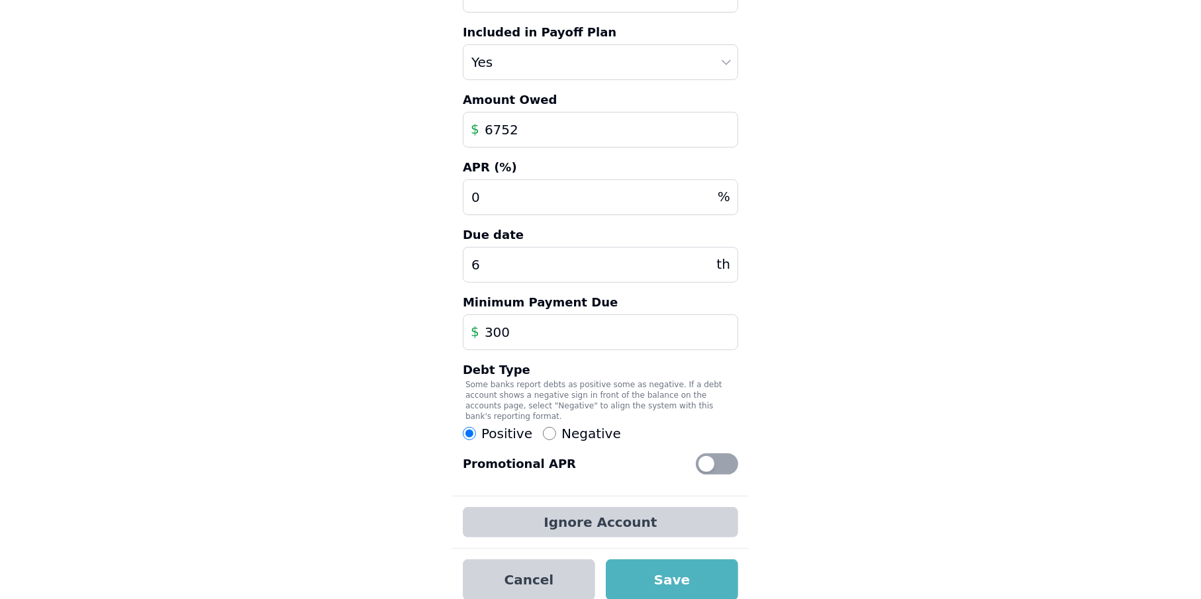
click at [707, 456] on div at bounding box center [707, 464] width 16 height 16
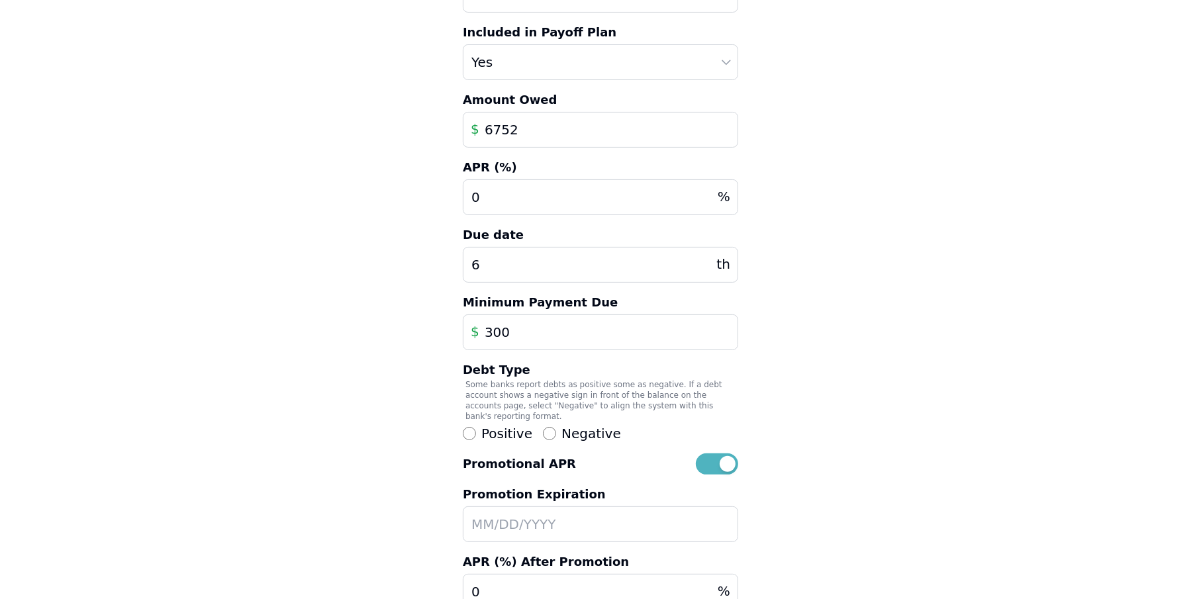
click at [503, 514] on input "text" at bounding box center [600, 525] width 275 height 36
click at [516, 518] on input "10/05" at bounding box center [600, 525] width 275 height 36
type input "[DATE]"
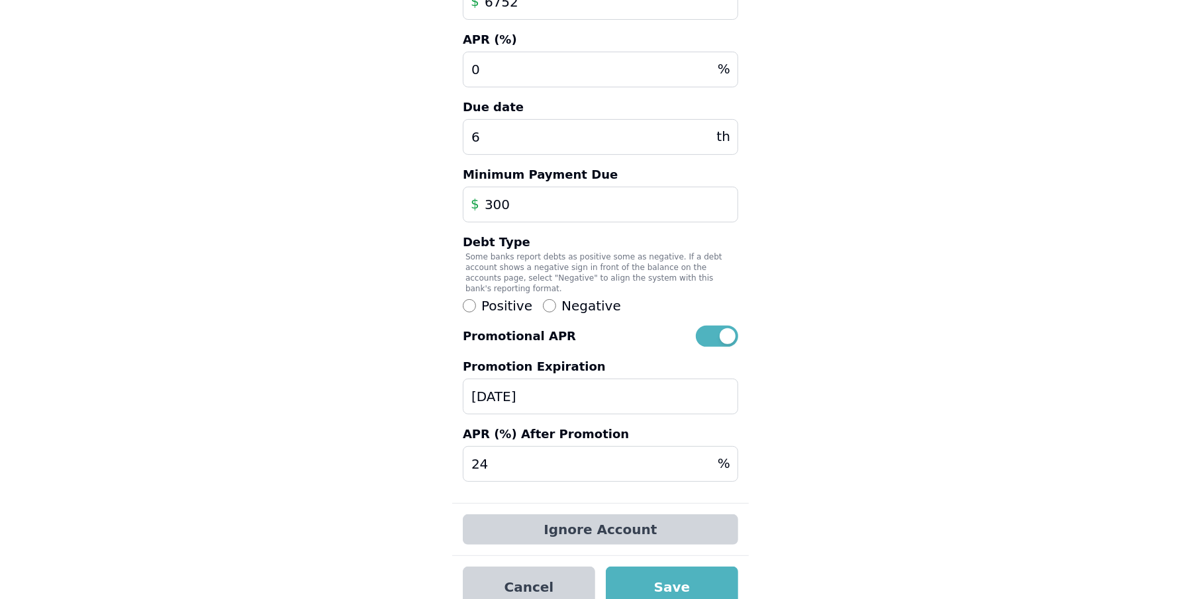
scroll to position [307, 0]
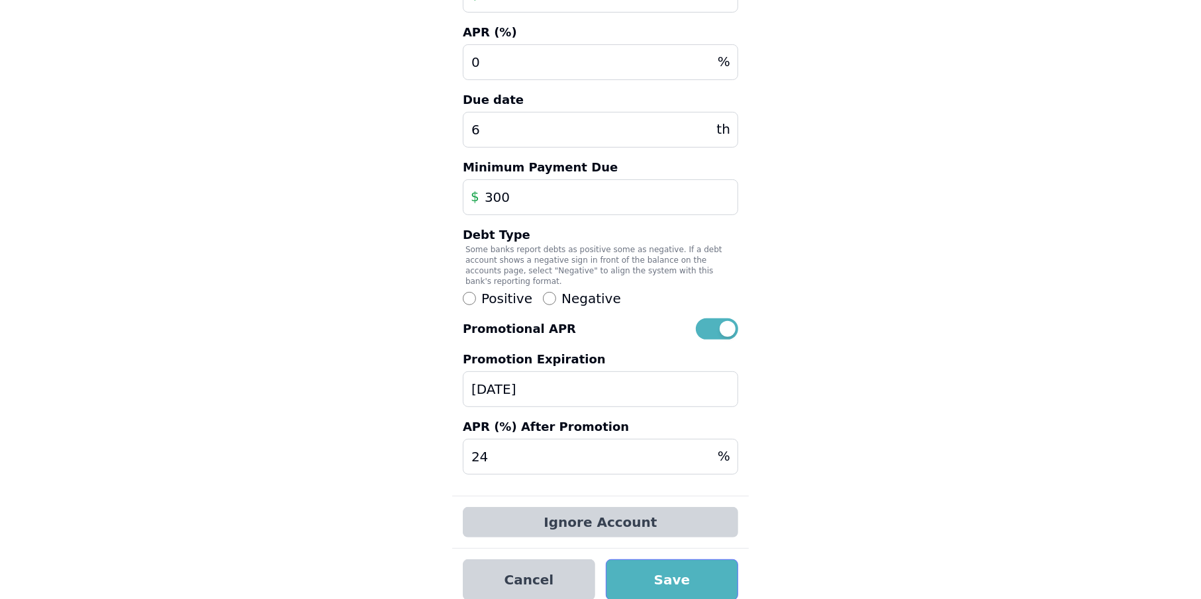
type input "24"
click at [684, 567] on button "Save" at bounding box center [672, 580] width 132 height 41
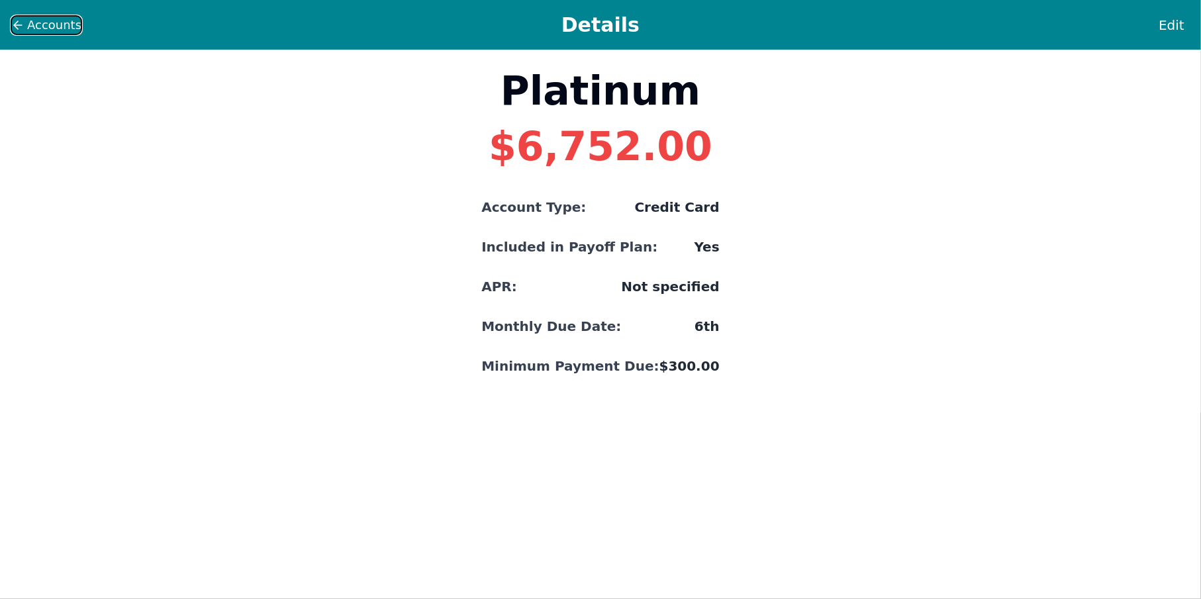
click at [46, 23] on span "Accounts" at bounding box center [54, 25] width 54 height 19
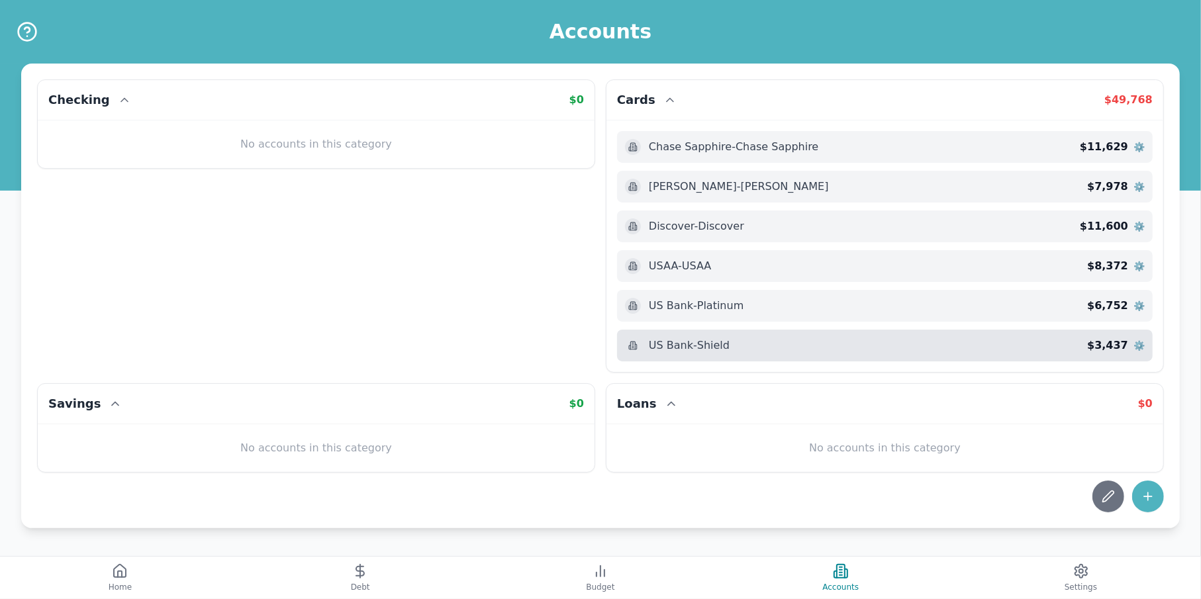
click at [1141, 342] on span "⚙️" at bounding box center [1139, 345] width 11 height 13
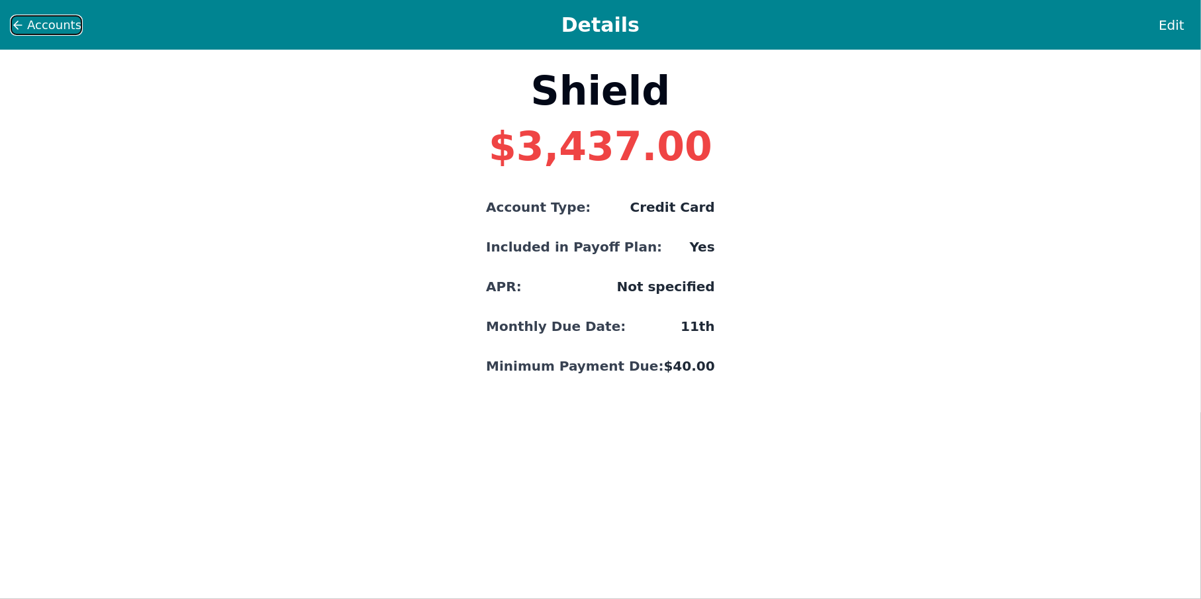
click at [50, 21] on span "Accounts" at bounding box center [54, 25] width 54 height 19
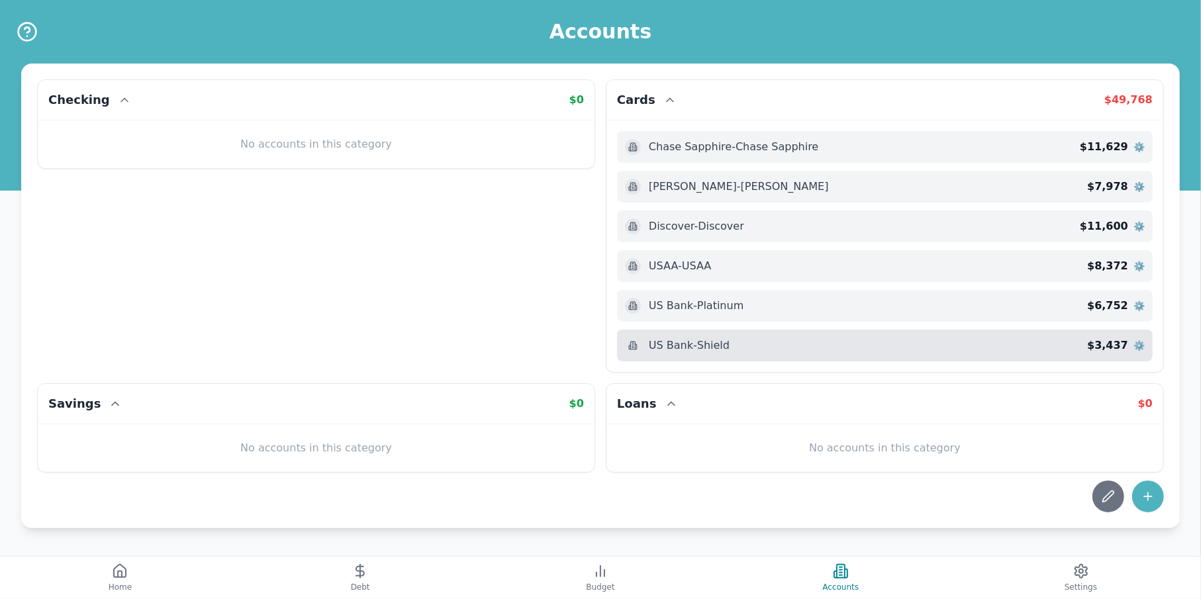
click at [1138, 346] on span "⚙️" at bounding box center [1139, 345] width 11 height 13
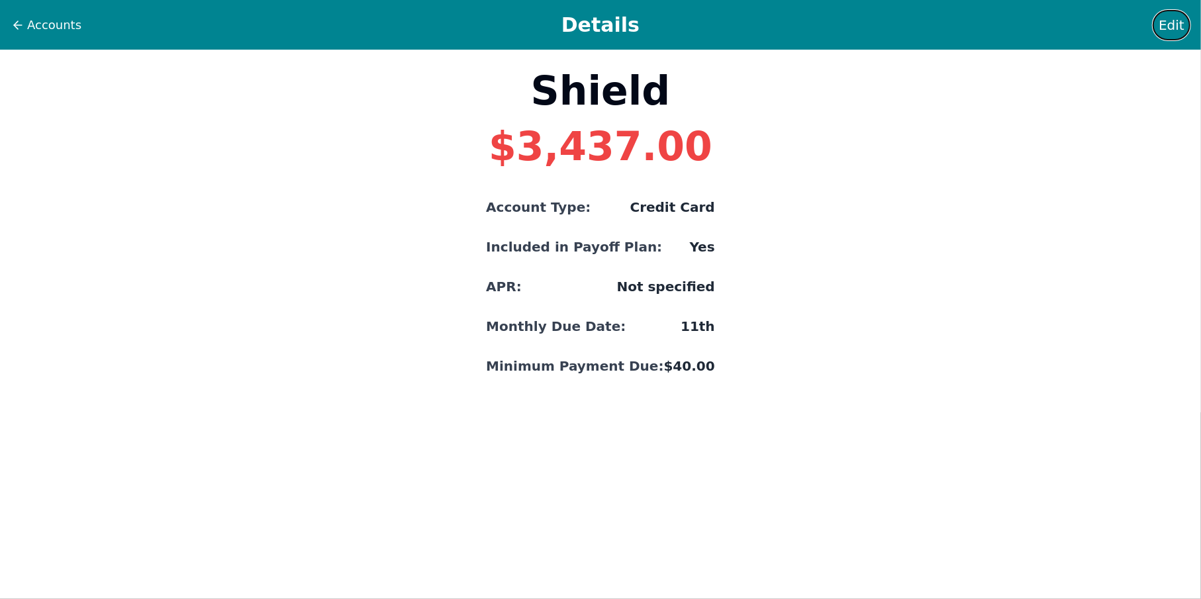
click at [1171, 27] on span "Edit" at bounding box center [1172, 25] width 26 height 19
select select "credit"
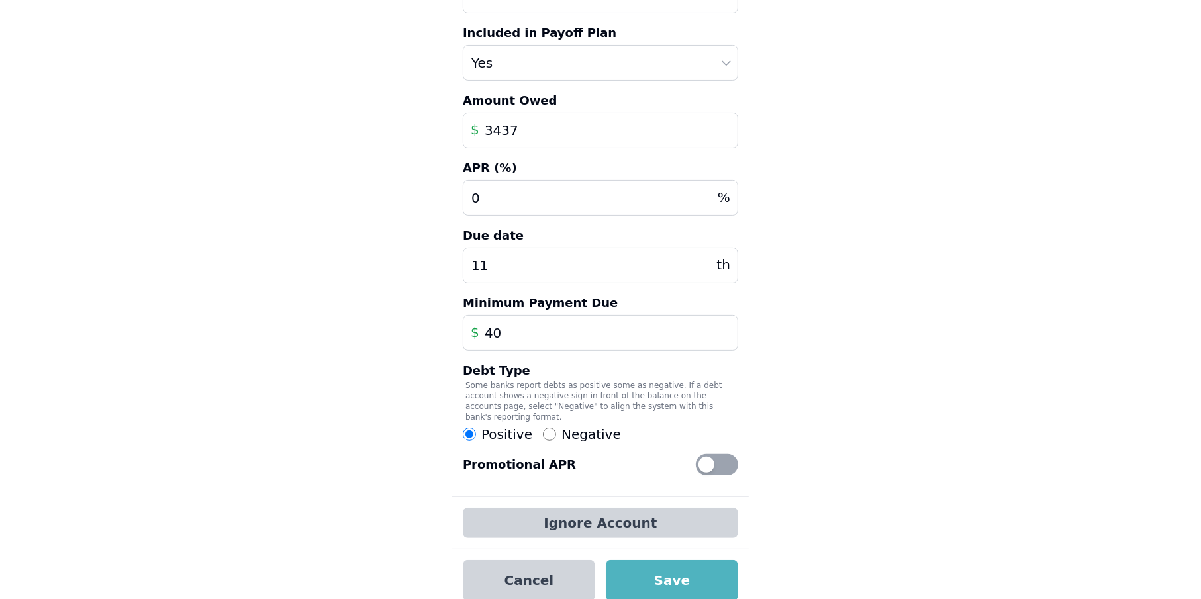
scroll to position [172, 0]
click at [708, 456] on div at bounding box center [707, 464] width 16 height 16
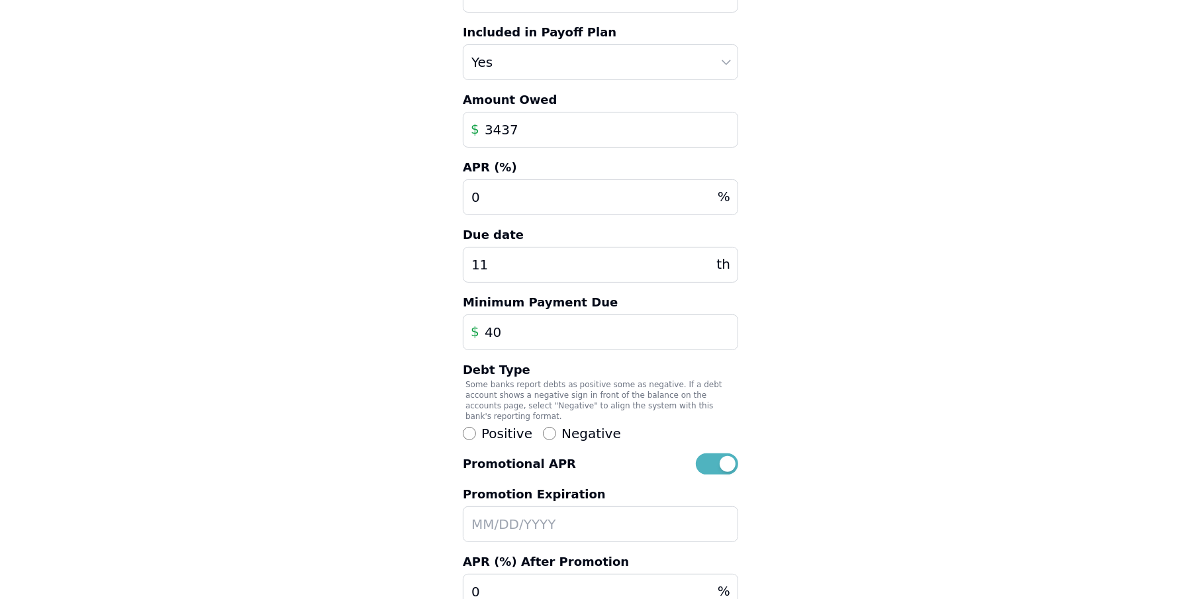
click at [540, 513] on input "text" at bounding box center [600, 525] width 275 height 36
type input "[DATE]"
type input "3"
type input "24"
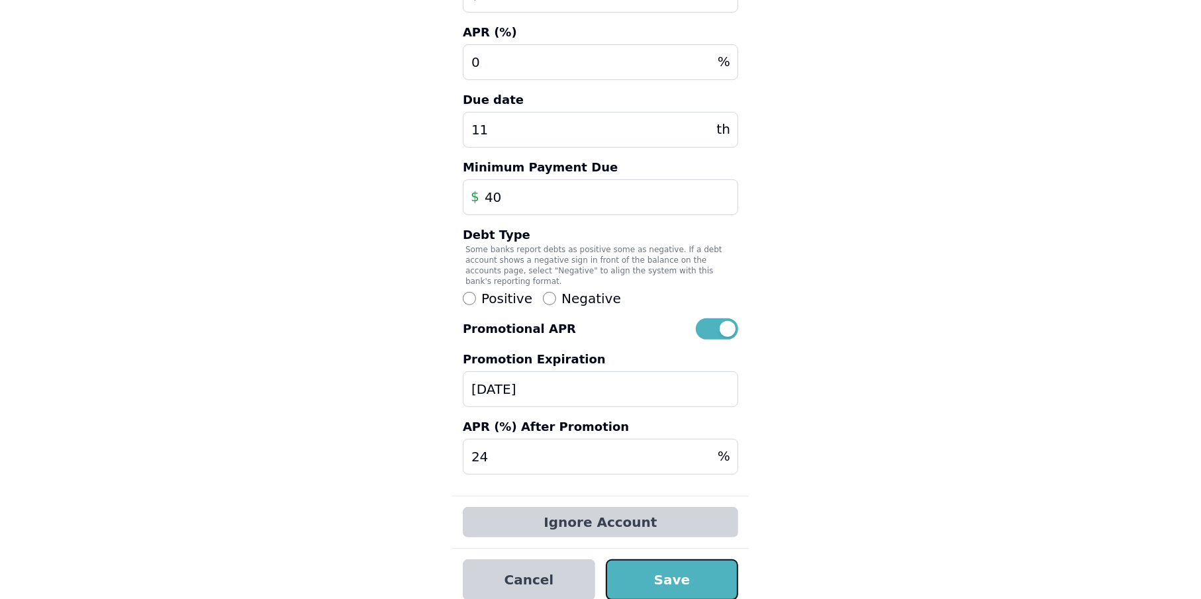
click at [679, 569] on button "Save" at bounding box center [672, 580] width 132 height 41
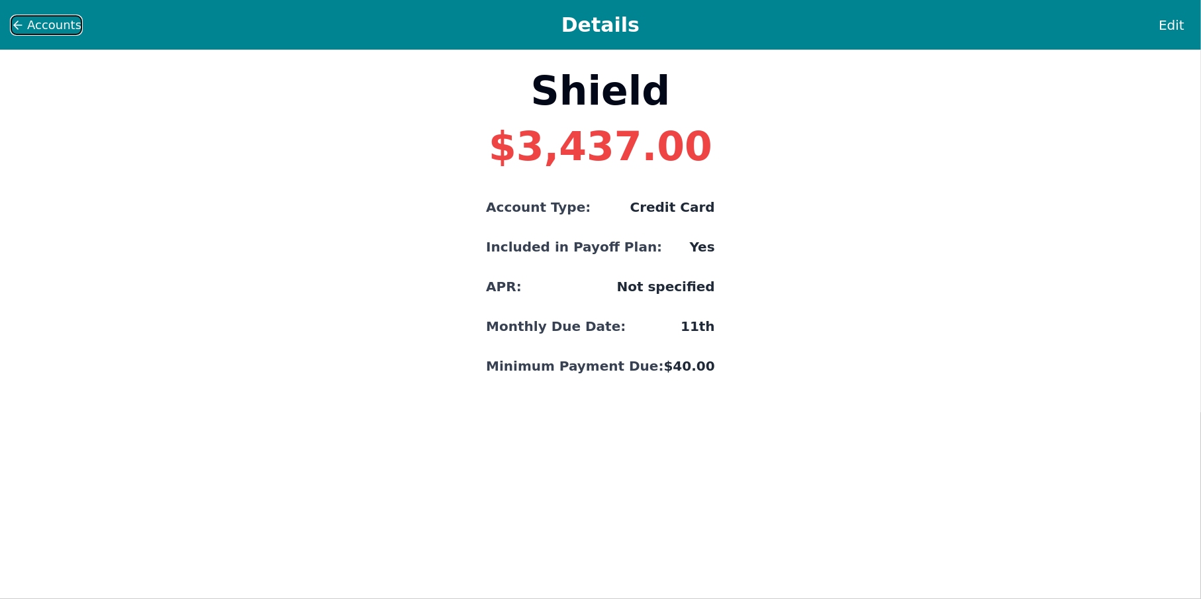
click at [60, 16] on span "Accounts" at bounding box center [54, 25] width 54 height 19
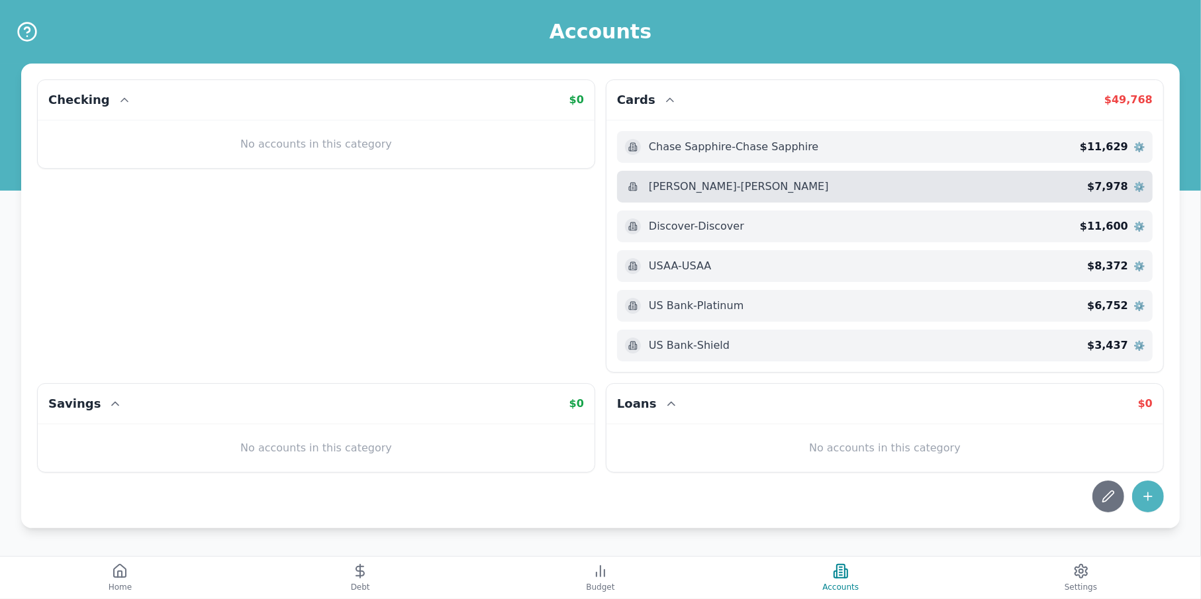
click at [1134, 181] on span "⚙️" at bounding box center [1139, 186] width 11 height 13
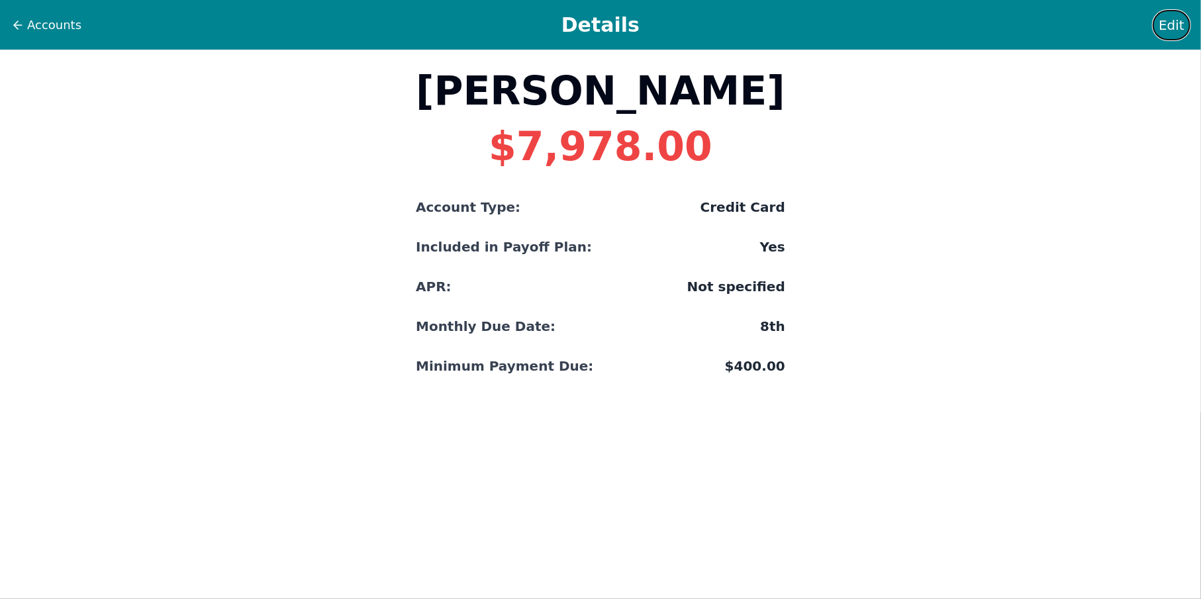
click at [1168, 32] on span "Edit" at bounding box center [1172, 25] width 26 height 19
select select "credit"
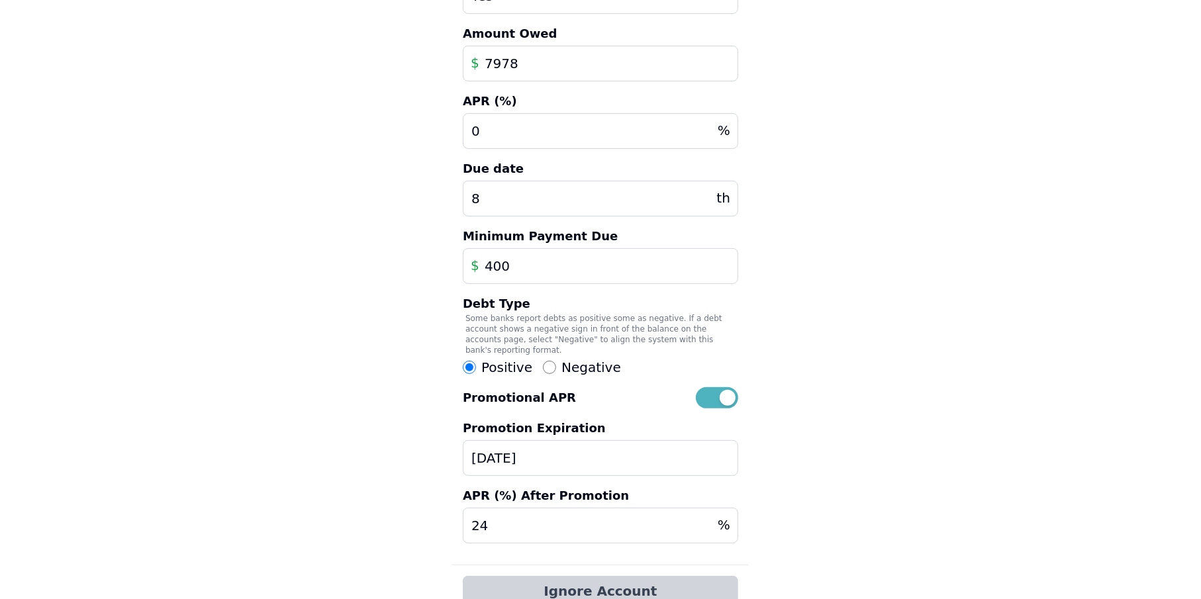
click at [547, 459] on input "[DATE]" at bounding box center [600, 458] width 275 height 36
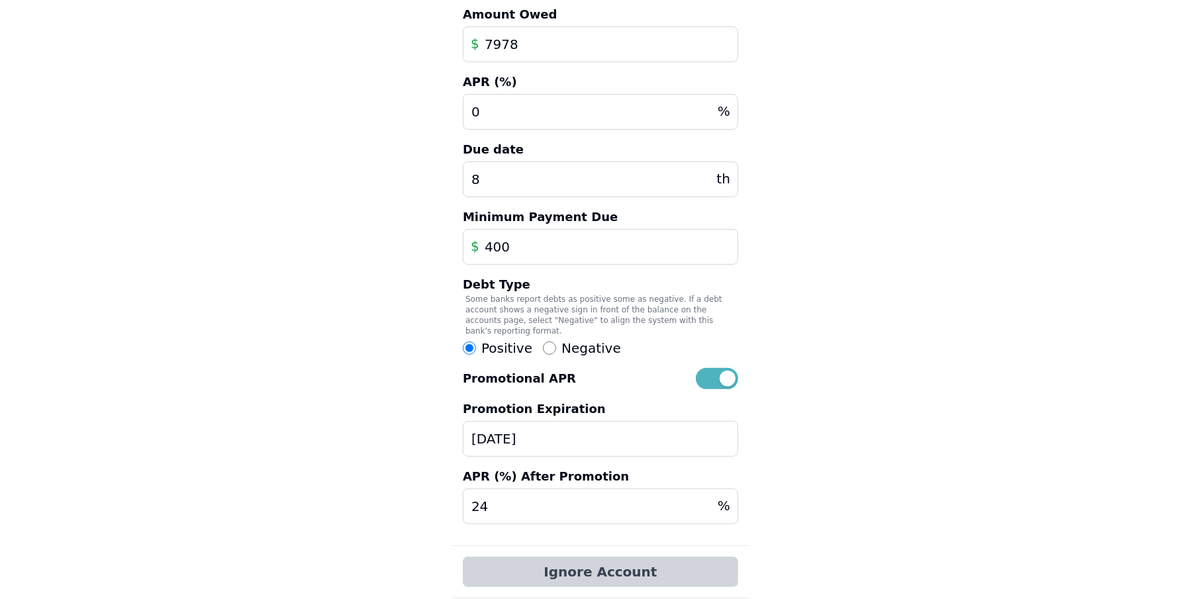
drag, startPoint x: 556, startPoint y: 443, endPoint x: 420, endPoint y: 420, distance: 136.9
click at [420, 420] on div "Details Edit Account Account Name [PERSON_NAME] Slate Account Type Auto Loan Ho…" at bounding box center [600, 201] width 1201 height 918
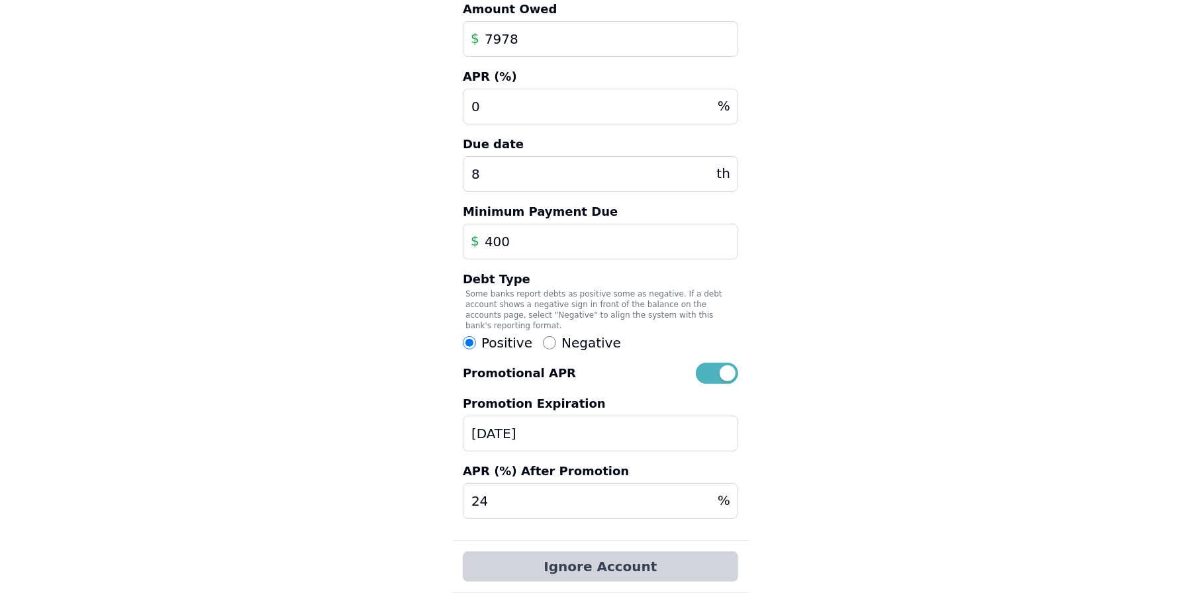
scroll to position [264, 0]
type input "[DATE]"
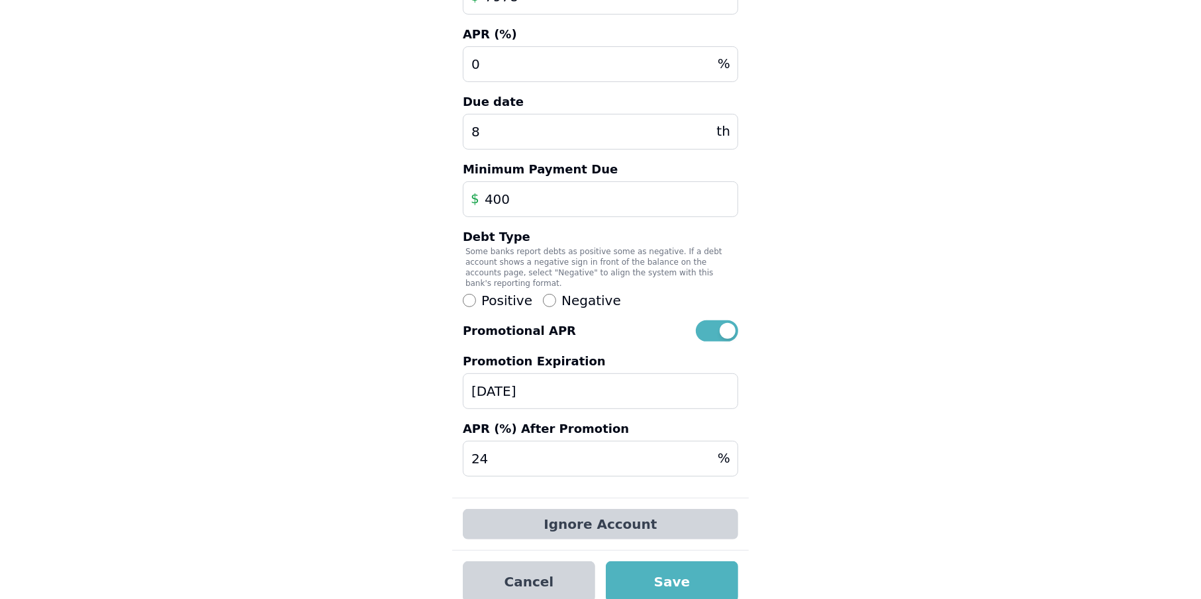
scroll to position [307, 0]
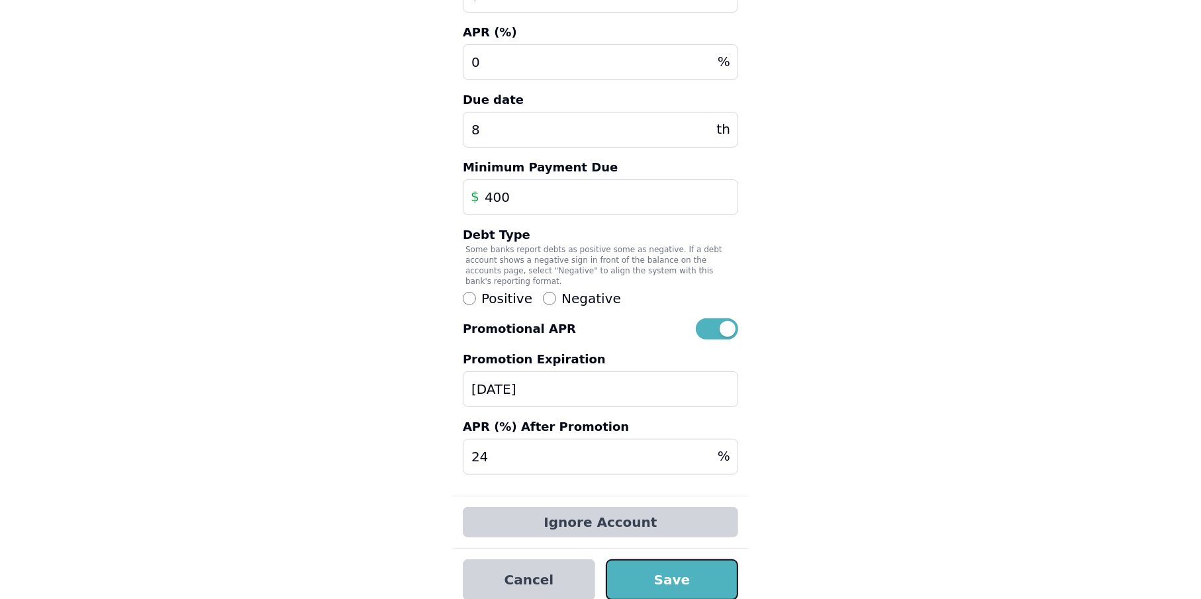
click at [685, 569] on button "Save" at bounding box center [672, 580] width 132 height 41
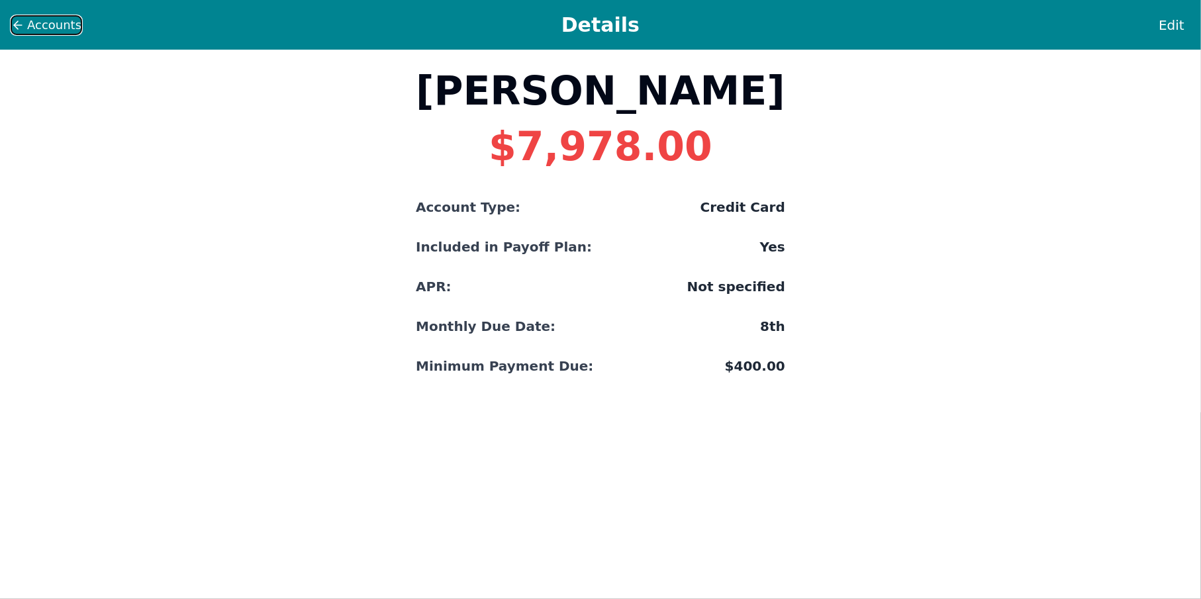
click at [58, 21] on span "Accounts" at bounding box center [54, 25] width 54 height 19
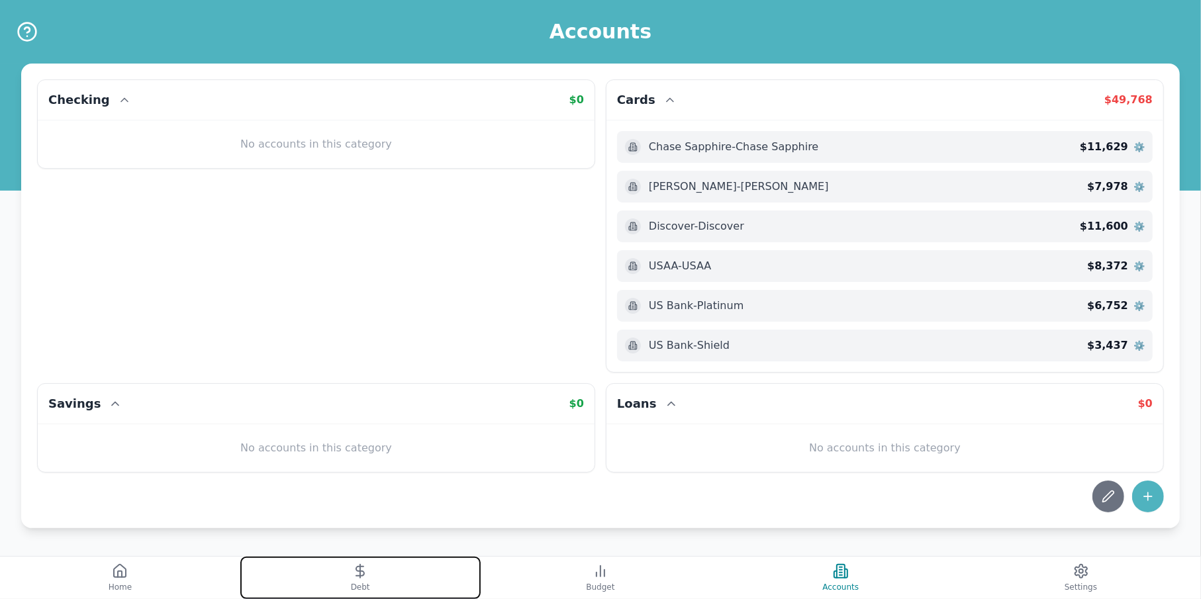
click at [342, 573] on button "Debt" at bounding box center [360, 578] width 240 height 42
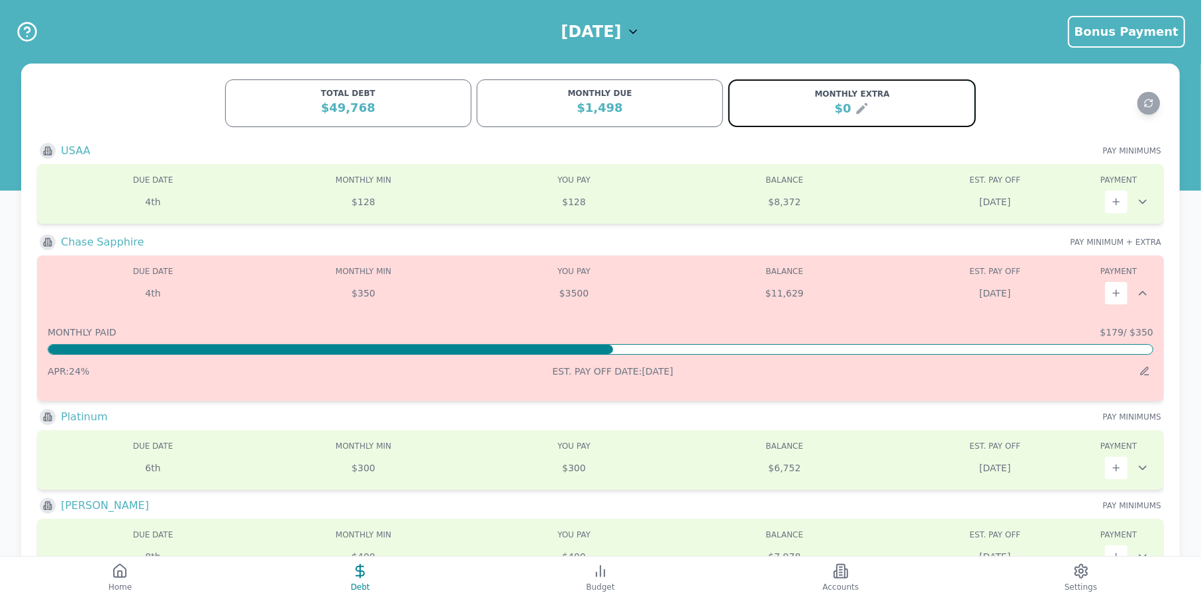
click at [859, 116] on icon at bounding box center [862, 109] width 16 height 16
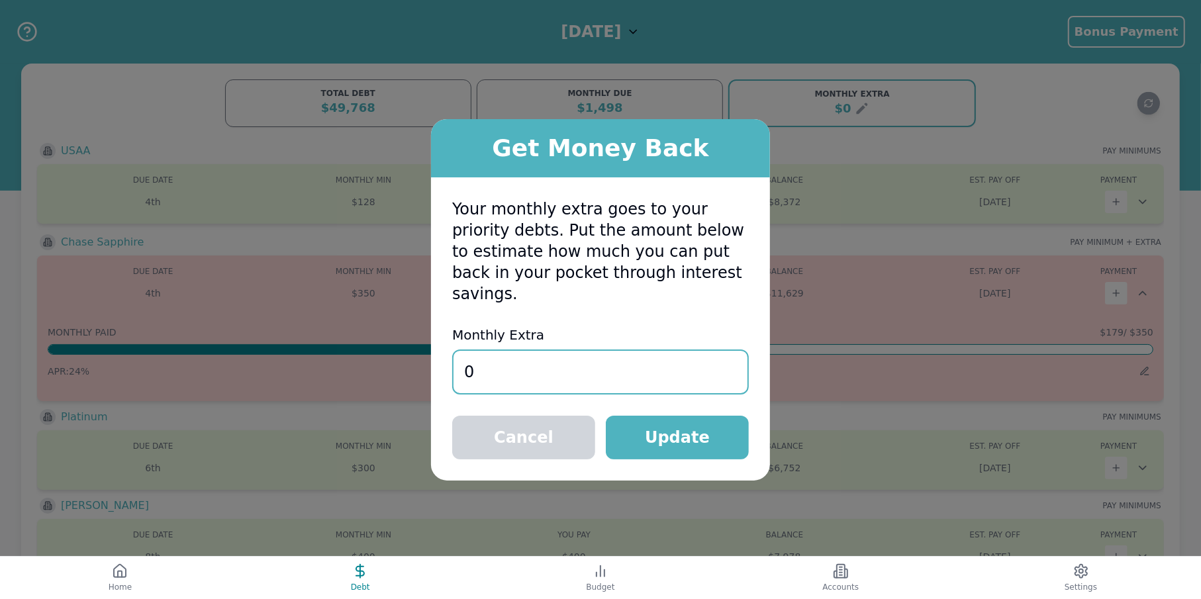
drag, startPoint x: 554, startPoint y: 350, endPoint x: 401, endPoint y: 345, distance: 153.1
click at [401, 345] on div "Get Money Back Your monthly extra goes to your priority debts. Put the amount b…" at bounding box center [600, 299] width 1201 height 599
type input "2000"
click at [679, 428] on button "Update" at bounding box center [677, 438] width 143 height 44
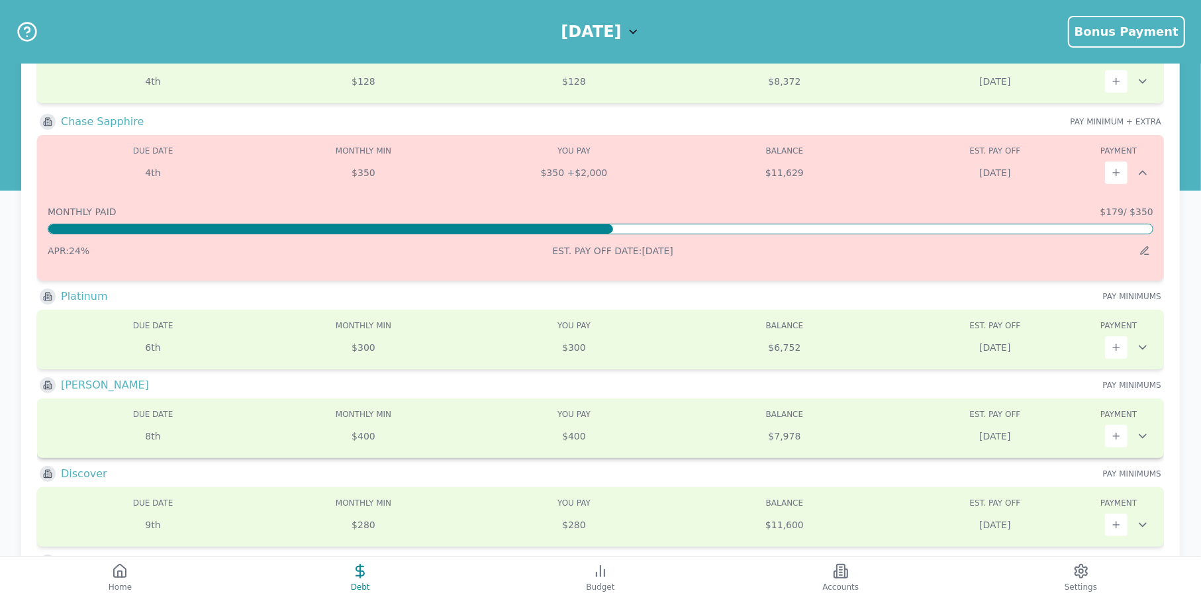
scroll to position [120, 0]
click at [1144, 432] on icon at bounding box center [1142, 436] width 13 height 13
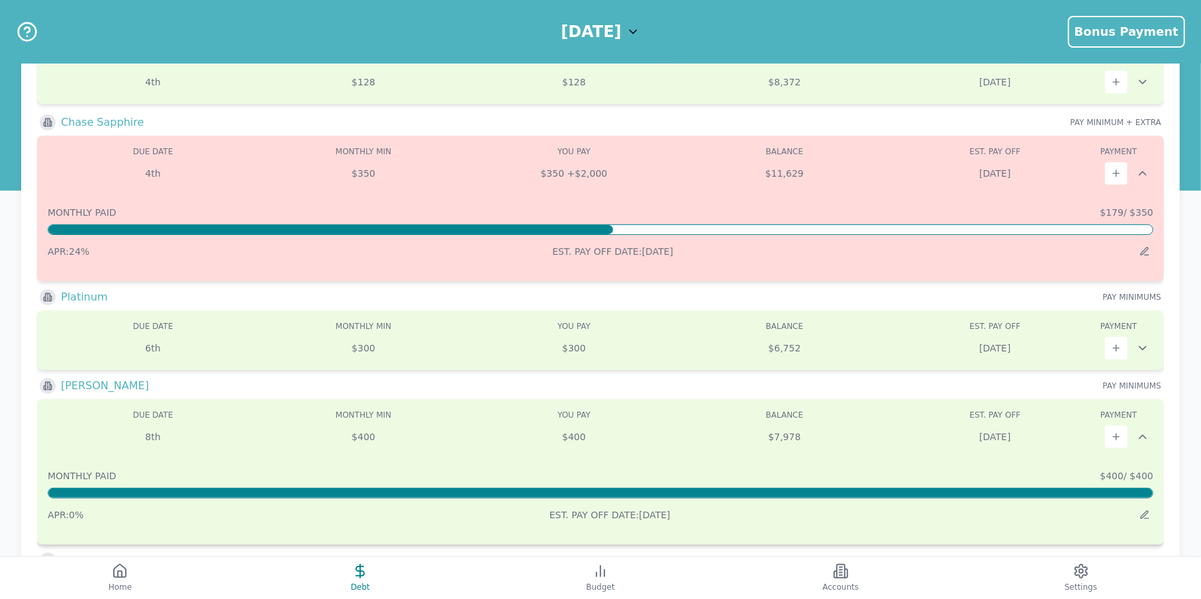
click at [1144, 432] on icon at bounding box center [1142, 436] width 13 height 13
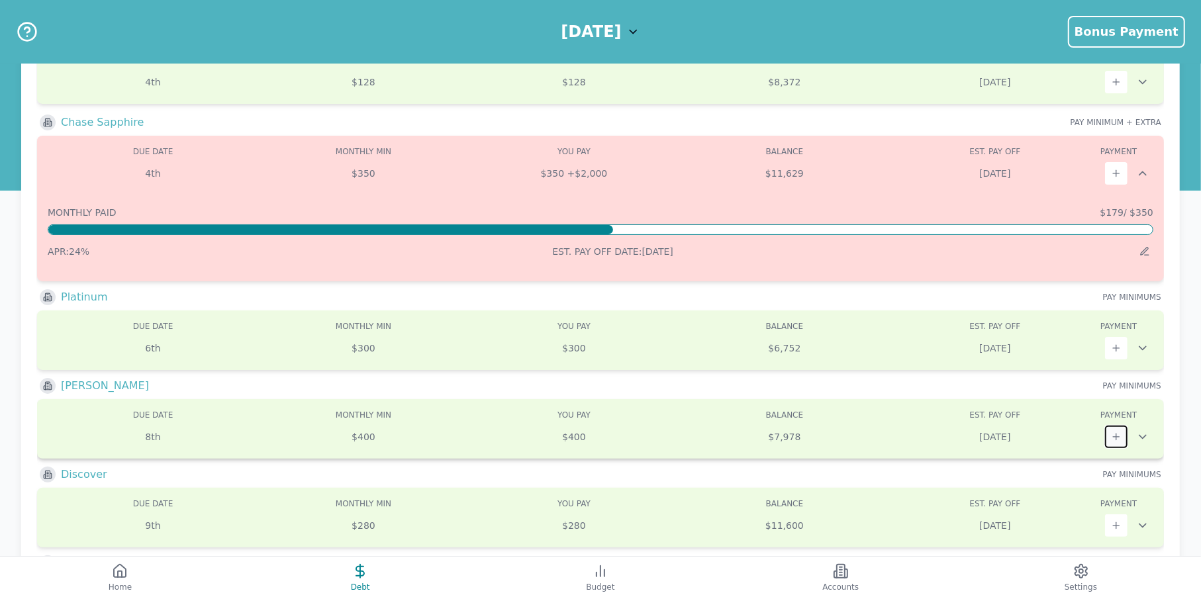
click at [1115, 429] on button at bounding box center [1116, 437] width 23 height 23
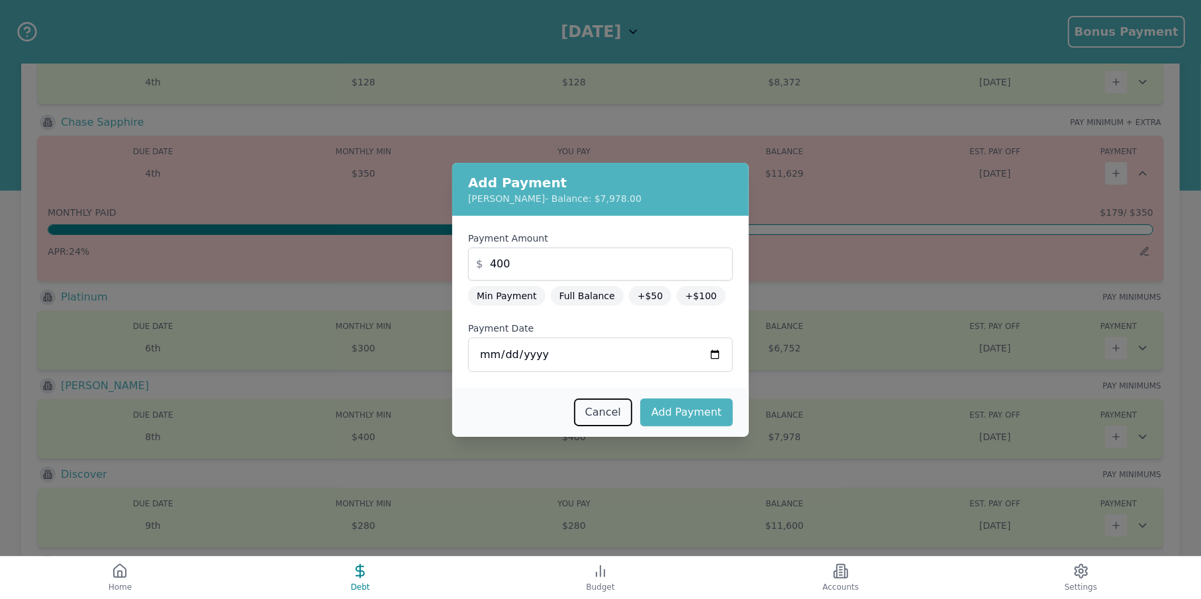
click at [596, 403] on button "Cancel" at bounding box center [603, 413] width 58 height 28
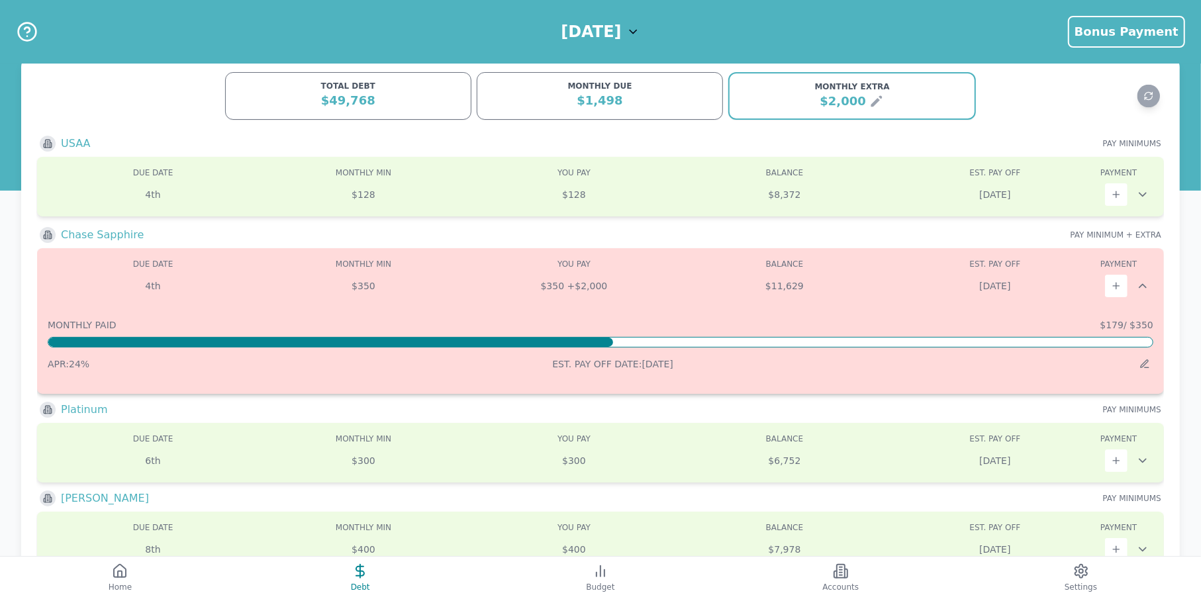
scroll to position [0, 0]
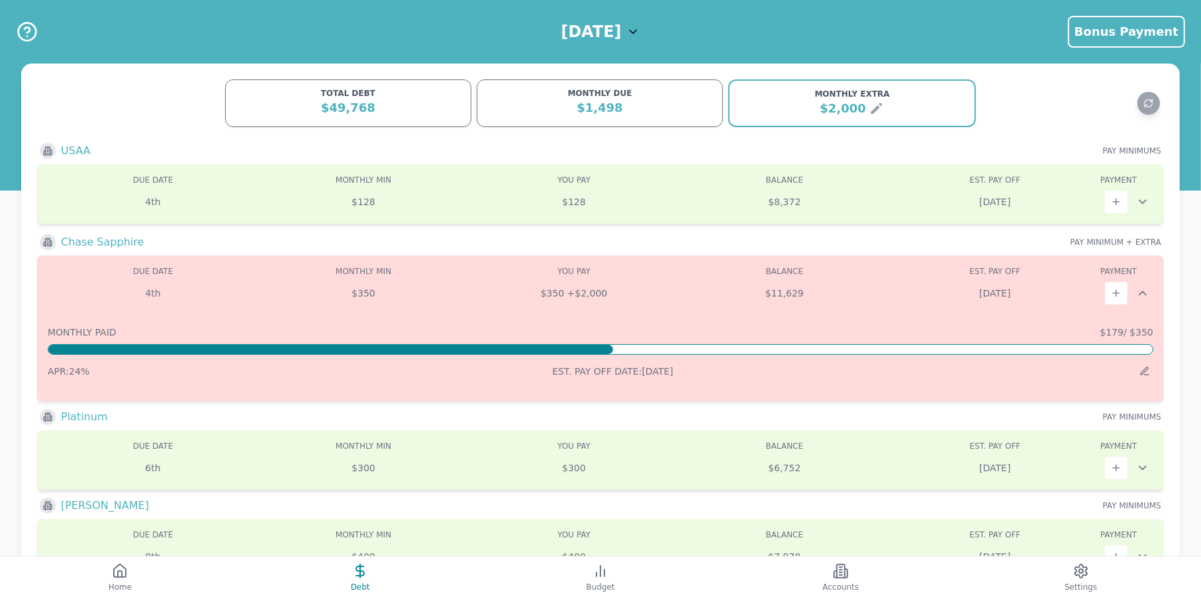
click at [640, 28] on icon at bounding box center [633, 31] width 13 height 13
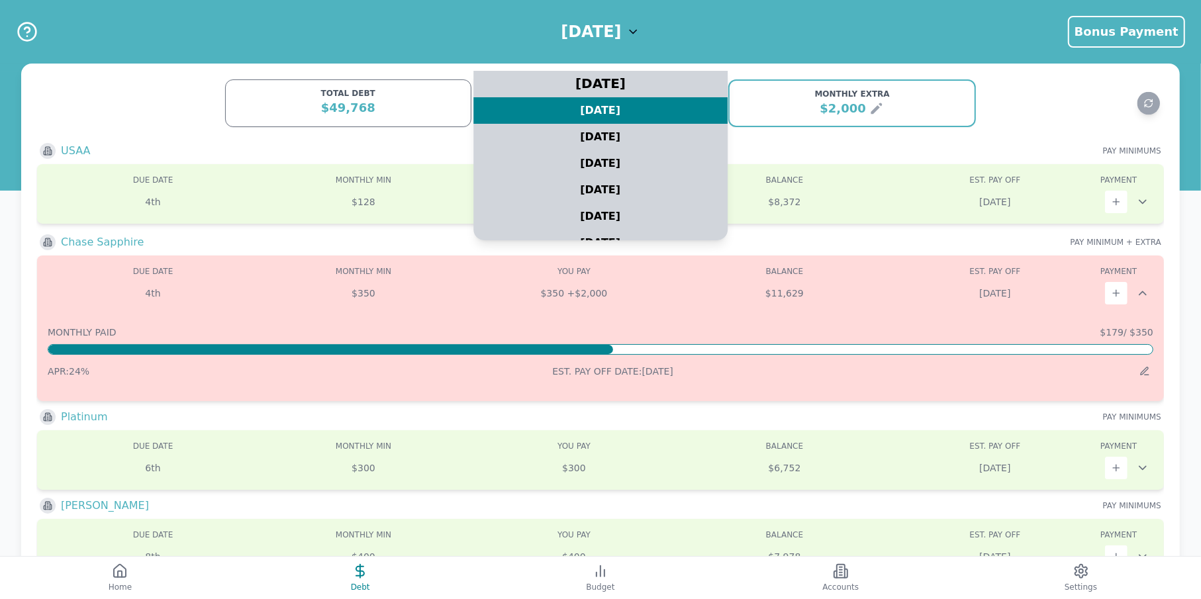
click at [650, 75] on div "[DATE]" at bounding box center [601, 84] width 318 height 33
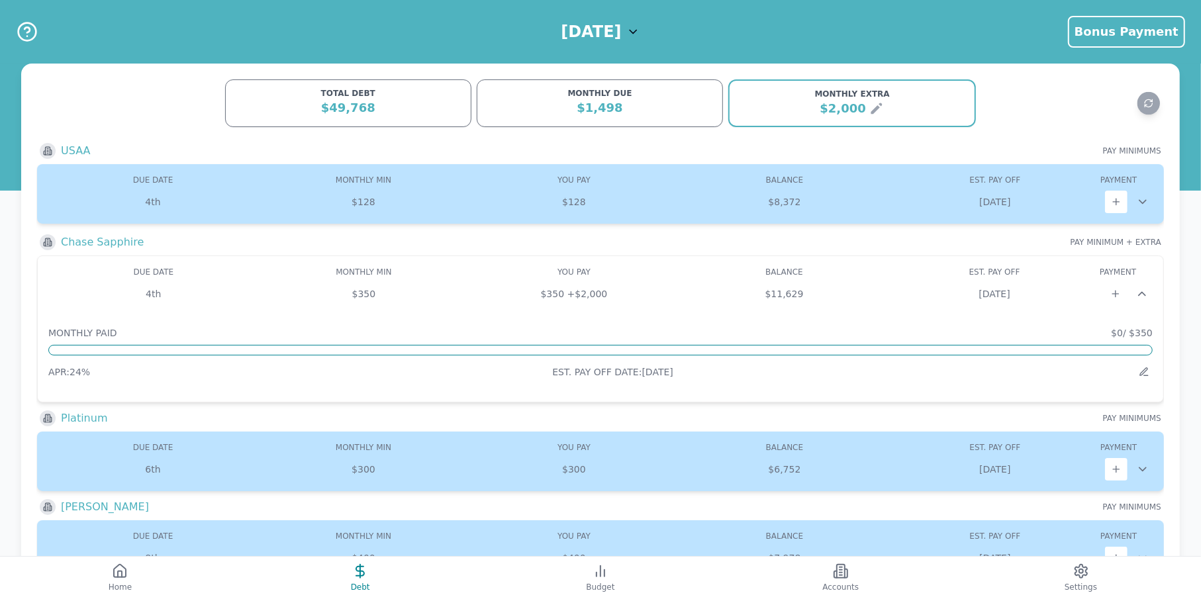
click at [640, 22] on div "[DATE]" at bounding box center [600, 31] width 79 height 21
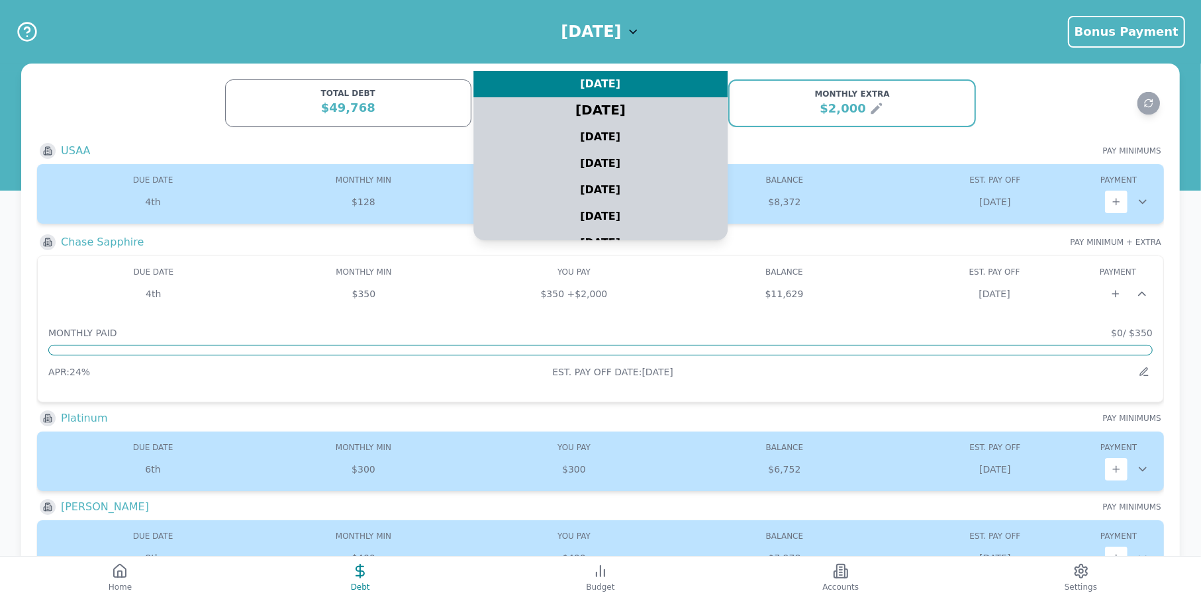
click at [622, 116] on div "[DATE]" at bounding box center [601, 110] width 318 height 33
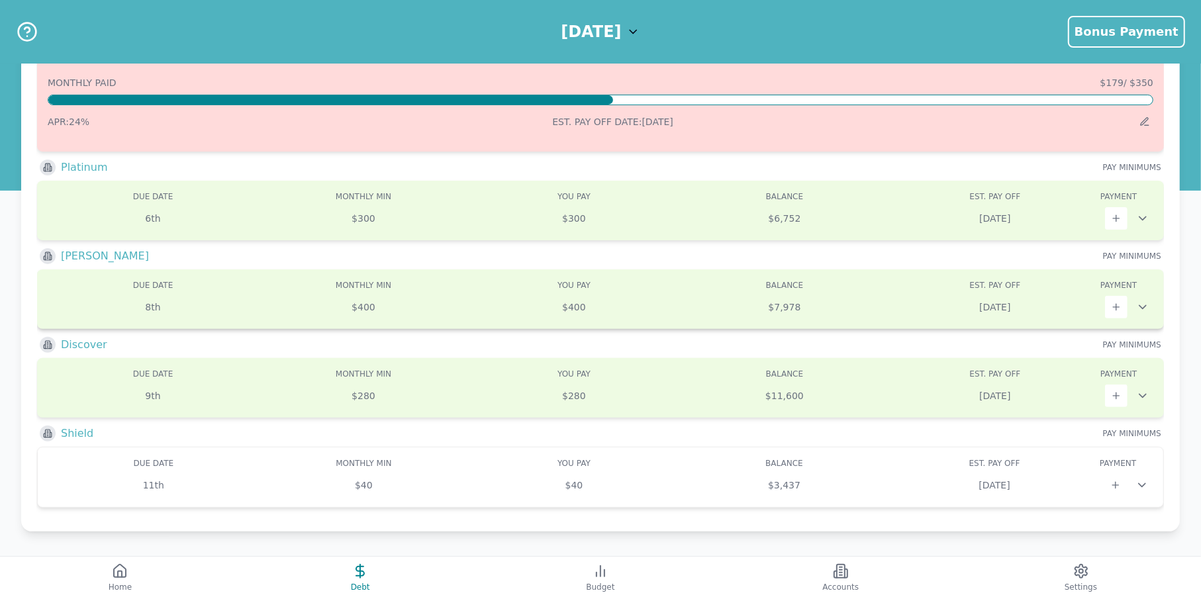
scroll to position [250, 0]
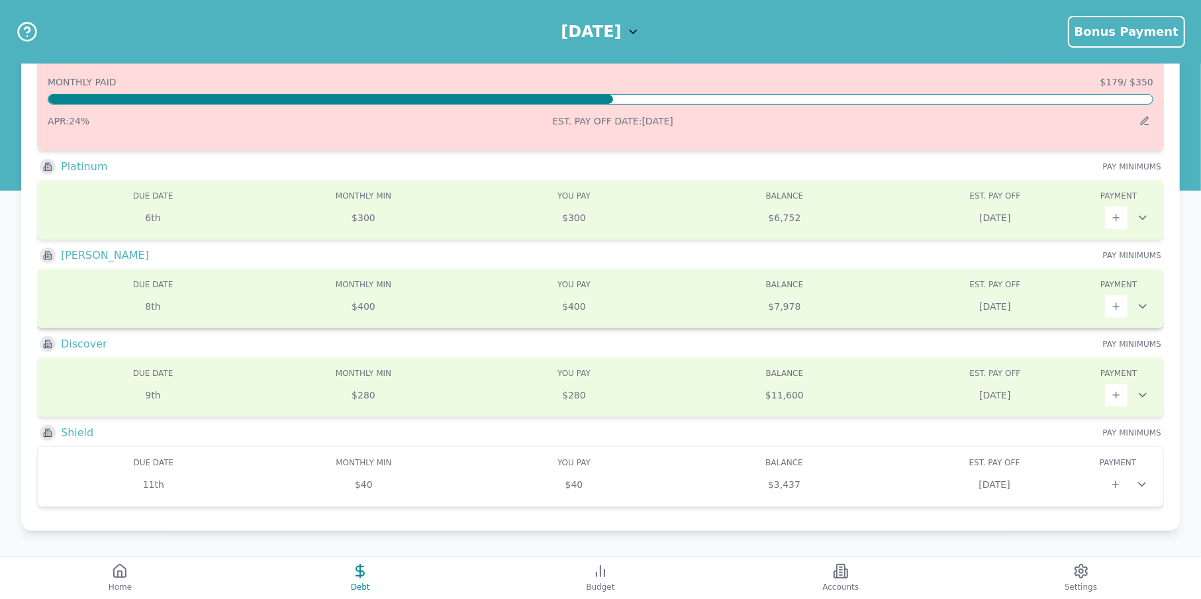
click at [877, 300] on div "$7,978" at bounding box center [784, 306] width 211 height 13
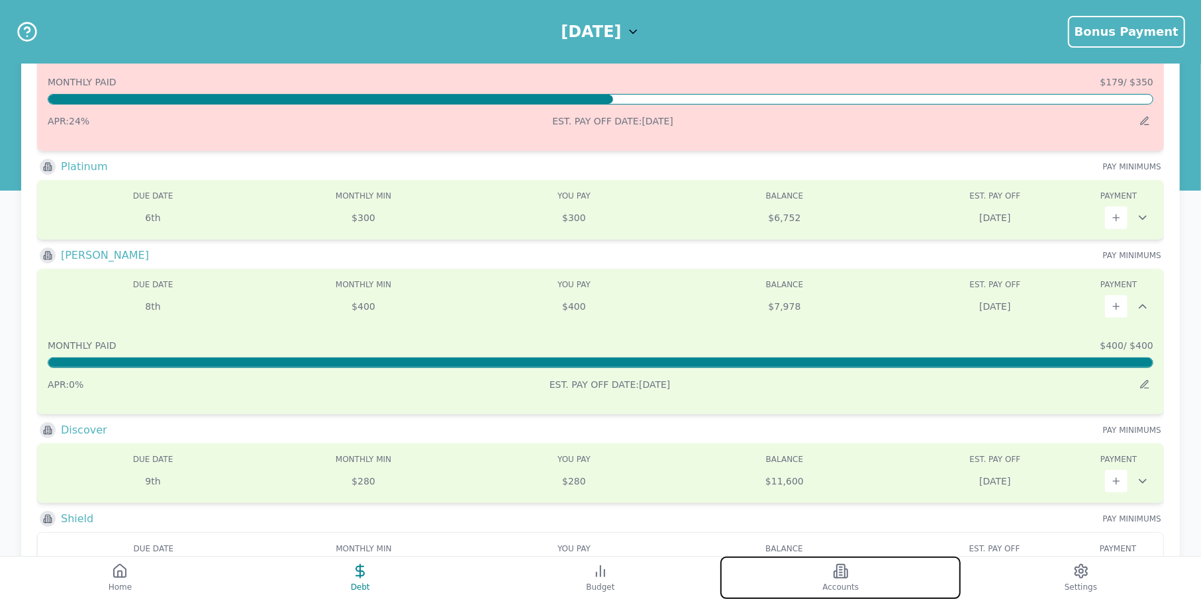
click at [822, 572] on button "Accounts" at bounding box center [840, 578] width 240 height 42
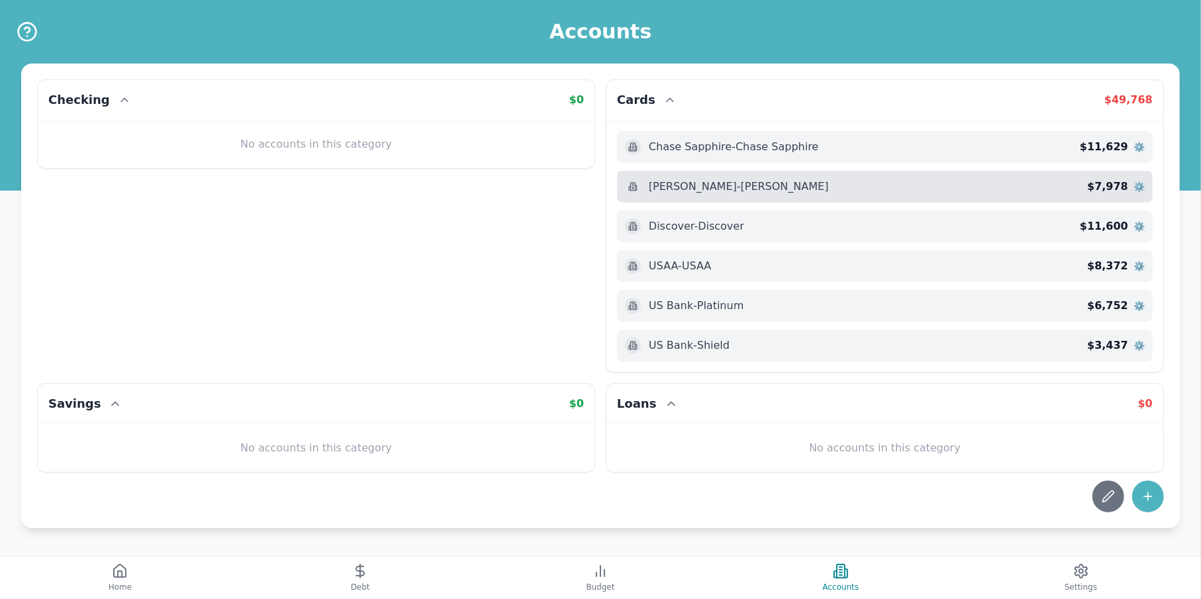
click at [773, 186] on div "[PERSON_NAME] Slate" at bounding box center [856, 187] width 462 height 16
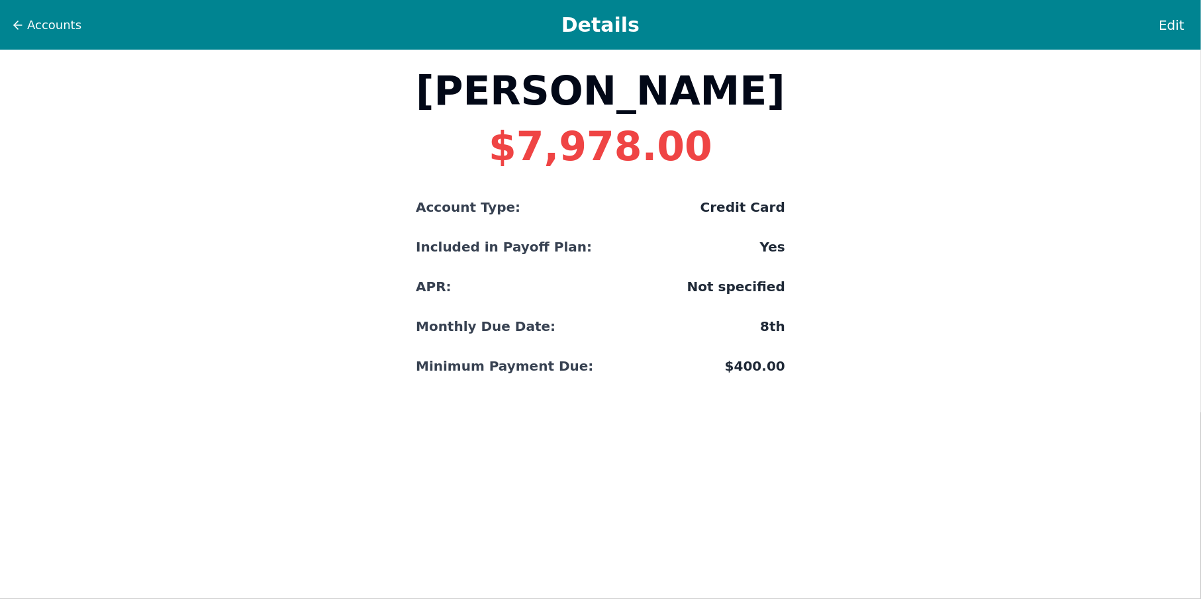
click at [1155, 21] on div "Edit" at bounding box center [1157, 25] width 66 height 30
click at [1169, 25] on span "Edit" at bounding box center [1172, 25] width 26 height 19
select select "credit"
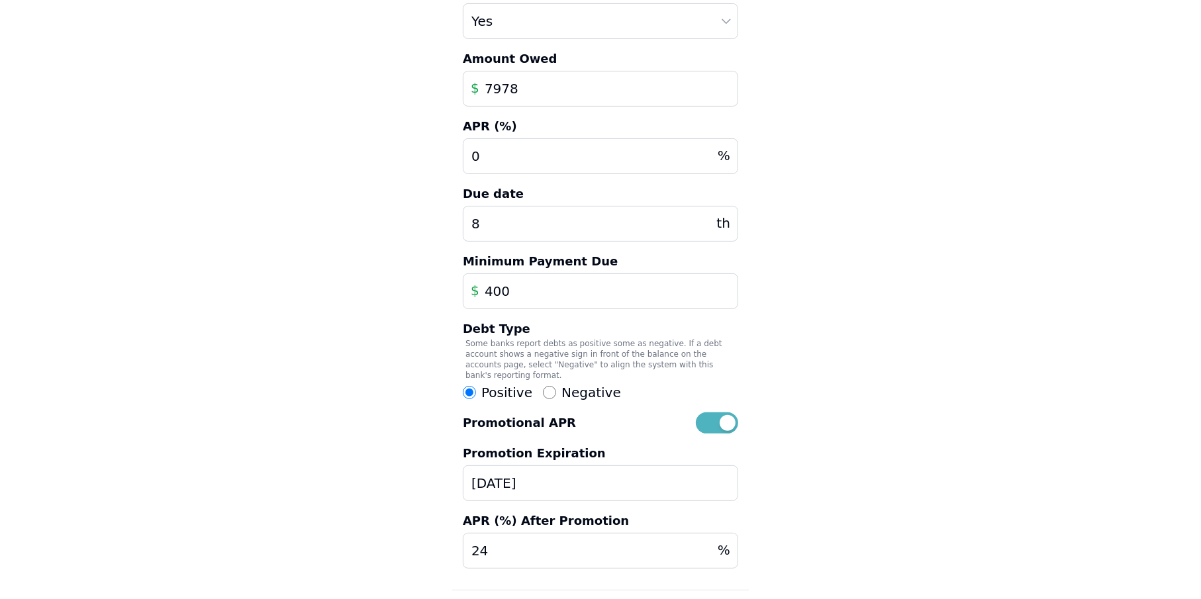
drag, startPoint x: 525, startPoint y: 219, endPoint x: 417, endPoint y: 235, distance: 109.1
click at [420, 236] on div "Details Edit Account Account Name [PERSON_NAME] Slate Account Type Auto Loan Ho…" at bounding box center [600, 246] width 1201 height 918
type input "3"
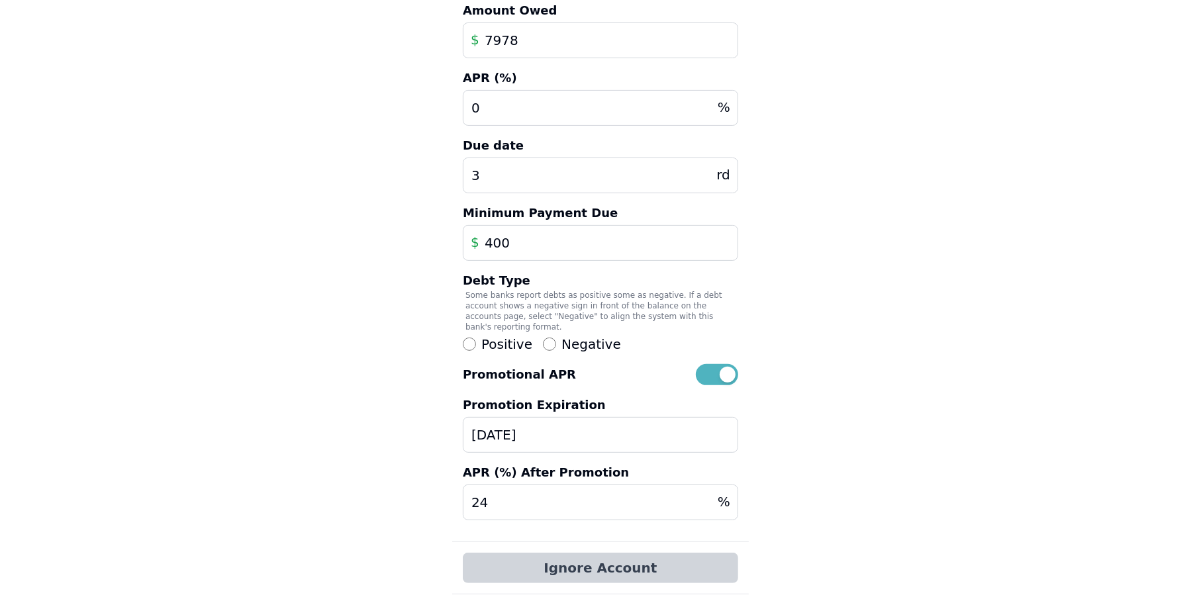
scroll to position [307, 0]
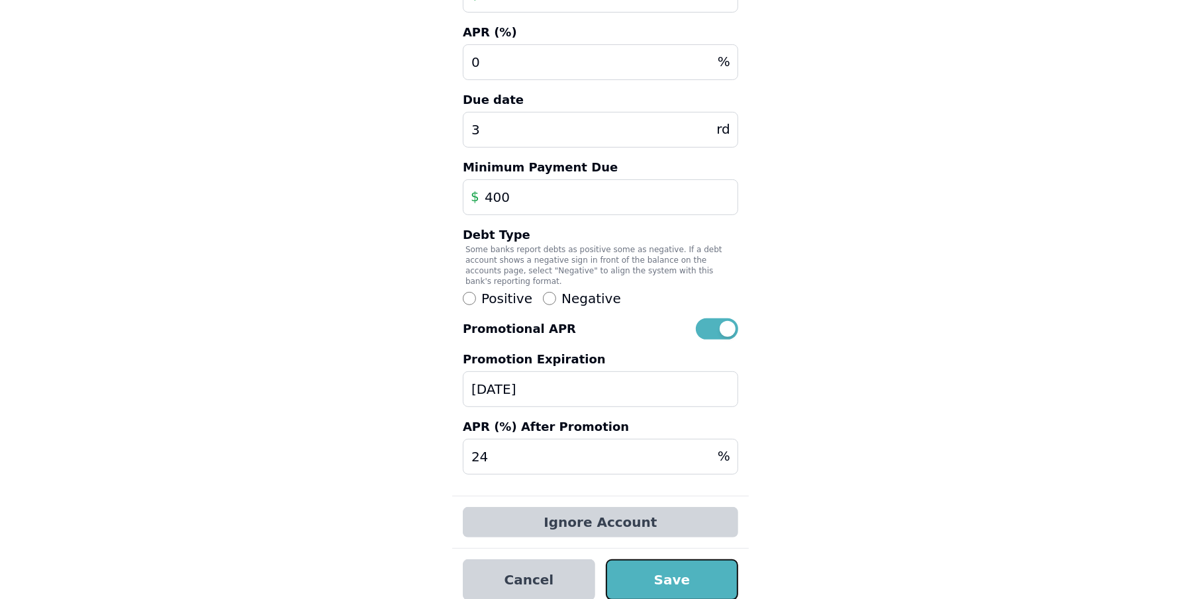
click at [644, 577] on button "Save" at bounding box center [672, 580] width 132 height 41
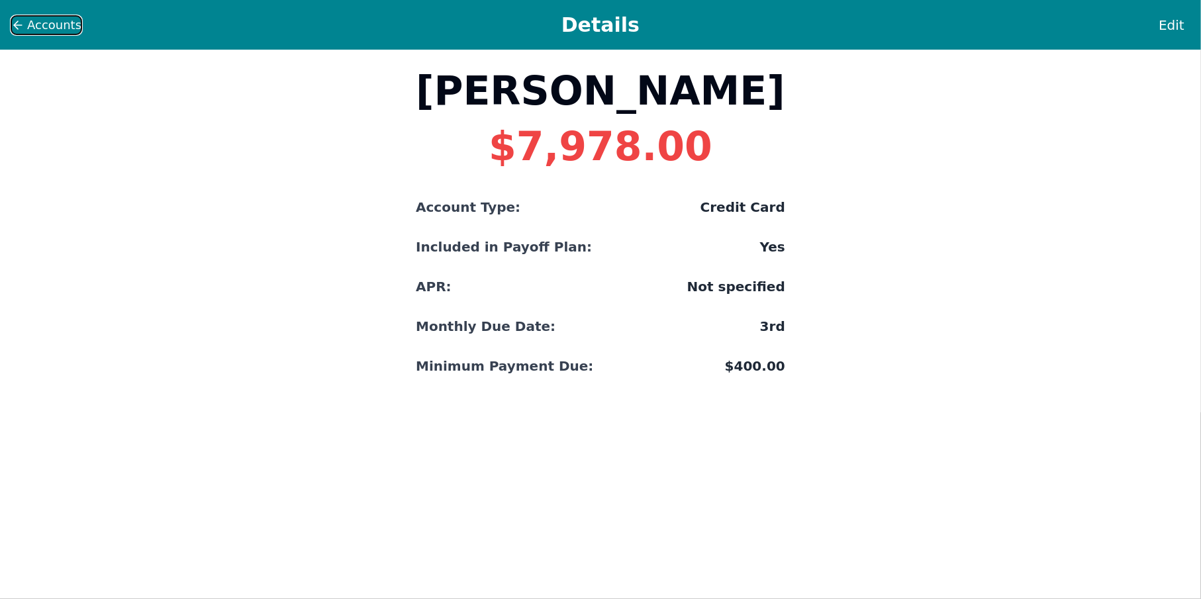
click at [19, 27] on icon at bounding box center [17, 25] width 13 height 13
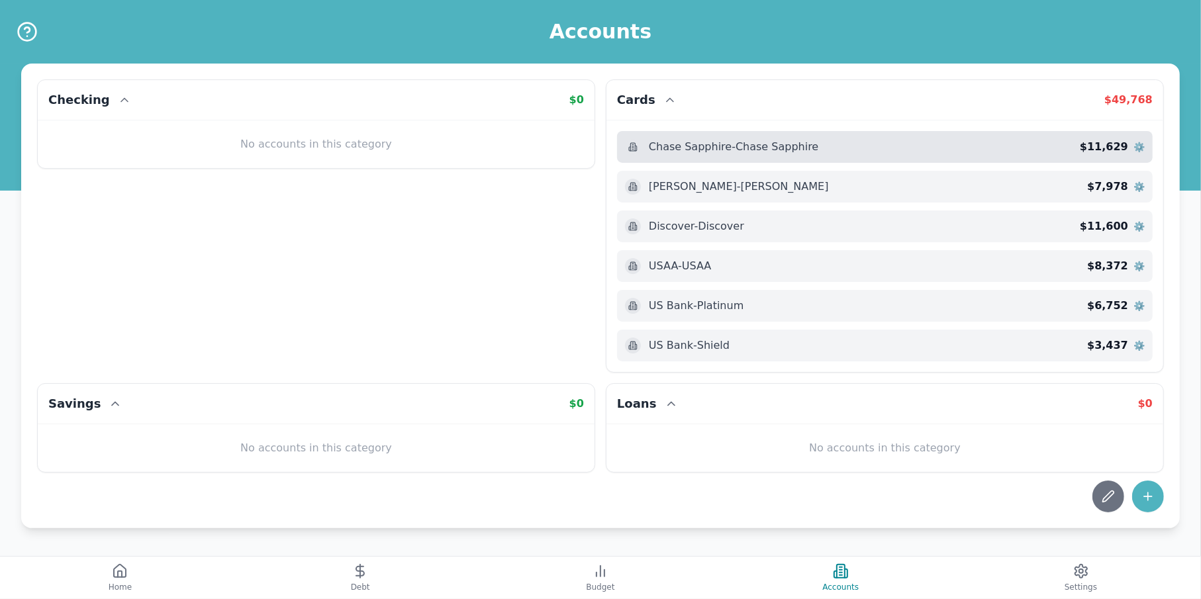
click at [803, 153] on span "Chase Sapphire - Chase Sapphire" at bounding box center [734, 147] width 170 height 16
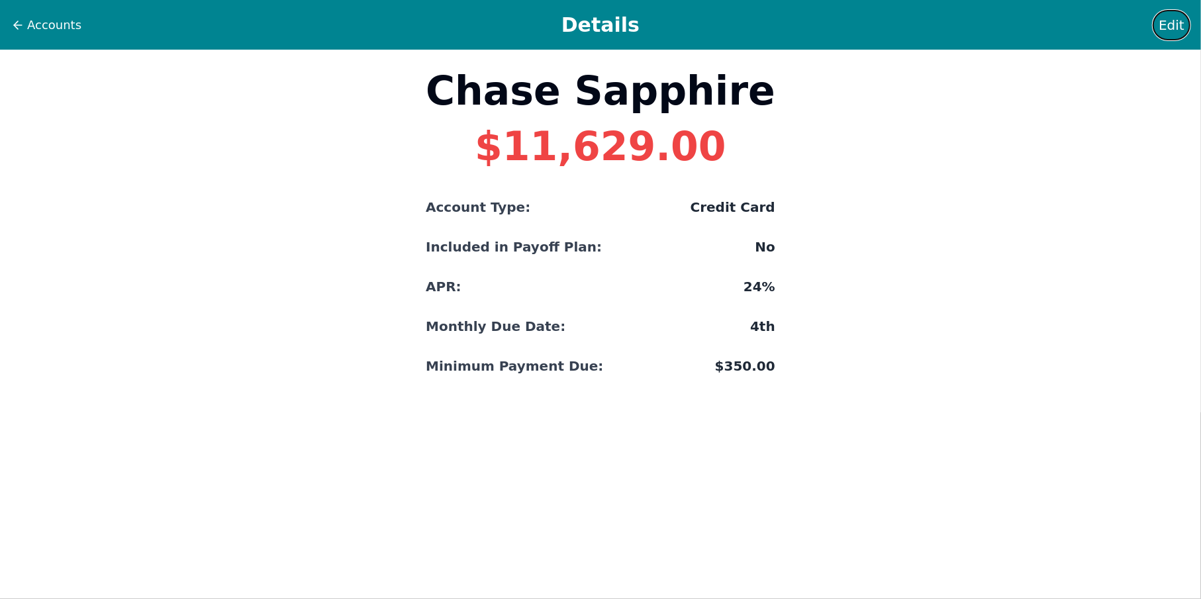
click at [1179, 30] on span "Edit" at bounding box center [1172, 25] width 26 height 19
select select "credit"
select select "No"
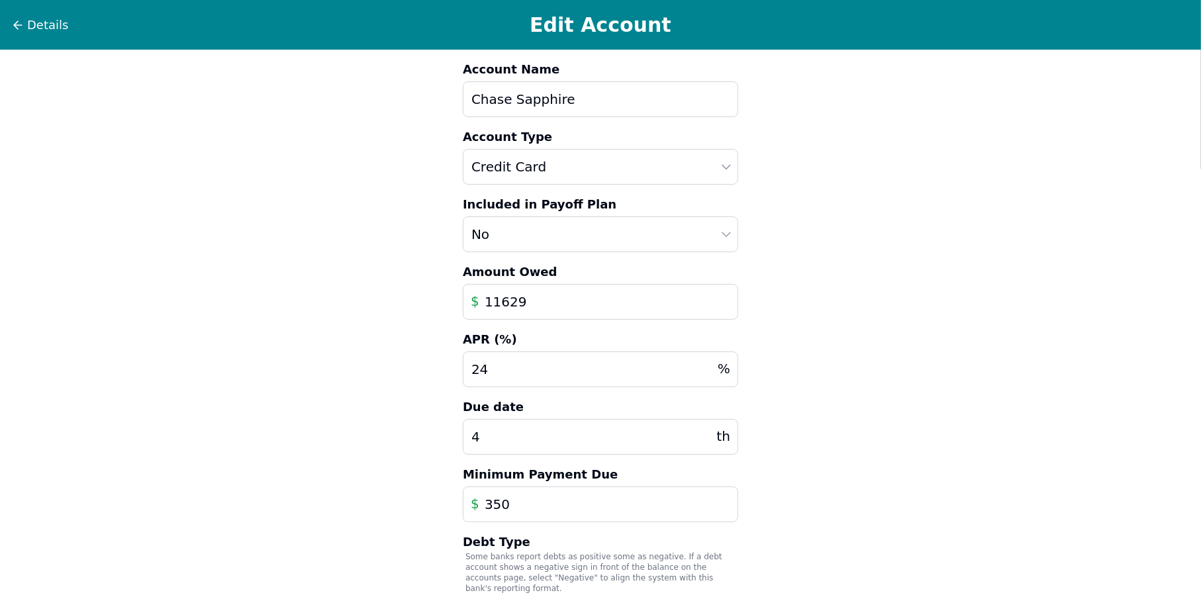
click at [225, 432] on div "Details Edit Account Account Name Chase Sapphire Account Type Auto Loan Home Lo…" at bounding box center [600, 391] width 1201 height 783
type input "7"
click at [179, 267] on div "Details Edit Account Account Name Chase Sapphire Account Type Auto Loan Home Lo…" at bounding box center [600, 391] width 1201 height 783
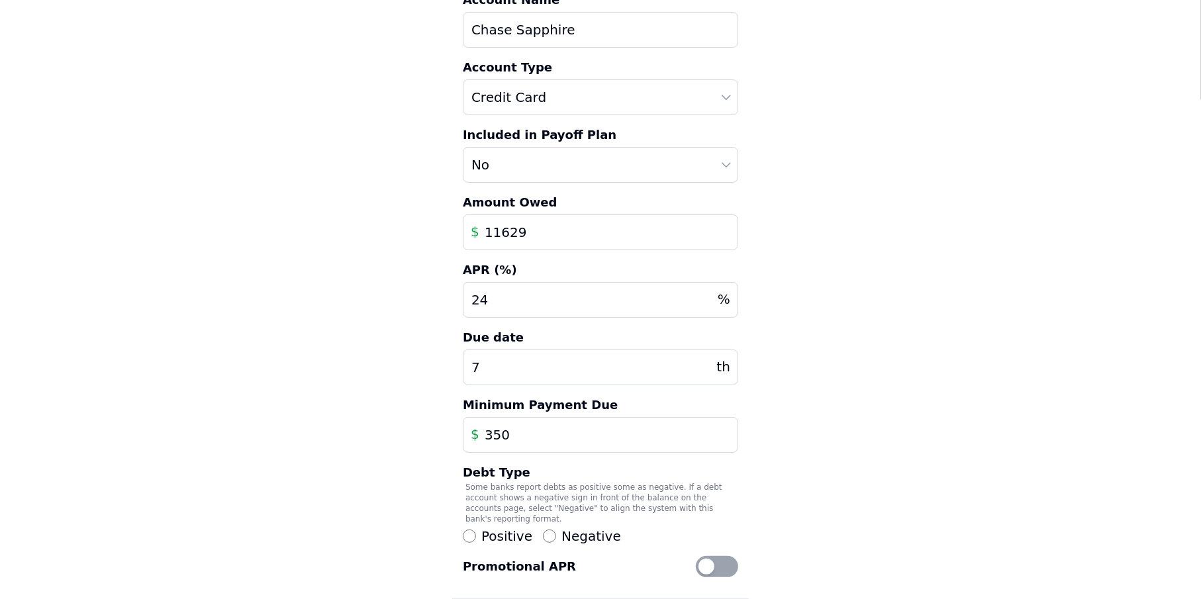
scroll to position [172, 0]
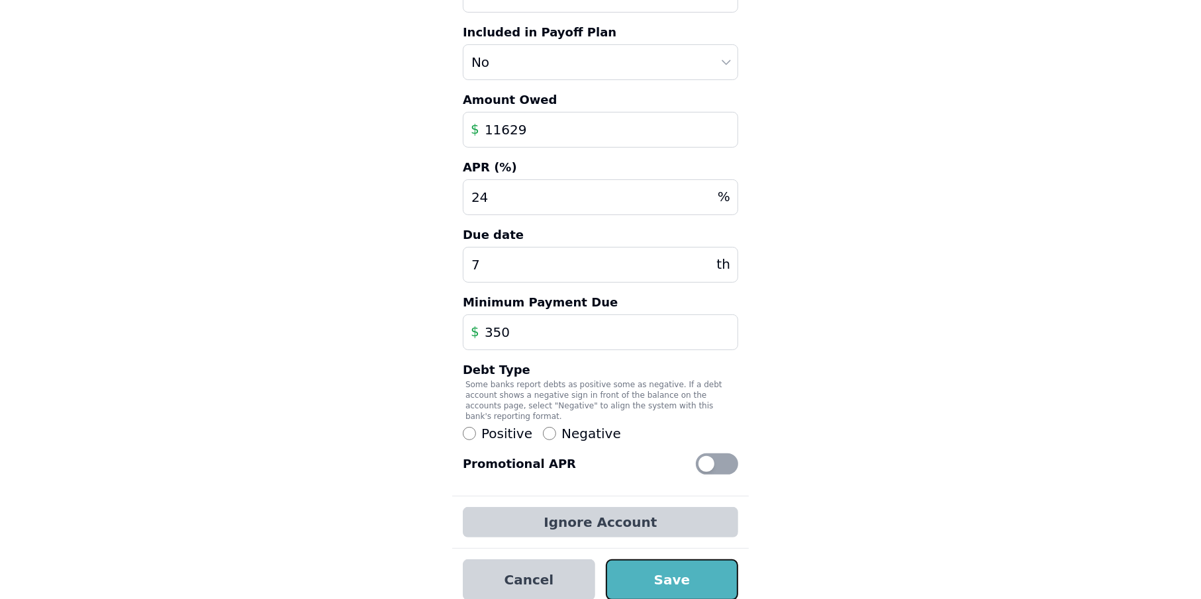
click at [682, 560] on button "Save" at bounding box center [672, 580] width 132 height 41
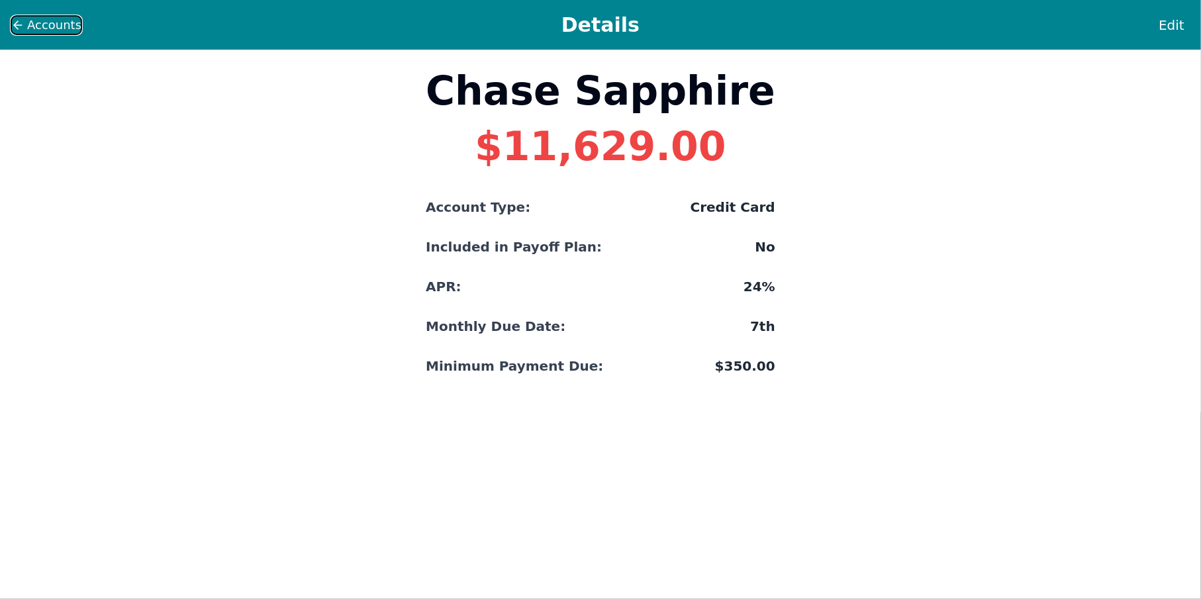
click at [64, 23] on span "Accounts" at bounding box center [54, 25] width 54 height 19
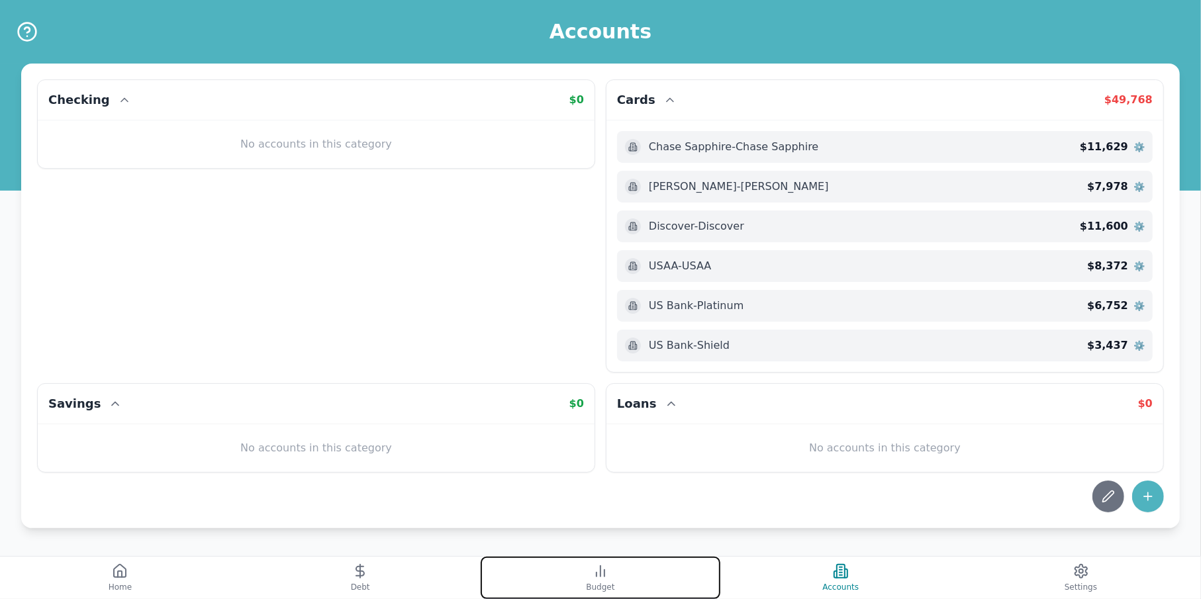
click at [614, 586] on button "Budget" at bounding box center [601, 578] width 240 height 42
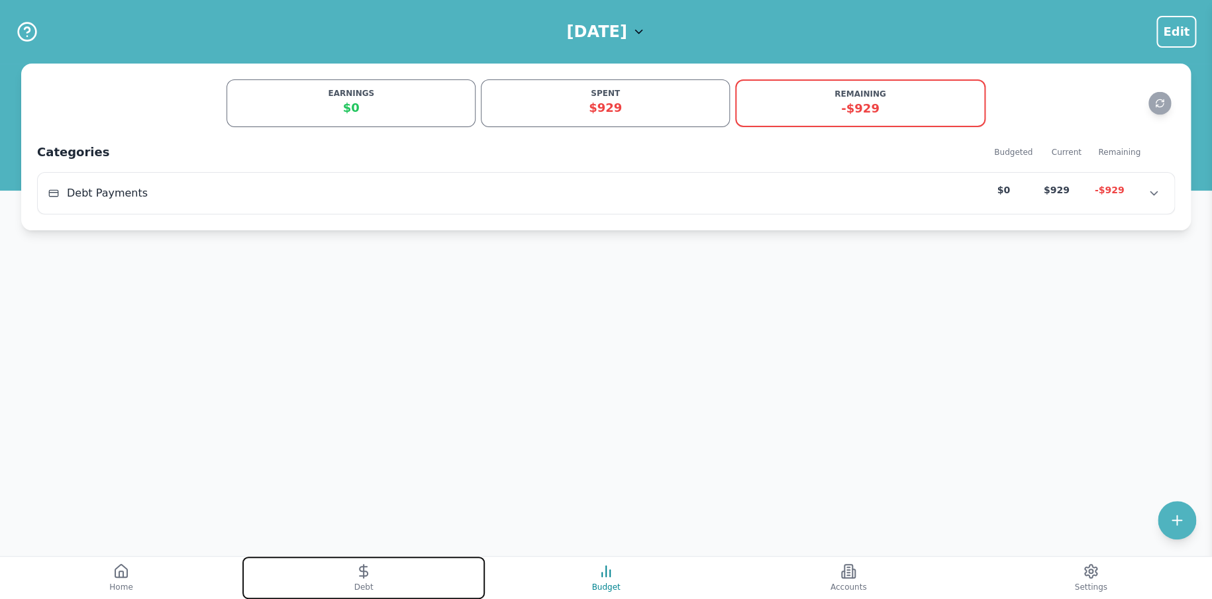
click at [377, 557] on button "Debt" at bounding box center [363, 578] width 242 height 42
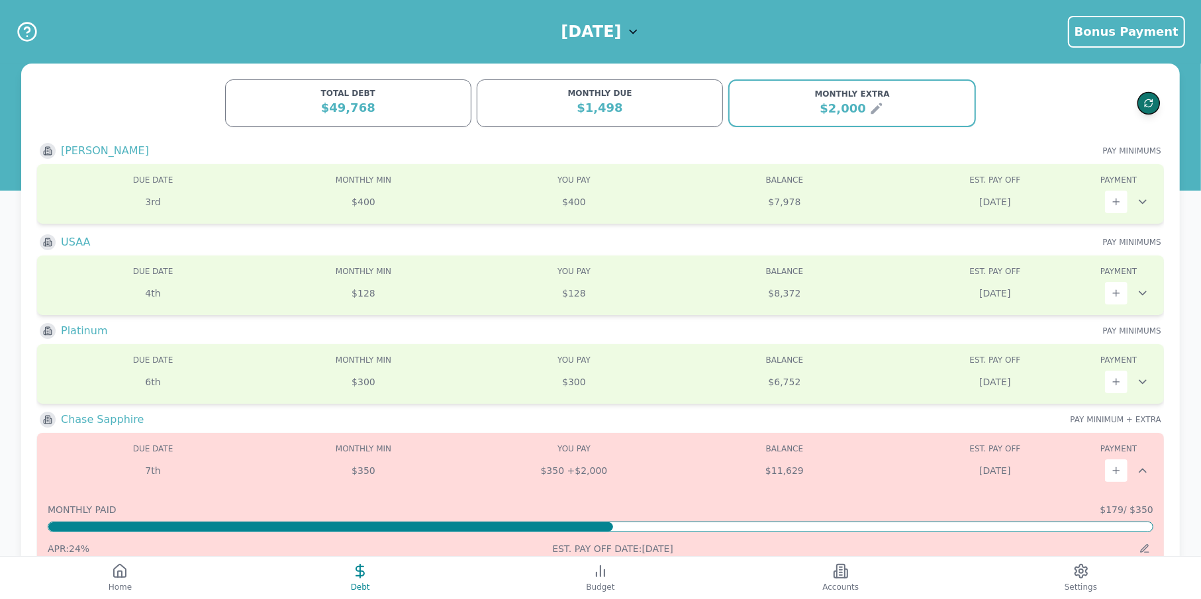
click at [1148, 103] on icon "Refresh data" at bounding box center [1149, 104] width 10 height 10
